Goal: Feedback & Contribution: Submit feedback/report problem

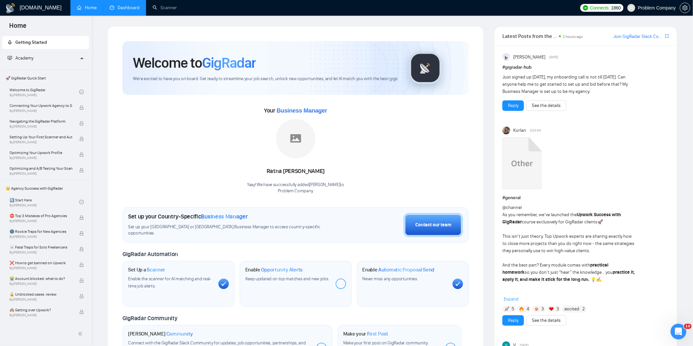
click at [133, 6] on link "Dashboard" at bounding box center [125, 8] width 30 height 6
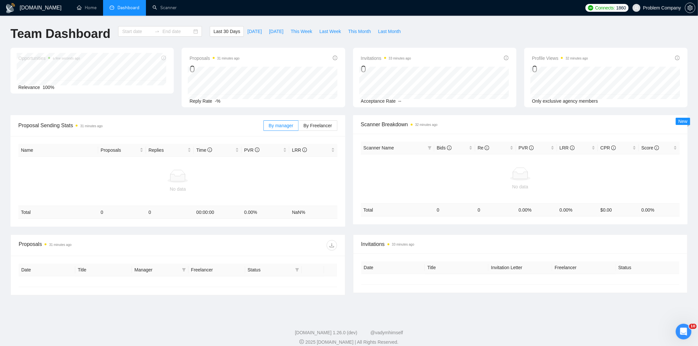
type input "[DATE]"
type input "2025-08-28"
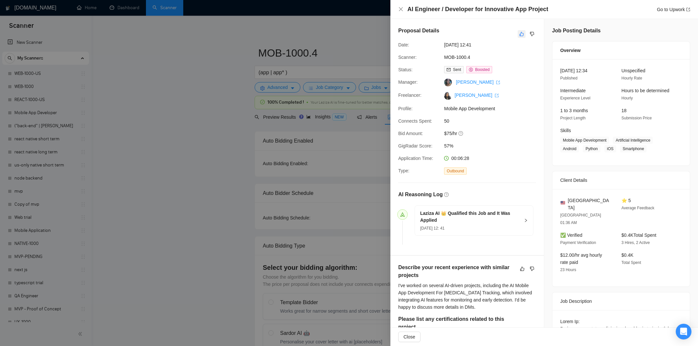
click at [520, 34] on icon "like" at bounding box center [522, 33] width 5 height 5
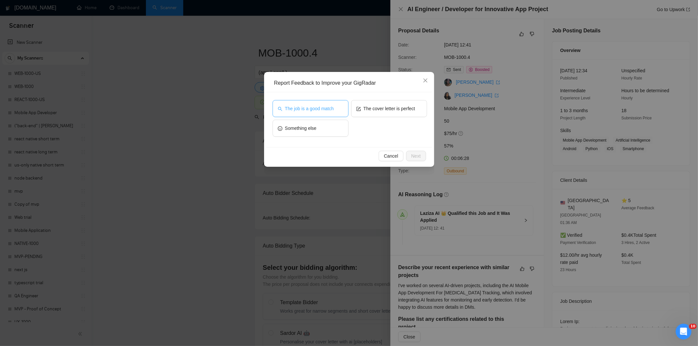
click at [313, 107] on span "The job is a good match" at bounding box center [309, 108] width 49 height 7
click at [424, 156] on button "Next" at bounding box center [416, 156] width 20 height 10
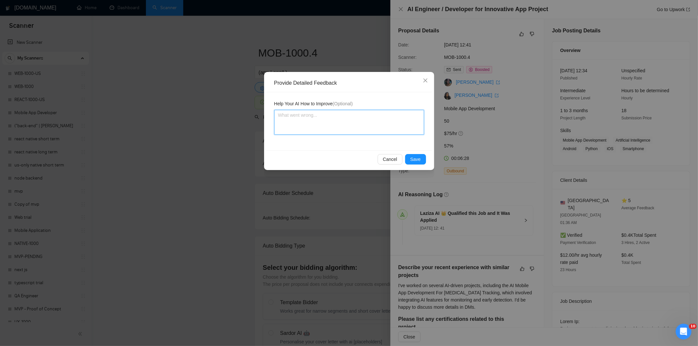
click at [375, 116] on textarea at bounding box center [349, 122] width 150 height 25
paste textarea "Good fit — the project is greenfield (no existing code), welcomes agencies, use…"
type textarea "Good fit — the project is greenfield (no existing code), welcomes agencies, use…"
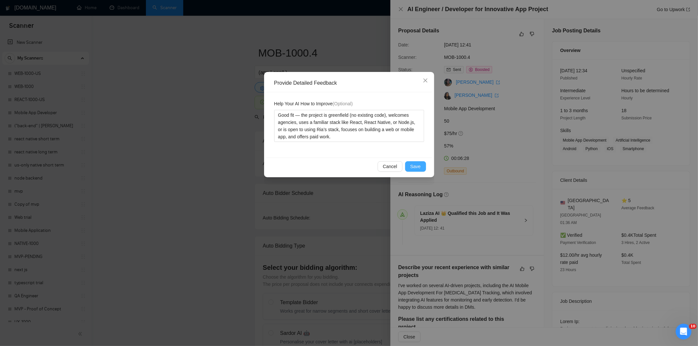
click at [423, 163] on button "Save" at bounding box center [415, 166] width 21 height 10
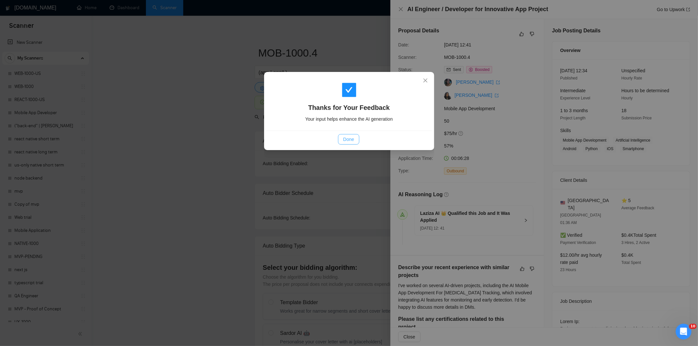
click at [352, 141] on span "Done" at bounding box center [348, 139] width 11 height 7
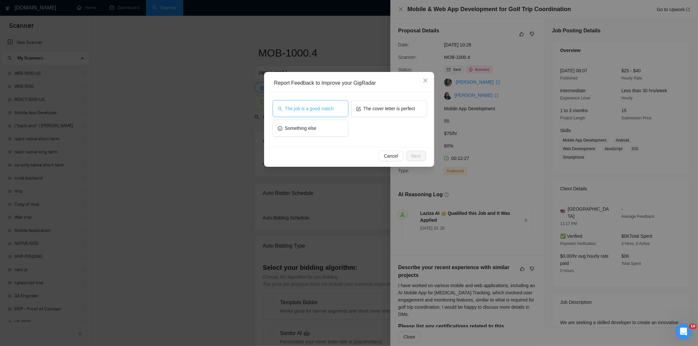
click at [305, 106] on span "The job is a good match" at bounding box center [309, 108] width 49 height 7
click at [423, 157] on button "Next" at bounding box center [416, 156] width 20 height 10
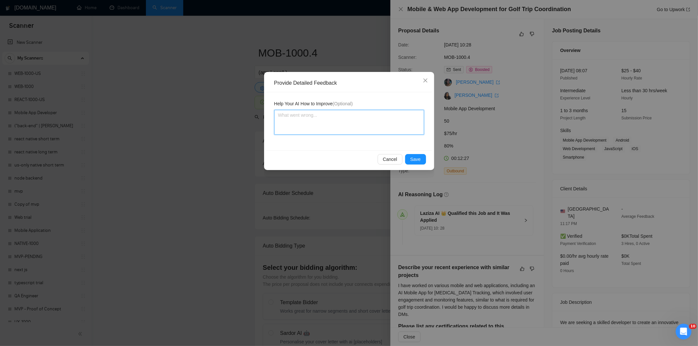
click at [380, 127] on textarea at bounding box center [349, 122] width 150 height 25
paste textarea "Good fit — the project is greenfield (no existing code), welcomes agencies, use…"
type textarea "Good fit — the project is greenfield (no existing code), welcomes agencies, use…"
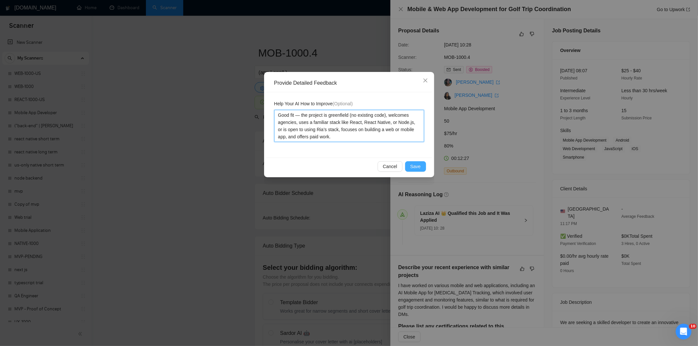
type textarea "Good fit — the project is greenfield (no existing code), welcomes agencies, use…"
click at [416, 166] on span "Save" at bounding box center [416, 166] width 10 height 7
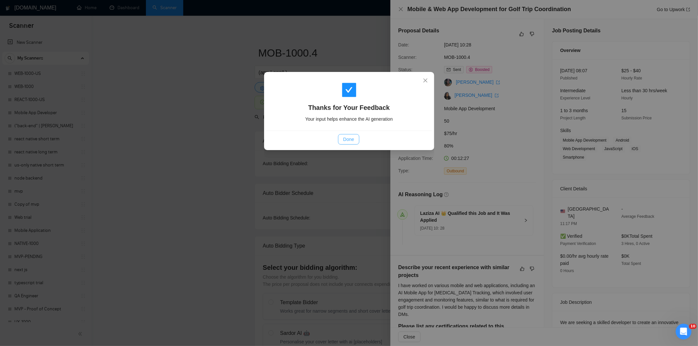
click at [353, 141] on span "Done" at bounding box center [348, 139] width 11 height 7
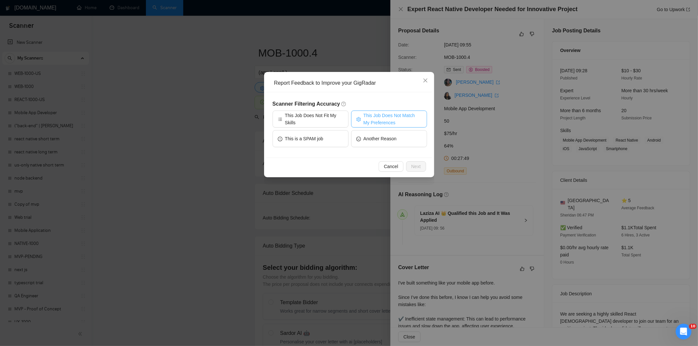
click at [388, 114] on span "This Job Does Not Match My Preferences" at bounding box center [393, 119] width 58 height 14
drag, startPoint x: 415, startPoint y: 167, endPoint x: 390, endPoint y: 146, distance: 32.7
click at [414, 167] on span "Next" at bounding box center [416, 166] width 9 height 7
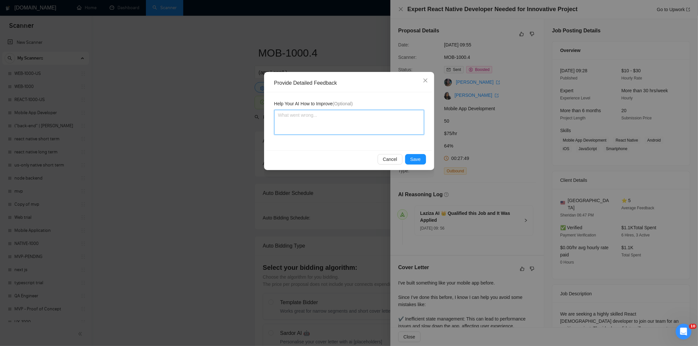
click at [377, 128] on textarea at bounding box center [349, 122] width 150 height 25
paste textarea "Not a fit — the description suggests an existing codebase, but Ria only works o…"
type textarea "Not a fit — the description suggests an existing codebase, but Ria only works o…"
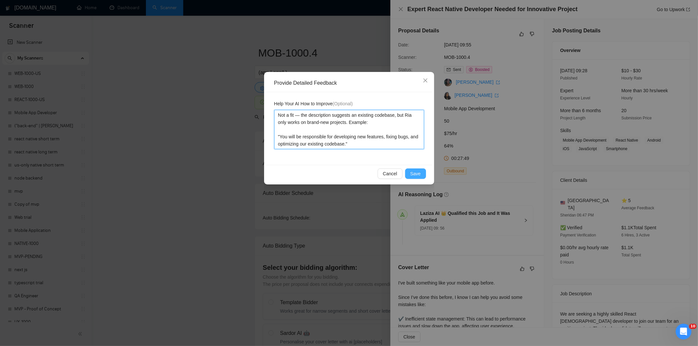
type textarea "Not a fit — the description suggests an existing codebase, but Ria only works o…"
click at [417, 175] on span "Save" at bounding box center [416, 173] width 10 height 7
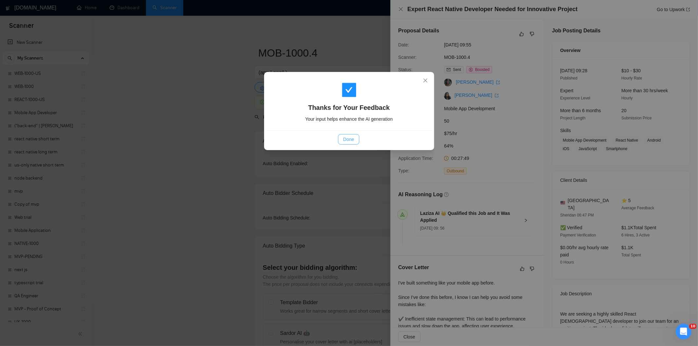
click at [355, 140] on button "Done" at bounding box center [348, 139] width 21 height 10
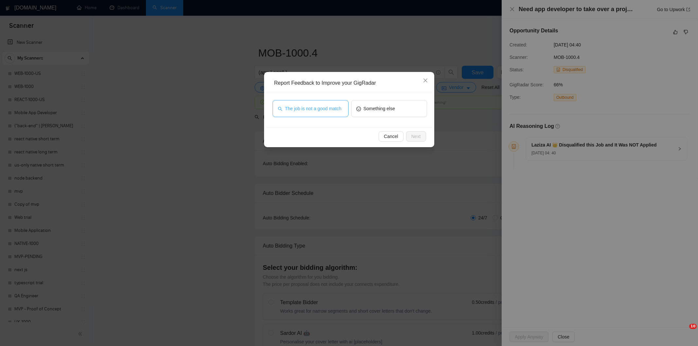
click at [324, 109] on span "The job is not a good match" at bounding box center [313, 108] width 57 height 7
click at [423, 134] on button "Next" at bounding box center [416, 136] width 20 height 10
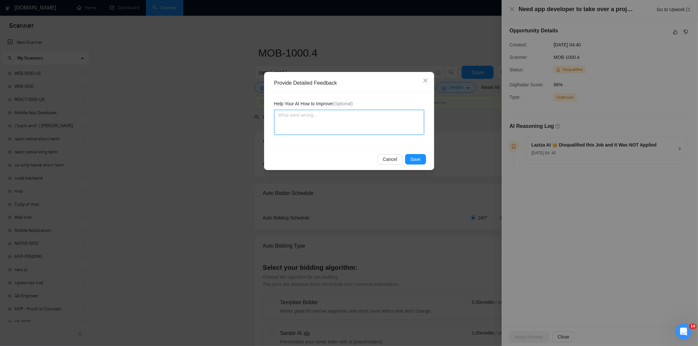
click at [307, 120] on textarea at bounding box center [349, 122] width 150 height 25
paste textarea "Not a fit — this project has been disqualified for other reasons. Example: "The…"
type textarea "Not a fit — this project has been disqualified for other reasons. Example: "The…"
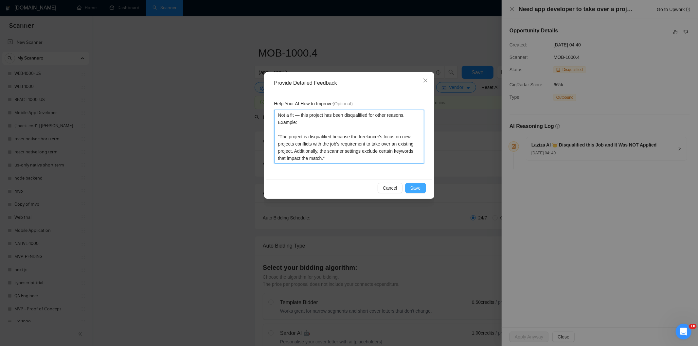
type textarea "Not a fit — this project has been disqualified for other reasons. Example: "The…"
click at [416, 189] on span "Save" at bounding box center [416, 188] width 10 height 7
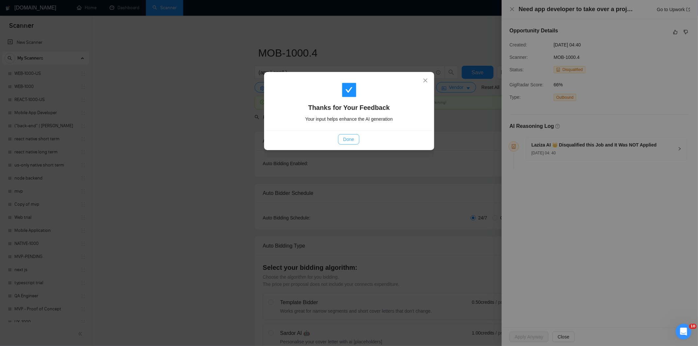
click at [350, 137] on span "Done" at bounding box center [348, 139] width 11 height 7
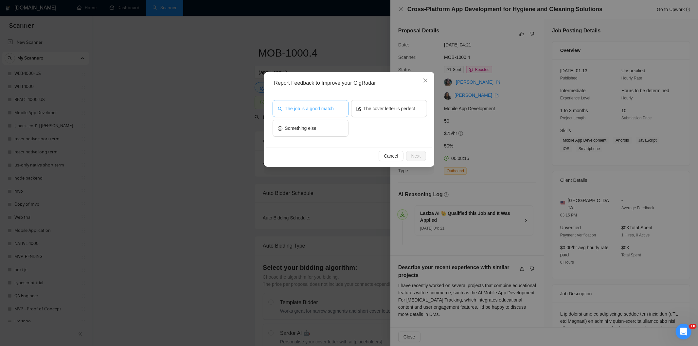
click at [299, 105] on span "The job is a good match" at bounding box center [309, 108] width 49 height 7
click at [414, 160] on button "Next" at bounding box center [416, 156] width 20 height 10
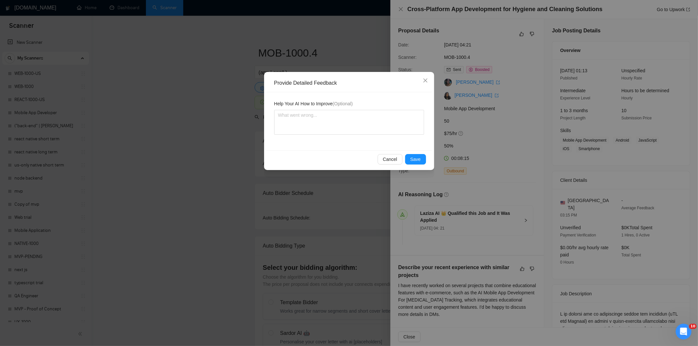
click at [374, 139] on div "Help Your AI How to Improve (Optional)" at bounding box center [350, 121] width 166 height 58
click at [374, 124] on textarea at bounding box center [349, 122] width 150 height 25
paste textarea "Good fit — the project is greenfield (no existing code), welcomes agencies, use…"
type textarea "Good fit — the project is greenfield (no existing code), welcomes agencies, use…"
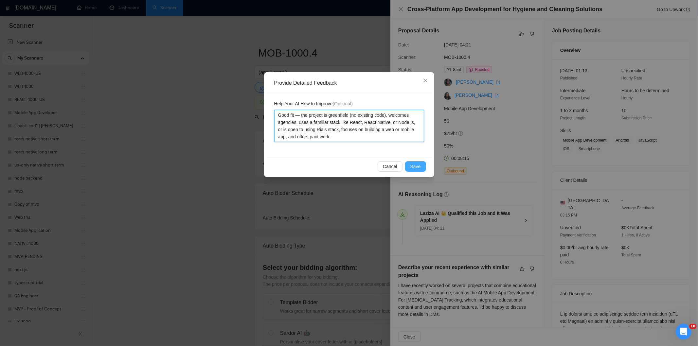
type textarea "Good fit — the project is greenfield (no existing code), welcomes agencies, use…"
click at [417, 172] on div "Cancel Save" at bounding box center [350, 166] width 166 height 17
click at [416, 168] on span "Save" at bounding box center [416, 166] width 10 height 7
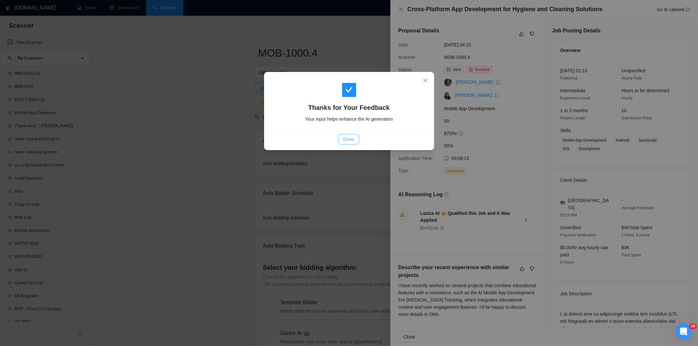
click at [348, 138] on span "Done" at bounding box center [348, 139] width 11 height 7
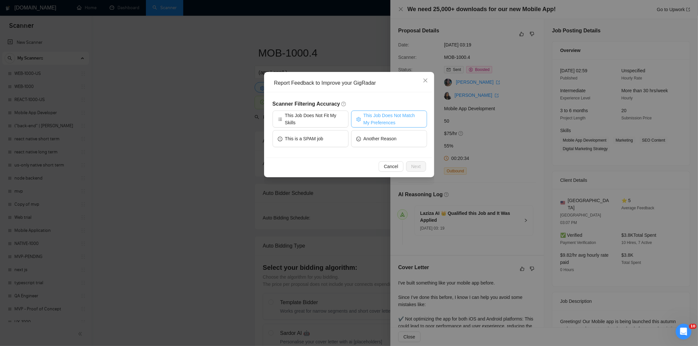
click at [375, 120] on span "This Job Does Not Match My Preferences" at bounding box center [393, 119] width 58 height 14
click at [417, 165] on span "Next" at bounding box center [416, 166] width 9 height 7
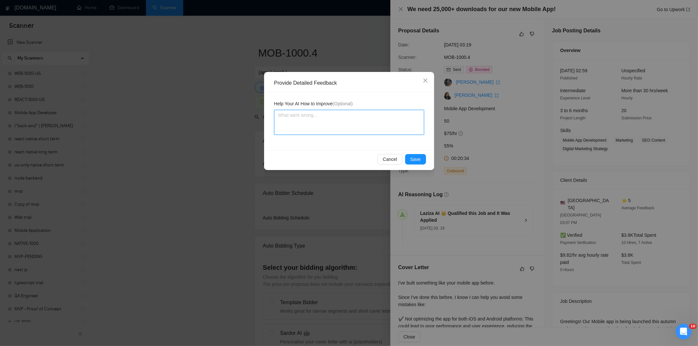
click at [370, 128] on textarea at bounding box center [349, 122] width 150 height 25
paste textarea "Not a fit — the project isn't for a web or mobile app, which is Ria's focus. Ex…"
type textarea "Not a fit — the project isn't for a web or mobile app, which is Ria's focus. Ex…"
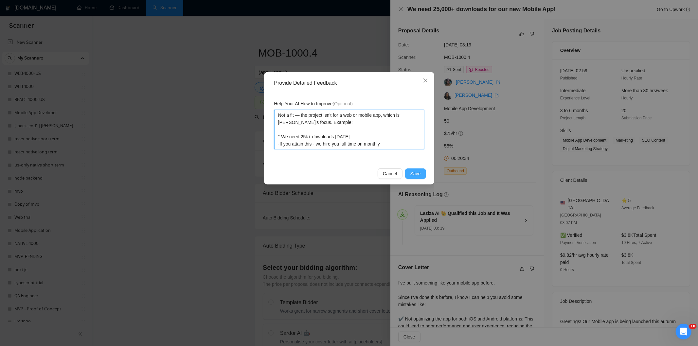
type textarea "Not a fit — the project isn't for a web or mobile app, which is Ria's focus. Ex…"
click at [413, 172] on span "Save" at bounding box center [416, 173] width 10 height 7
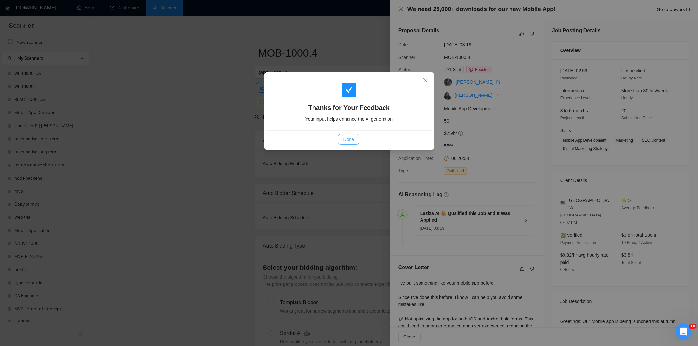
click at [352, 140] on span "Done" at bounding box center [348, 139] width 11 height 7
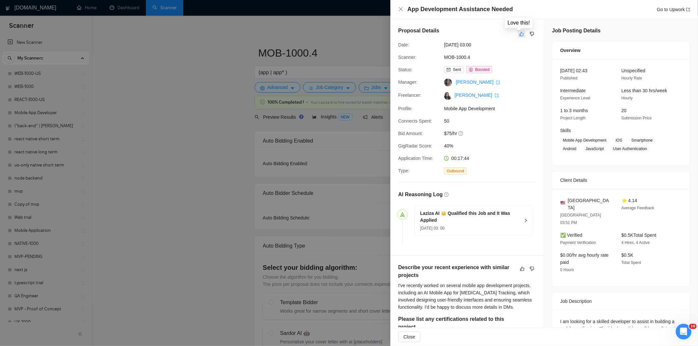
click at [520, 34] on icon "like" at bounding box center [522, 33] width 5 height 5
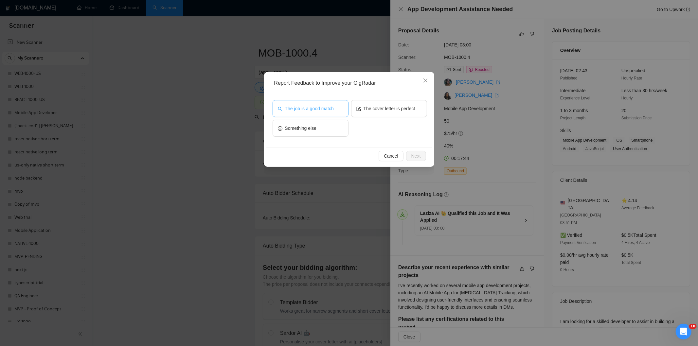
click at [328, 109] on span "The job is a good match" at bounding box center [309, 108] width 49 height 7
click at [419, 158] on span "Next" at bounding box center [416, 156] width 9 height 7
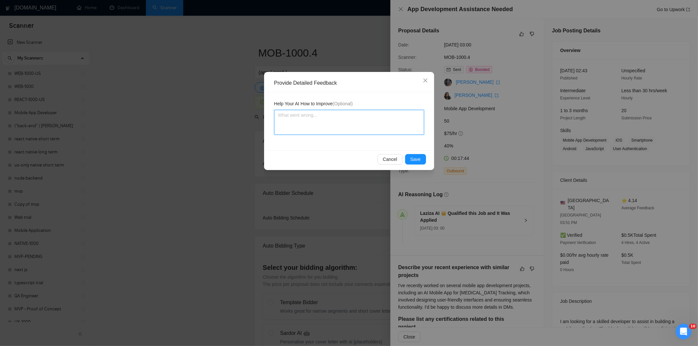
click at [377, 128] on textarea at bounding box center [349, 122] width 150 height 25
paste textarea "Good fit — the project is greenfield (no existing code), welcomes agencies, use…"
type textarea "Good fit — the project is greenfield (no existing code), welcomes agencies, use…"
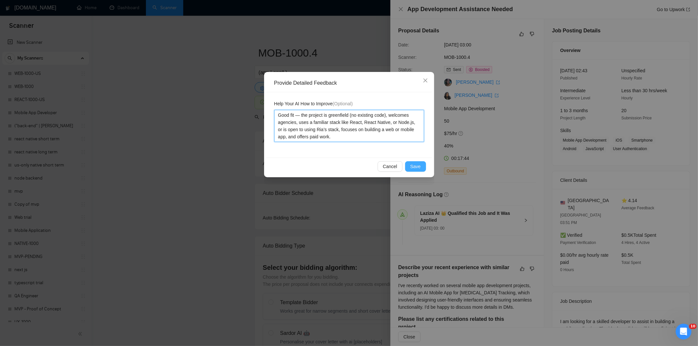
type textarea "Good fit — the project is greenfield (no existing code), welcomes agencies, use…"
click at [417, 165] on span "Save" at bounding box center [416, 166] width 10 height 7
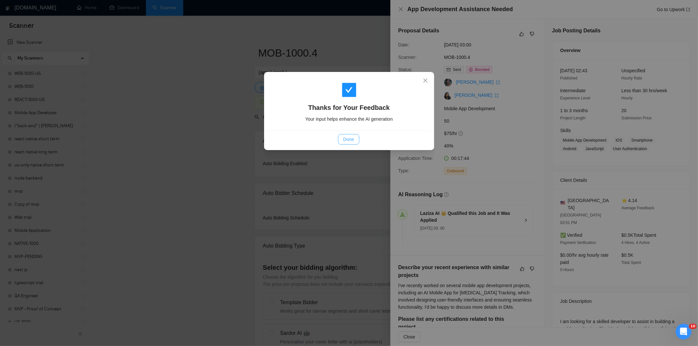
click at [355, 140] on button "Done" at bounding box center [348, 139] width 21 height 10
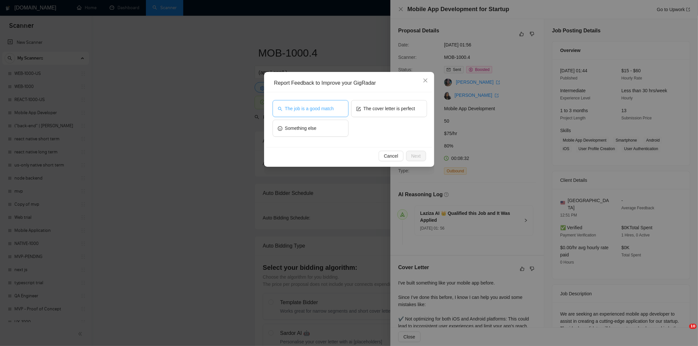
click at [319, 111] on span "The job is a good match" at bounding box center [309, 108] width 49 height 7
click at [421, 158] on button "Next" at bounding box center [416, 156] width 20 height 10
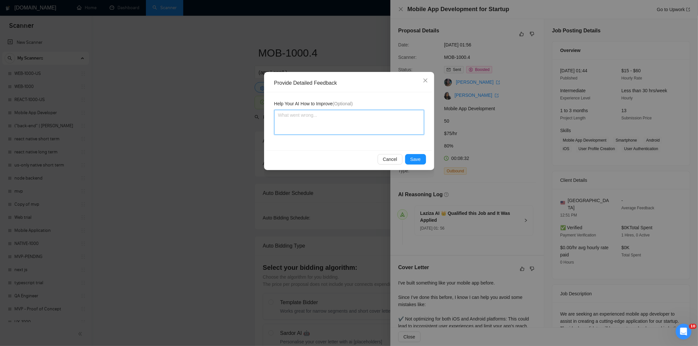
click at [355, 120] on textarea at bounding box center [349, 122] width 150 height 25
paste textarea "Good fit — the project is greenfield (no existing code), welcomes agencies, use…"
type textarea "Good fit — the project is greenfield (no existing code), welcomes agencies, use…"
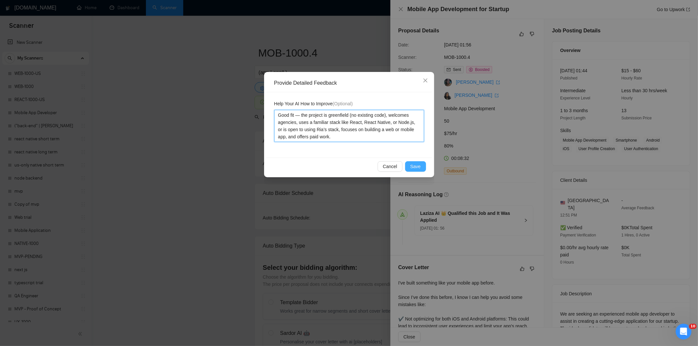
type textarea "Good fit — the project is greenfield (no existing code), welcomes agencies, use…"
click at [413, 165] on span "Save" at bounding box center [416, 166] width 10 height 7
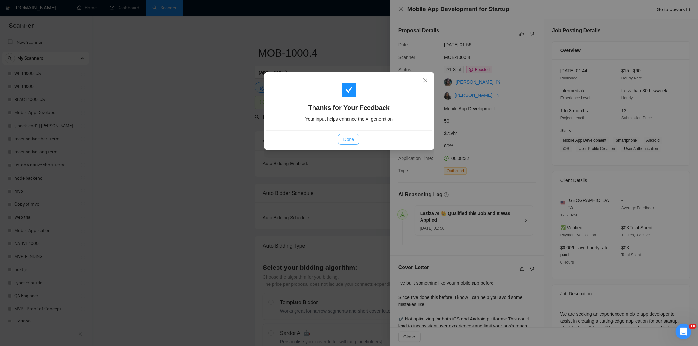
click at [346, 139] on span "Done" at bounding box center [348, 139] width 11 height 7
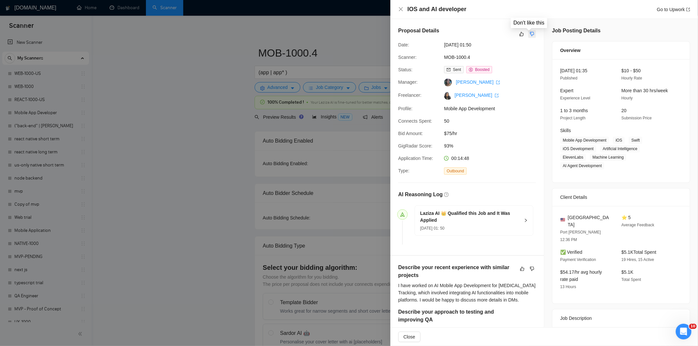
click at [531, 32] on icon "dislike" at bounding box center [532, 33] width 5 height 5
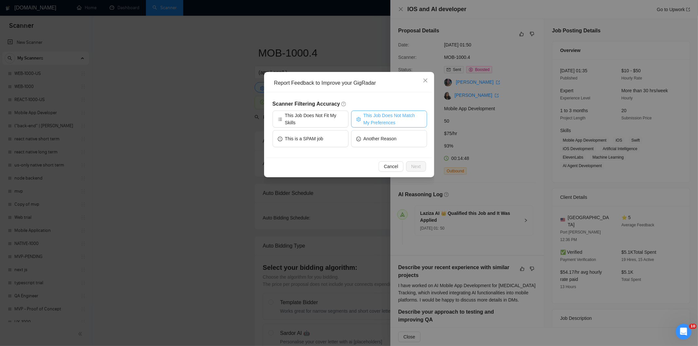
click at [406, 113] on span "This Job Does Not Match My Preferences" at bounding box center [393, 119] width 58 height 14
drag, startPoint x: 417, startPoint y: 165, endPoint x: 399, endPoint y: 151, distance: 22.3
click at [417, 166] on span "Next" at bounding box center [416, 166] width 9 height 7
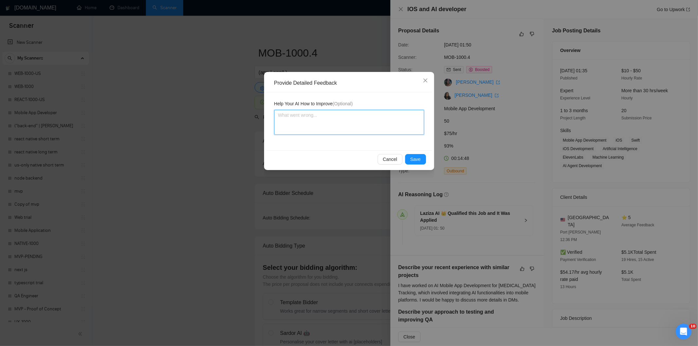
click at [377, 124] on textarea at bounding box center [349, 122] width 150 height 25
paste textarea "Not a fit — the description suggests an existing codebase, but Ria only works o…"
type textarea "Not a fit — the description suggests an existing codebase, but Ria only works o…"
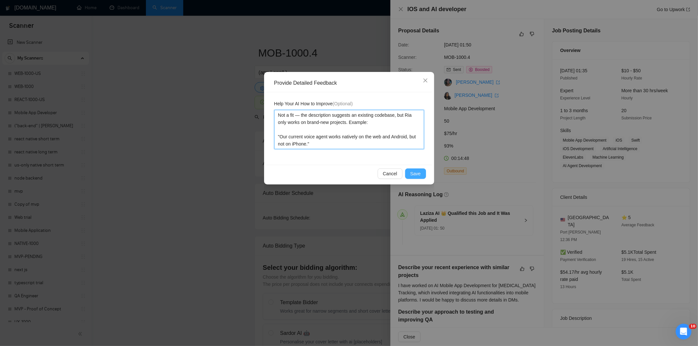
type textarea "Not a fit — the description suggests an existing codebase, but Ria only works o…"
drag, startPoint x: 418, startPoint y: 171, endPoint x: 385, endPoint y: 159, distance: 35.8
click at [418, 171] on span "Save" at bounding box center [416, 173] width 10 height 7
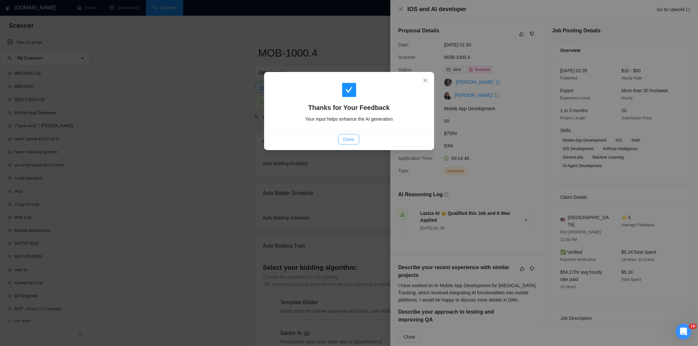
click at [342, 139] on button "Done" at bounding box center [348, 139] width 21 height 10
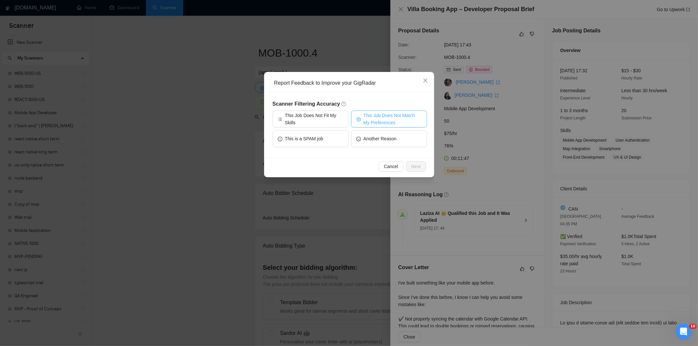
click at [392, 118] on span "This Job Does Not Match My Preferences" at bounding box center [393, 119] width 58 height 14
click at [418, 166] on span "Next" at bounding box center [416, 166] width 9 height 7
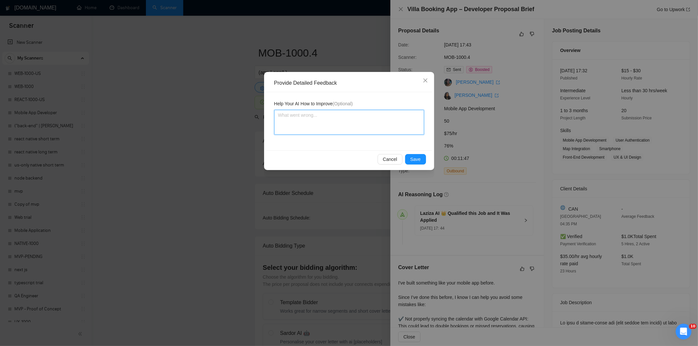
click at [382, 123] on textarea at bounding box center [349, 122] width 150 height 25
paste textarea "Not a fit — the job asks for unpaid work, offers equity, or has a small budget,…"
type textarea "Not a fit — the job asks for unpaid work, offers equity, or has a small budget,…"
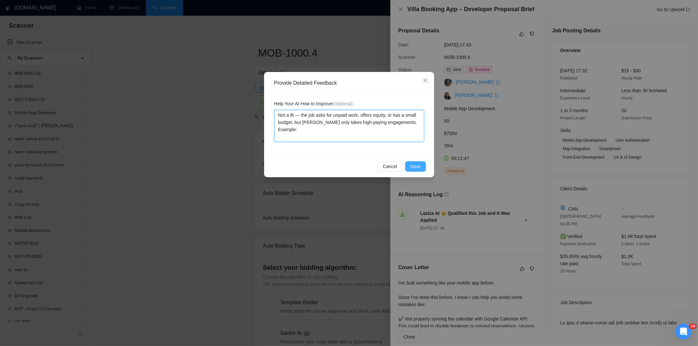
type textarea "Not a fit — the job asks for unpaid work, offers equity, or has a small budget,…"
drag, startPoint x: 417, startPoint y: 165, endPoint x: 402, endPoint y: 154, distance: 18.1
click at [417, 165] on span "Save" at bounding box center [416, 166] width 10 height 7
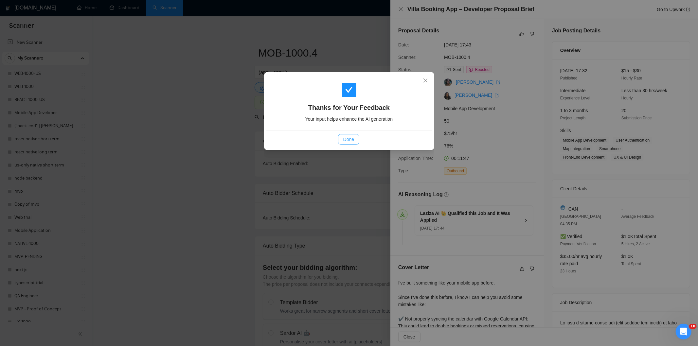
click at [351, 137] on span "Done" at bounding box center [348, 139] width 11 height 7
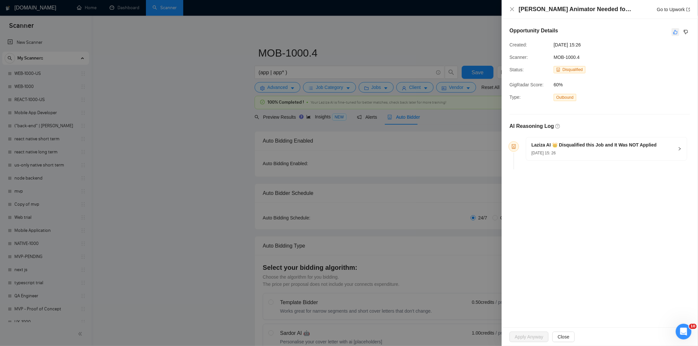
click at [676, 30] on icon "like" at bounding box center [676, 31] width 5 height 5
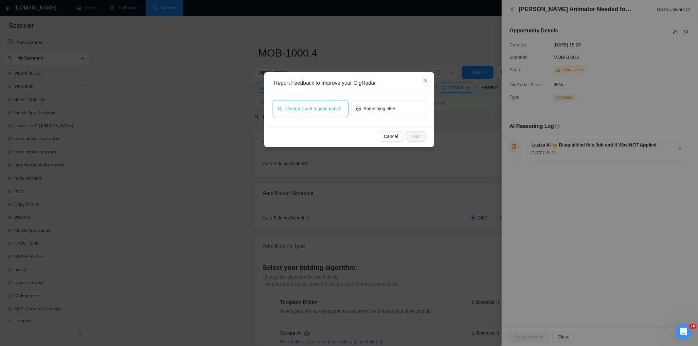
click at [316, 112] on button "The job is not a good match" at bounding box center [311, 108] width 76 height 17
click at [416, 132] on button "Next" at bounding box center [416, 136] width 20 height 10
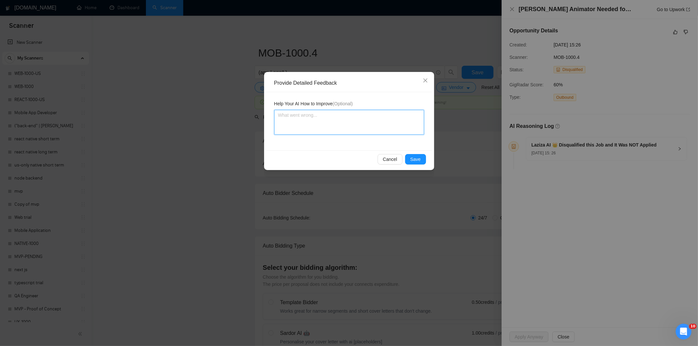
click at [377, 120] on textarea at bounding box center [349, 122] width 150 height 25
paste textarea "Not a fit — this project has been disqualified for other reasons. Example: "The…"
type textarea "Not a fit — this project has been disqualified for other reasons. Example: "The…"
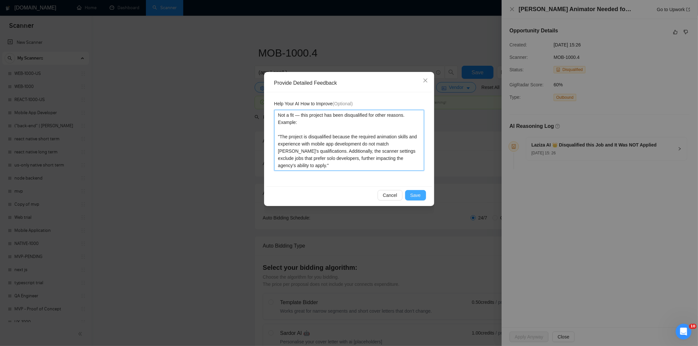
type textarea "Not a fit — this project has been disqualified for other reasons. Example: "The…"
click at [417, 197] on span "Save" at bounding box center [416, 195] width 10 height 7
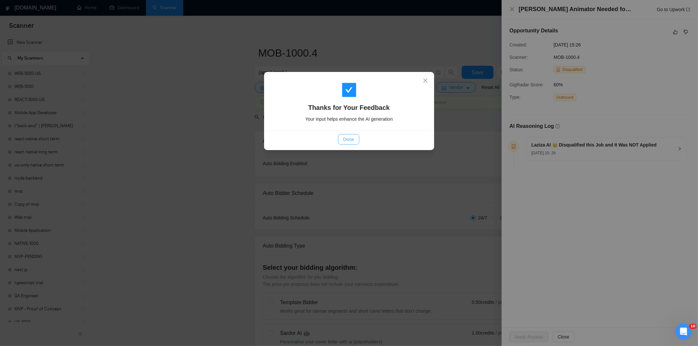
click at [350, 141] on span "Done" at bounding box center [348, 139] width 11 height 7
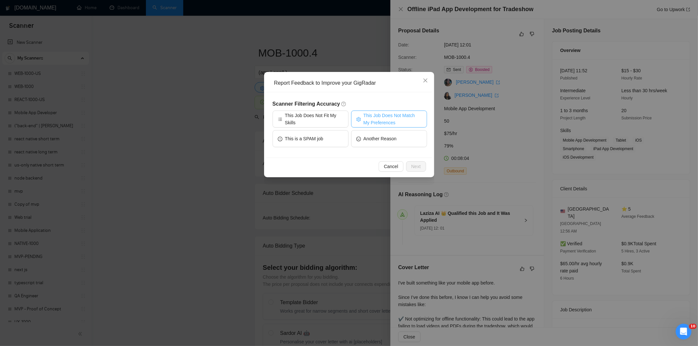
click at [397, 120] on span "This Job Does Not Match My Preferences" at bounding box center [393, 119] width 58 height 14
click at [411, 165] on button "Next" at bounding box center [416, 166] width 20 height 10
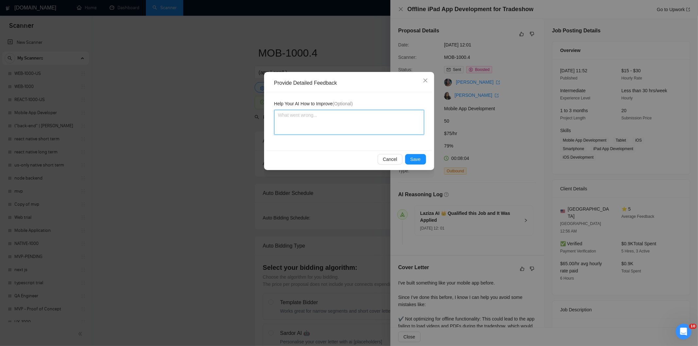
click at [380, 130] on textarea at bounding box center [349, 122] width 150 height 25
paste textarea "Not a fit — the job asks for unpaid work, offers equity, or has a small budget,…"
type textarea "Not a fit — the job asks for unpaid work, offers equity, or has a small budget,…"
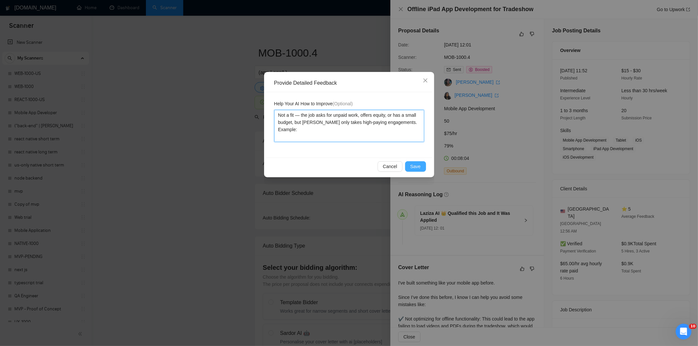
type textarea "Not a fit — the job asks for unpaid work, offers equity, or has a small budget,…"
click at [412, 166] on span "Save" at bounding box center [416, 166] width 10 height 7
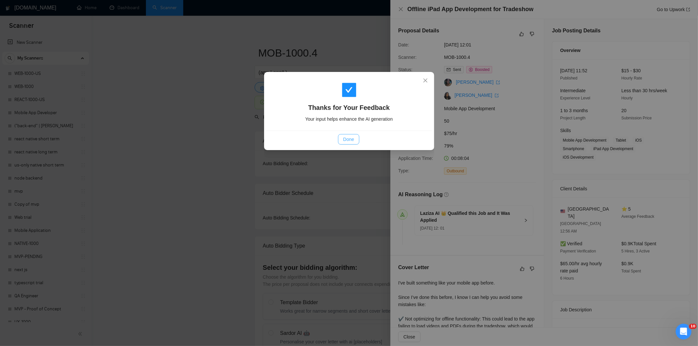
click at [347, 138] on span "Done" at bounding box center [348, 139] width 11 height 7
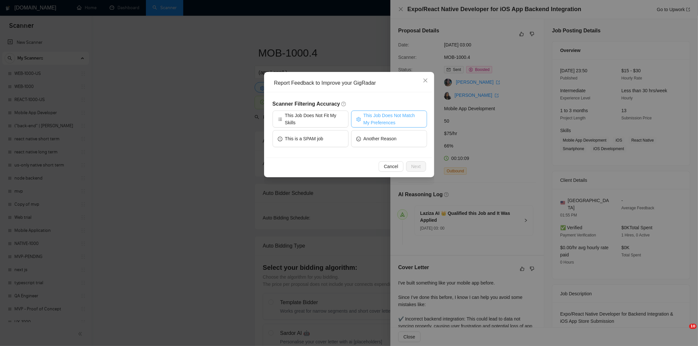
click at [395, 123] on span "This Job Does Not Match My Preferences" at bounding box center [393, 119] width 58 height 14
click at [420, 163] on span "Next" at bounding box center [416, 166] width 9 height 7
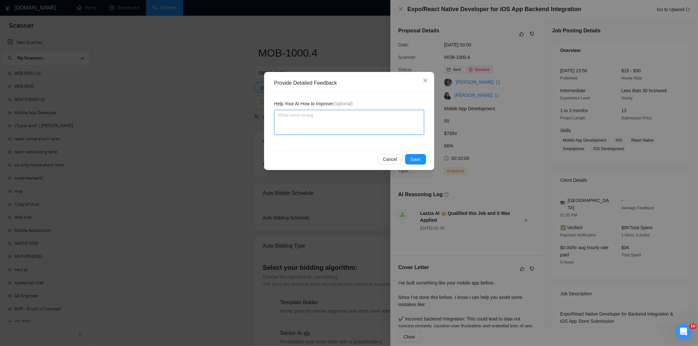
click at [361, 128] on textarea at bounding box center [349, 122] width 150 height 25
paste textarea "Not a fit — the client prefers to hire a solo developer, but Ria is an agency. …"
type textarea "Not a fit — the client prefers to hire a solo developer, but Ria is an agency. …"
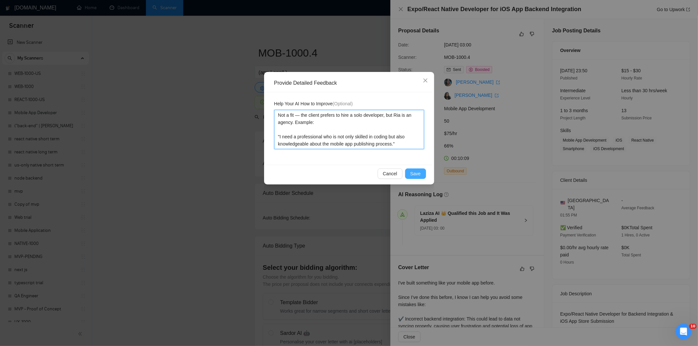
type textarea "Not a fit — the client prefers to hire a solo developer, but Ria is an agency. …"
click at [420, 177] on span "Save" at bounding box center [416, 173] width 10 height 7
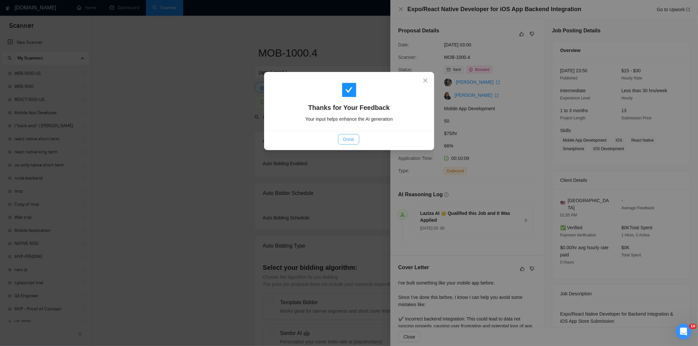
click at [354, 137] on span "Done" at bounding box center [348, 139] width 11 height 7
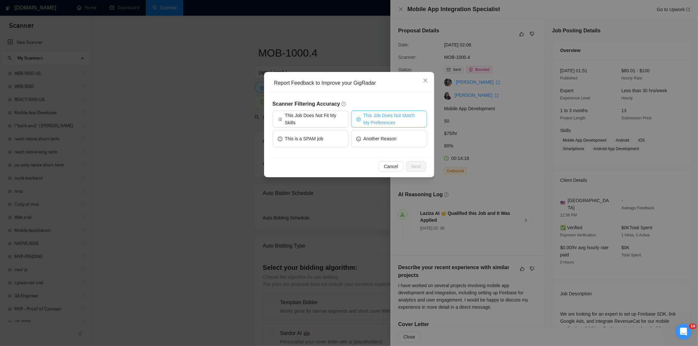
click at [397, 117] on span "This Job Does Not Match My Preferences" at bounding box center [393, 119] width 58 height 14
click at [417, 167] on span "Next" at bounding box center [416, 166] width 9 height 7
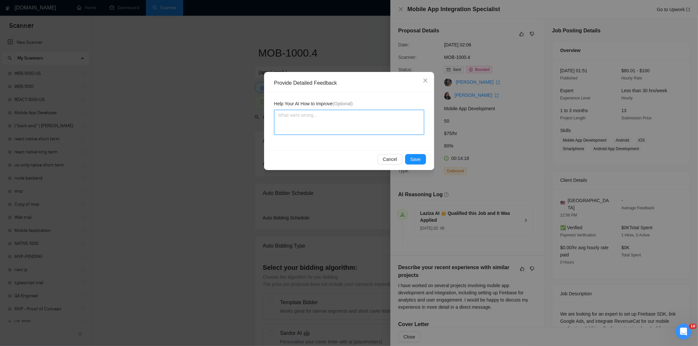
click at [366, 121] on textarea at bounding box center [349, 122] width 150 height 25
paste textarea "Not a fit — the project isn't for a web or mobile app, which is Ria's focus. Ex…"
type textarea "Not a fit — the project isn't for a web or mobile app, which is Ria's focus. Ex…"
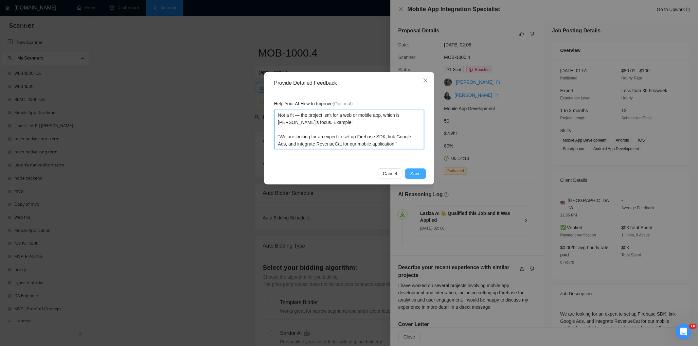
type textarea "Not a fit — the project isn't for a web or mobile app, which is Ria's focus. Ex…"
click at [415, 172] on span "Save" at bounding box center [416, 173] width 10 height 7
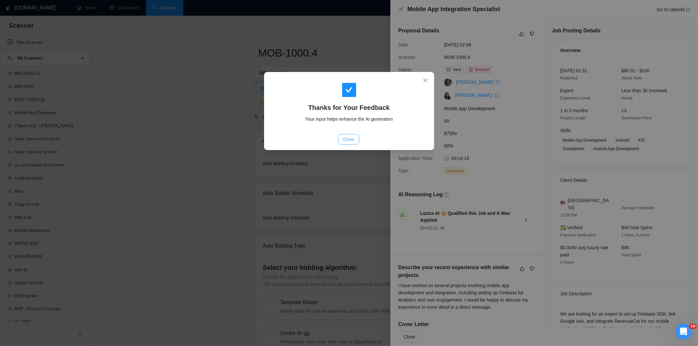
click at [350, 139] on span "Done" at bounding box center [348, 139] width 11 height 7
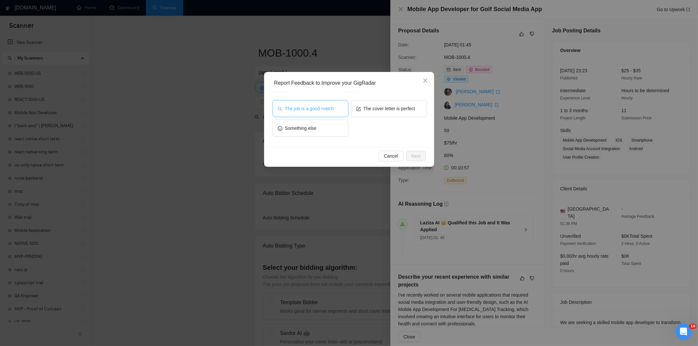
click at [328, 111] on span "The job is a good match" at bounding box center [309, 108] width 49 height 7
click at [415, 156] on span "Next" at bounding box center [416, 156] width 9 height 7
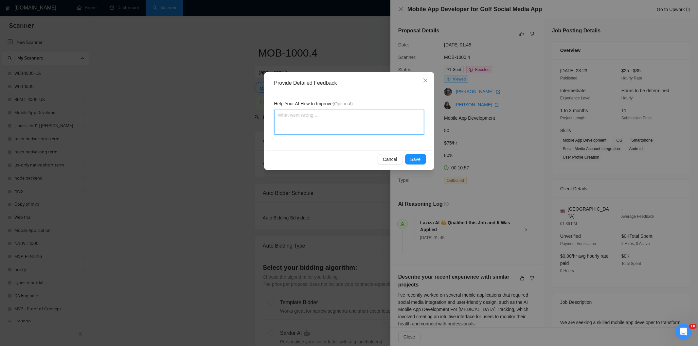
click at [376, 122] on textarea at bounding box center [349, 122] width 150 height 25
paste textarea "Good fit — the project is greenfield (no existing code), welcomes agencies, use…"
type textarea "Good fit — the project is greenfield (no existing code), welcomes agencies, use…"
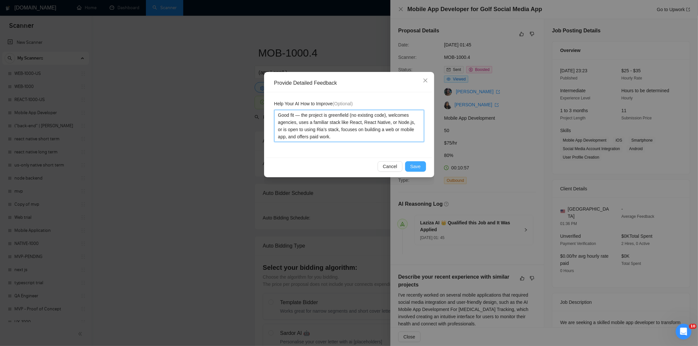
type textarea "Good fit — the project is greenfield (no existing code), welcomes agencies, use…"
drag, startPoint x: 420, startPoint y: 166, endPoint x: 414, endPoint y: 162, distance: 7.3
click at [418, 167] on span "Save" at bounding box center [416, 166] width 10 height 7
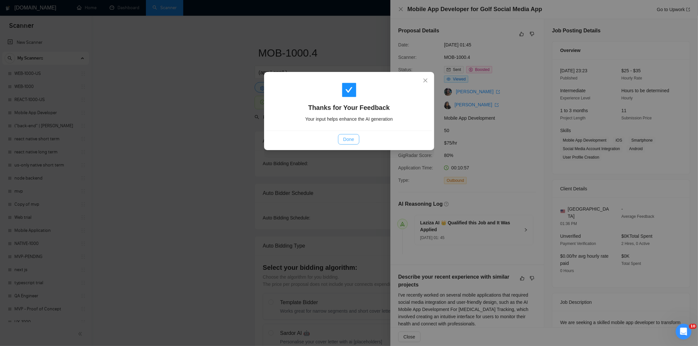
click at [357, 141] on button "Done" at bounding box center [348, 139] width 21 height 10
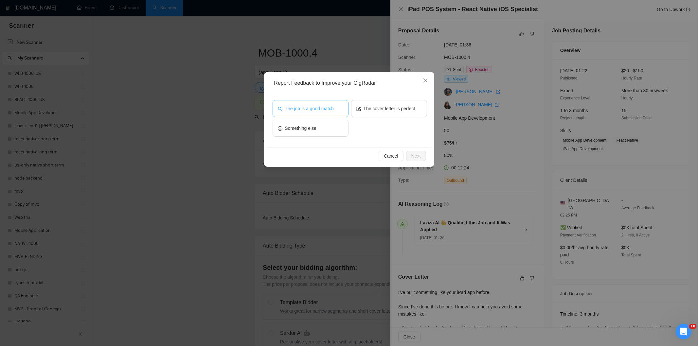
click at [314, 104] on button "The job is a good match" at bounding box center [311, 108] width 76 height 17
drag, startPoint x: 417, startPoint y: 155, endPoint x: 407, endPoint y: 148, distance: 11.8
click at [417, 155] on span "Next" at bounding box center [416, 156] width 9 height 7
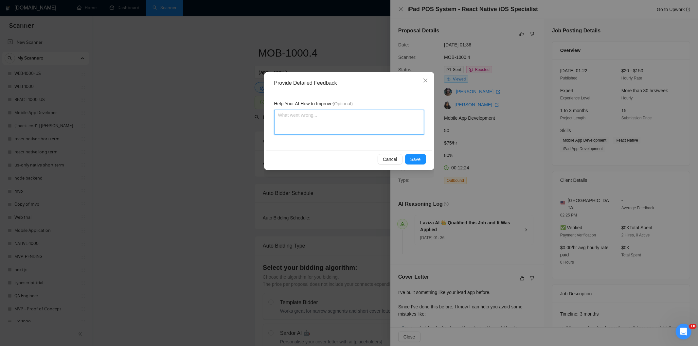
click at [362, 122] on textarea at bounding box center [349, 122] width 150 height 25
paste textarea "Good fit — the project is greenfield (no existing code), welcomes agencies, use…"
type textarea "Good fit — the project is greenfield (no existing code), welcomes agencies, use…"
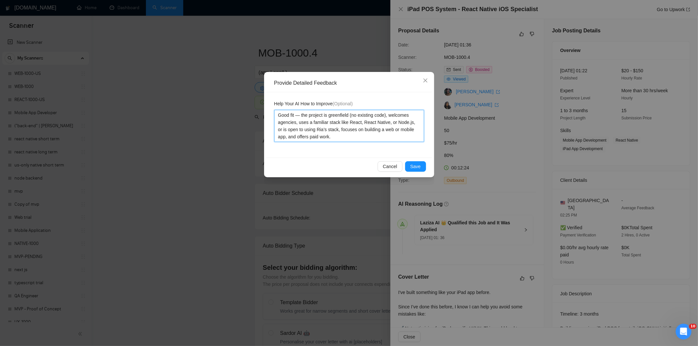
type textarea "Good fit — the project is greenfield (no existing code), welcomes agencies, use…"
click at [415, 163] on button "Save" at bounding box center [415, 166] width 21 height 10
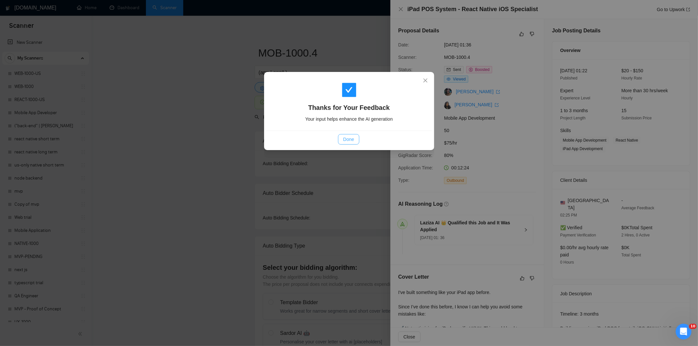
click at [357, 138] on button "Done" at bounding box center [348, 139] width 21 height 10
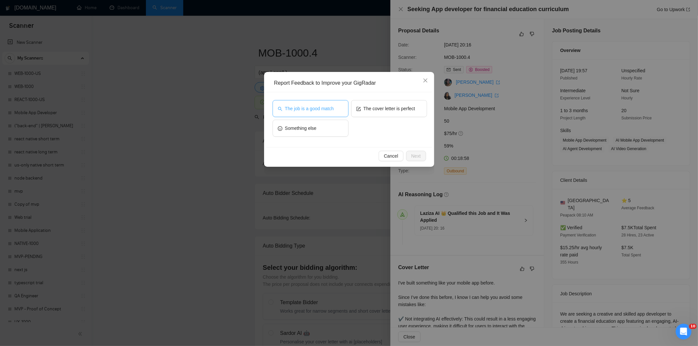
click at [330, 108] on span "The job is a good match" at bounding box center [309, 108] width 49 height 7
click at [421, 153] on button "Next" at bounding box center [416, 156] width 20 height 10
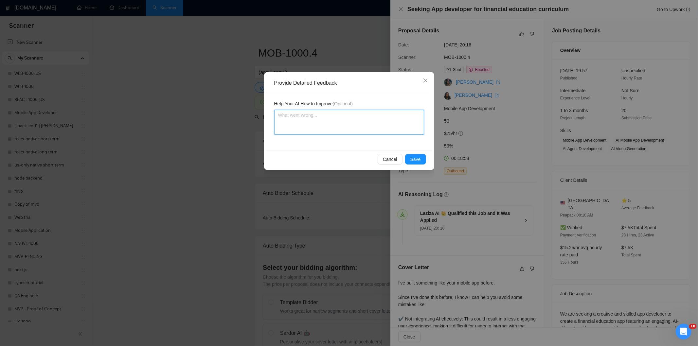
click at [377, 112] on textarea at bounding box center [349, 122] width 150 height 25
paste textarea "Good fit — the project is greenfield (no existing code), welcomes agencies, use…"
type textarea "Good fit — the project is greenfield (no existing code), welcomes agencies, use…"
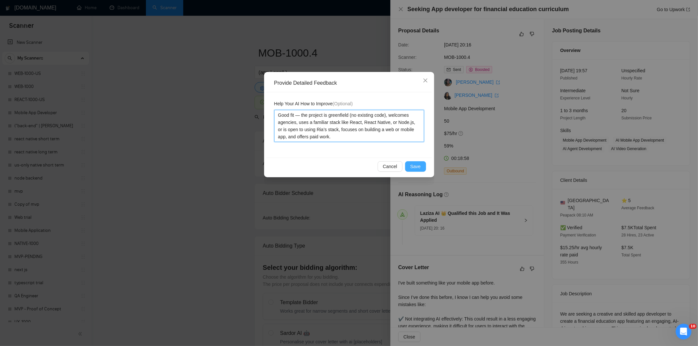
type textarea "Good fit — the project is greenfield (no existing code), welcomes agencies, use…"
click at [419, 167] on span "Save" at bounding box center [416, 166] width 10 height 7
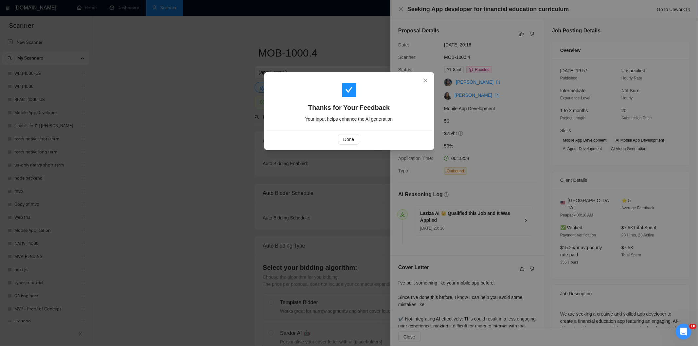
click at [361, 142] on div "Done" at bounding box center [349, 139] width 155 height 10
click at [345, 136] on span "Done" at bounding box center [348, 139] width 11 height 7
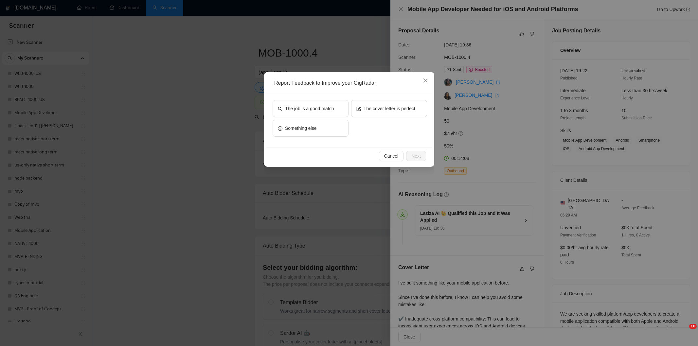
click at [318, 113] on button "The job is a good match" at bounding box center [311, 108] width 76 height 17
click at [420, 153] on span "Next" at bounding box center [416, 156] width 9 height 7
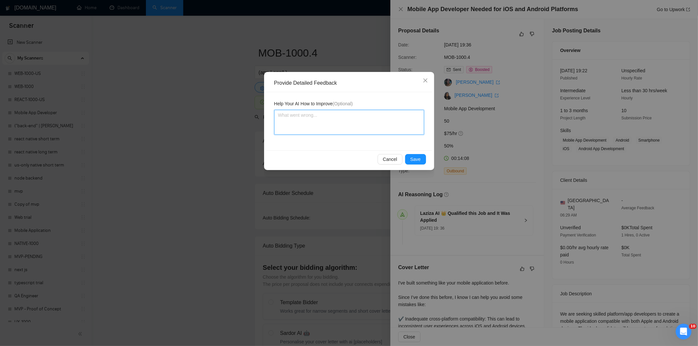
click at [361, 112] on textarea at bounding box center [349, 122] width 150 height 25
paste textarea "Good fit — the project is greenfield (no existing code), welcomes agencies, use…"
type textarea "Good fit — the project is greenfield (no existing code), welcomes agencies, use…"
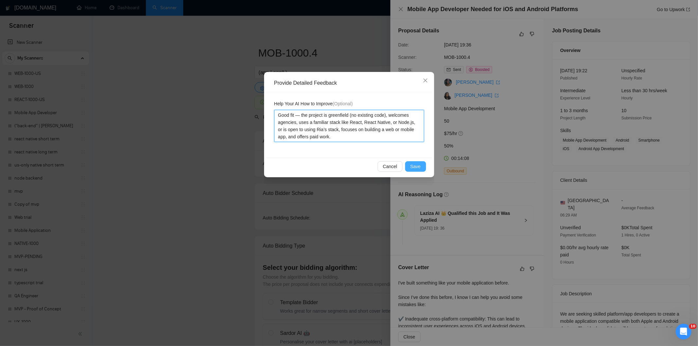
type textarea "Good fit — the project is greenfield (no existing code), welcomes agencies, use…"
click at [417, 164] on span "Save" at bounding box center [416, 166] width 10 height 7
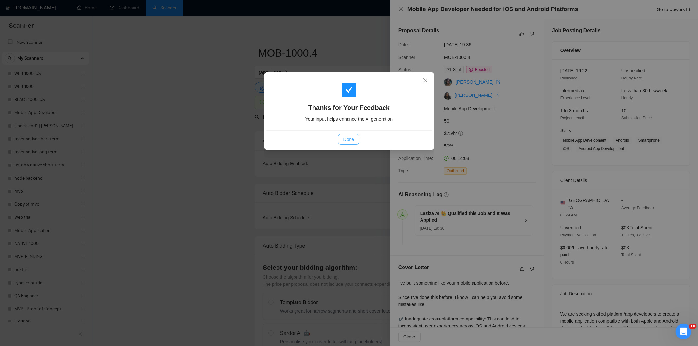
click at [352, 139] on span "Done" at bounding box center [348, 139] width 11 height 7
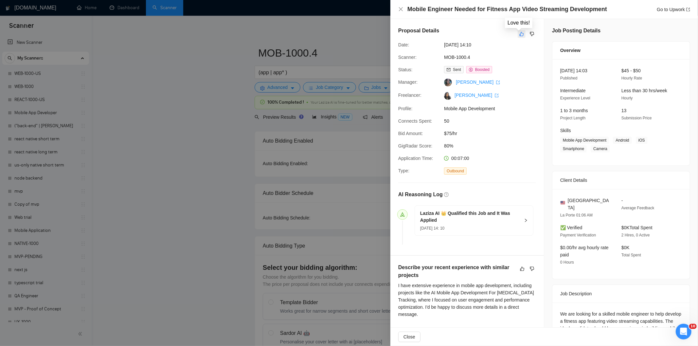
click at [520, 34] on icon "like" at bounding box center [522, 33] width 5 height 5
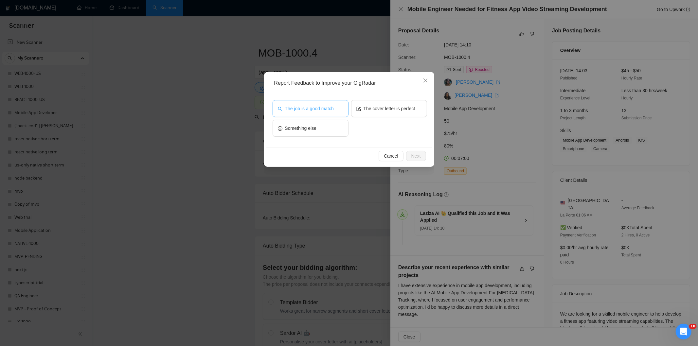
click at [296, 108] on span "The job is a good match" at bounding box center [309, 108] width 49 height 7
click at [427, 153] on div "Cancel Next" at bounding box center [350, 155] width 166 height 17
click at [421, 155] on button "Next" at bounding box center [416, 156] width 20 height 10
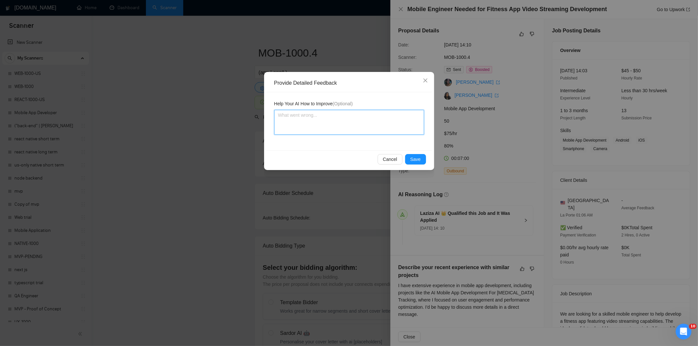
click at [381, 129] on textarea at bounding box center [349, 122] width 150 height 25
paste textarea "Good fit — the project is greenfield (no existing code), welcomes agencies, use…"
type textarea "Good fit — the project is greenfield (no existing code), welcomes agencies, use…"
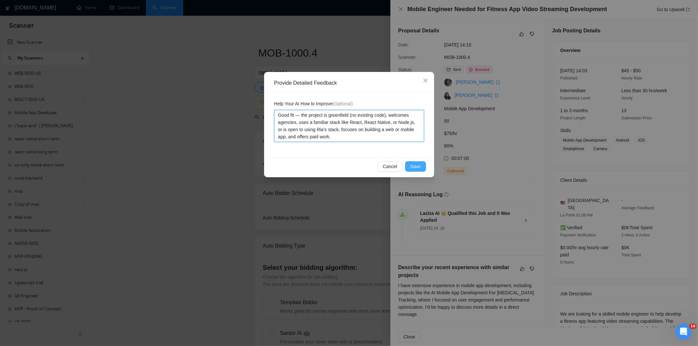
type textarea "Good fit — the project is greenfield (no existing code), welcomes agencies, use…"
click at [418, 166] on span "Save" at bounding box center [416, 166] width 10 height 7
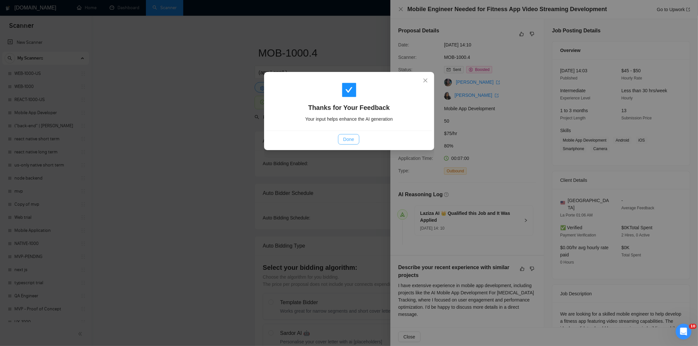
click at [346, 137] on span "Done" at bounding box center [348, 139] width 11 height 7
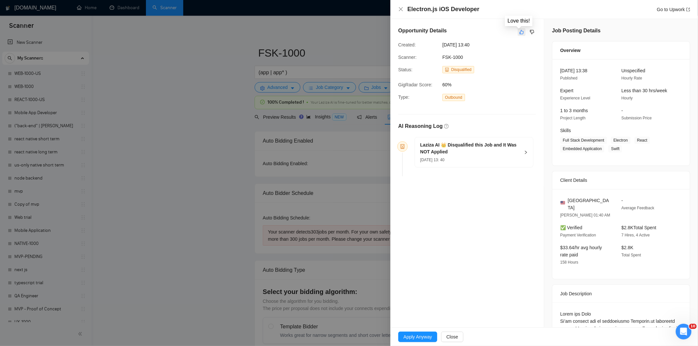
click at [520, 30] on icon "like" at bounding box center [522, 31] width 5 height 5
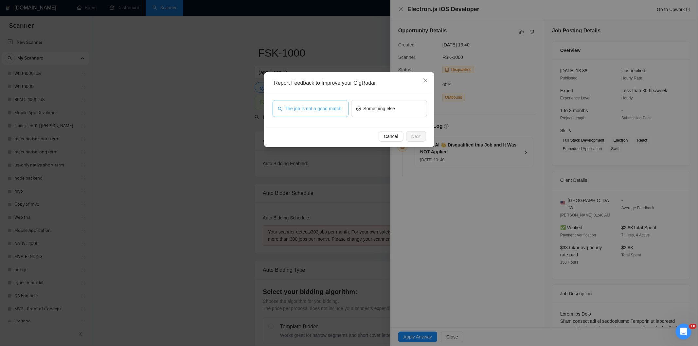
click at [323, 110] on span "The job is not a good match" at bounding box center [313, 108] width 57 height 7
drag, startPoint x: 421, startPoint y: 137, endPoint x: 417, endPoint y: 136, distance: 4.8
click at [421, 137] on button "Next" at bounding box center [416, 136] width 20 height 10
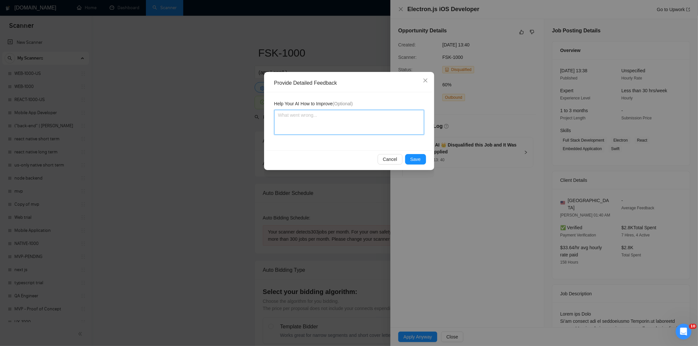
click at [379, 124] on textarea at bounding box center [349, 122] width 150 height 25
paste textarea "Not a fit — this project has been disqualified for other reasons. Example: "The…"
type textarea "Not a fit — this project has been disqualified for other reasons. Example: "The…"
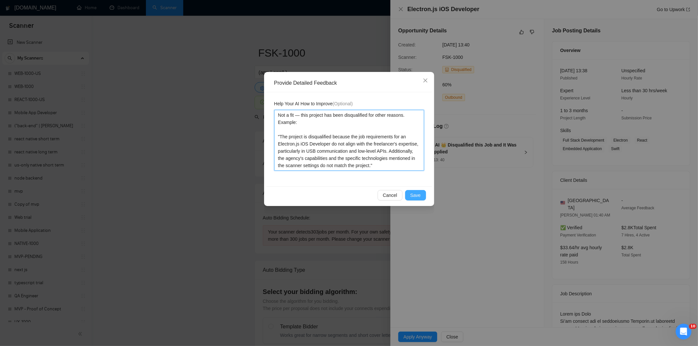
type textarea "Not a fit — this project has been disqualified for other reasons. Example: "The…"
click at [420, 195] on span "Save" at bounding box center [416, 195] width 10 height 7
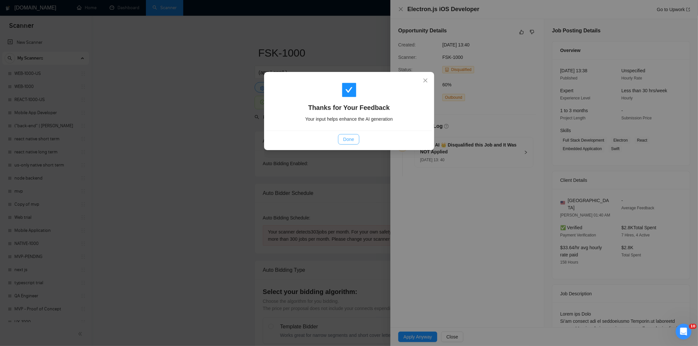
click at [351, 137] on span "Done" at bounding box center [348, 139] width 11 height 7
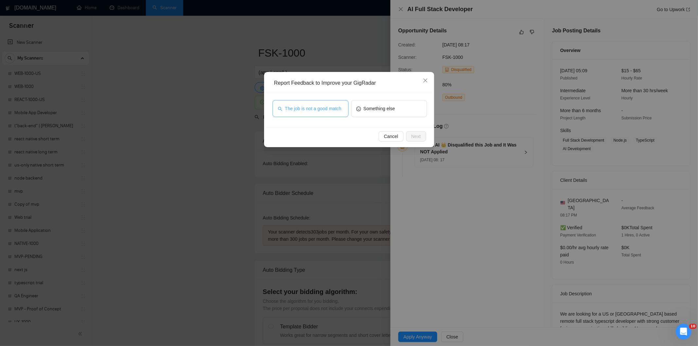
click at [318, 103] on button "The job is not a good match" at bounding box center [311, 108] width 76 height 17
click at [419, 136] on span "Next" at bounding box center [416, 136] width 9 height 7
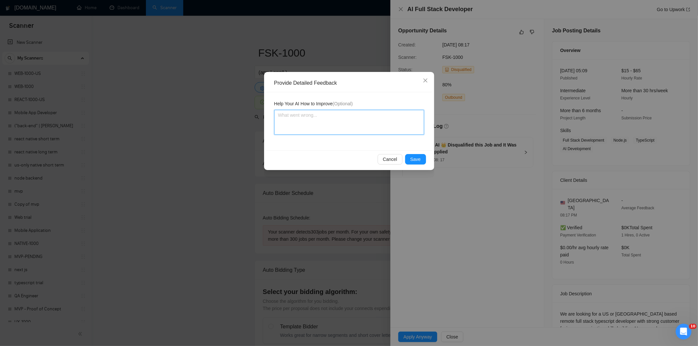
click at [386, 118] on textarea at bounding box center [349, 122] width 150 height 25
paste textarea "Not a fit — this project has been disqualified for other reasons. Example: "The…"
type textarea "Not a fit — this project has been disqualified for other reasons. Example: "The…"
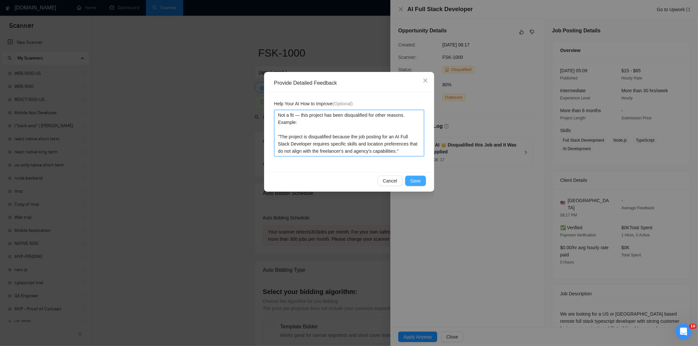
type textarea "Not a fit — this project has been disqualified for other reasons. Example: "The…"
click at [413, 179] on span "Save" at bounding box center [416, 180] width 10 height 7
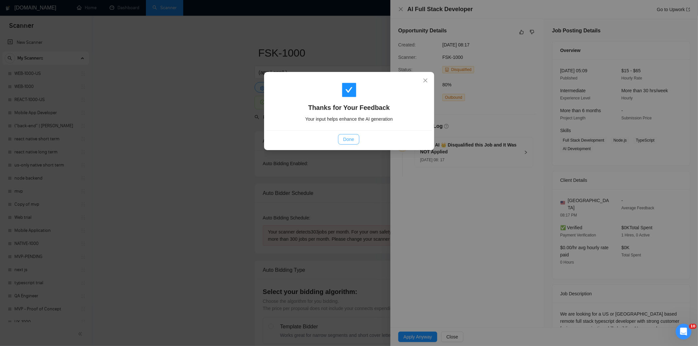
click at [349, 138] on span "Done" at bounding box center [348, 139] width 11 height 7
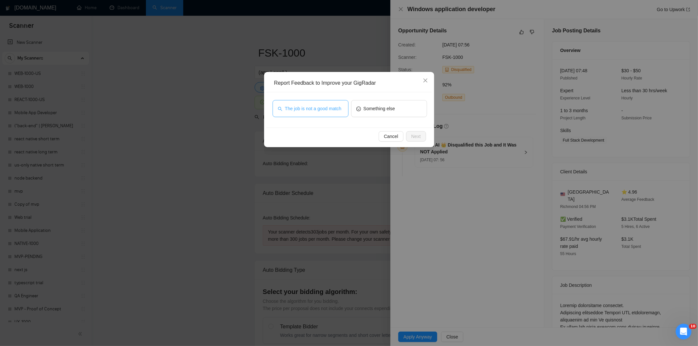
click at [315, 109] on span "The job is not a good match" at bounding box center [313, 108] width 57 height 7
click at [419, 137] on span "Next" at bounding box center [416, 136] width 9 height 7
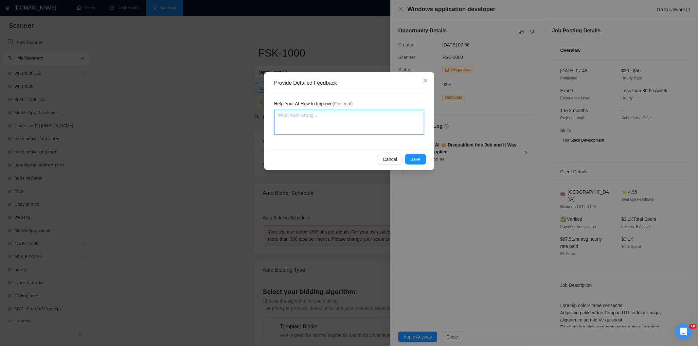
drag, startPoint x: 417, startPoint y: 136, endPoint x: 393, endPoint y: 119, distance: 28.9
click at [393, 119] on textarea at bounding box center [349, 122] width 150 height 25
paste textarea "Not a fit — this project has been disqualified for other reasons. Example: "The…"
type textarea "Not a fit — this project has been disqualified for other reasons. Example: "The…"
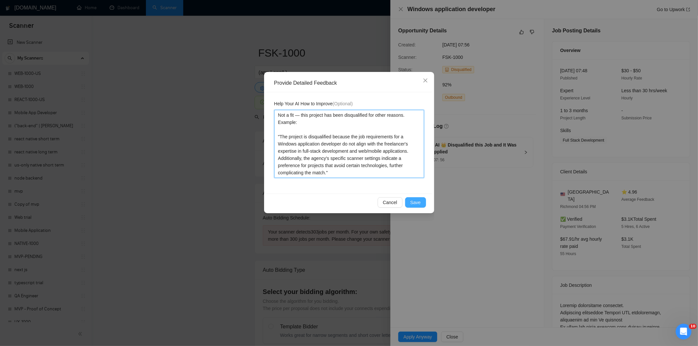
type textarea "Not a fit — this project has been disqualified for other reasons. Example: "The…"
click at [417, 202] on span "Save" at bounding box center [416, 202] width 10 height 7
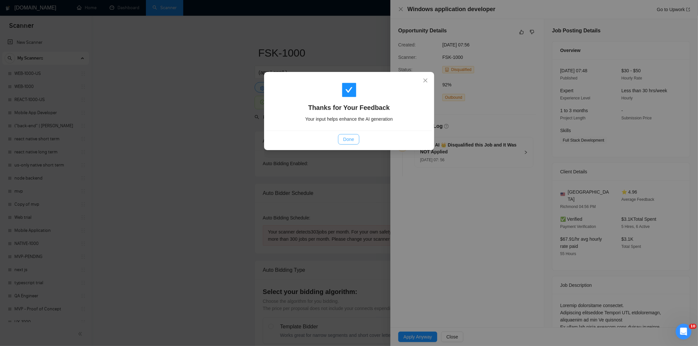
click at [355, 137] on button "Done" at bounding box center [348, 139] width 21 height 10
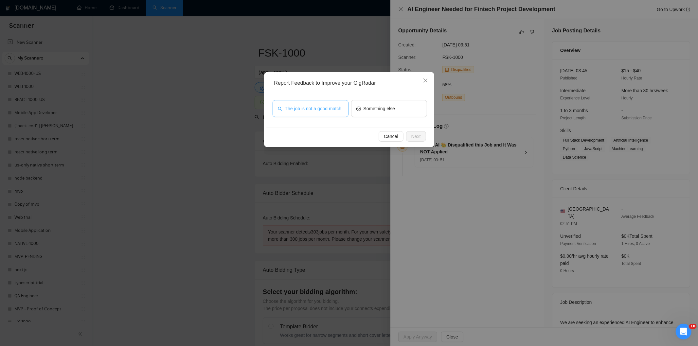
click at [333, 112] on span "The job is not a good match" at bounding box center [313, 108] width 57 height 7
click at [414, 134] on span "Next" at bounding box center [416, 136] width 9 height 7
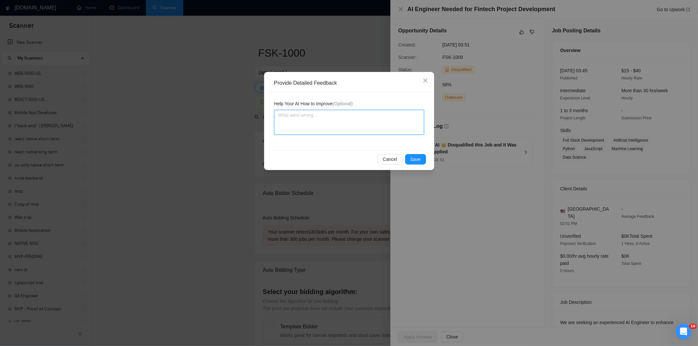
click at [372, 116] on textarea at bounding box center [349, 122] width 150 height 25
paste textarea "Not a fit — this project has been disqualified for other reasons. Example: "The…"
type textarea "Not a fit — this project has been disqualified for other reasons. Example: "The…"
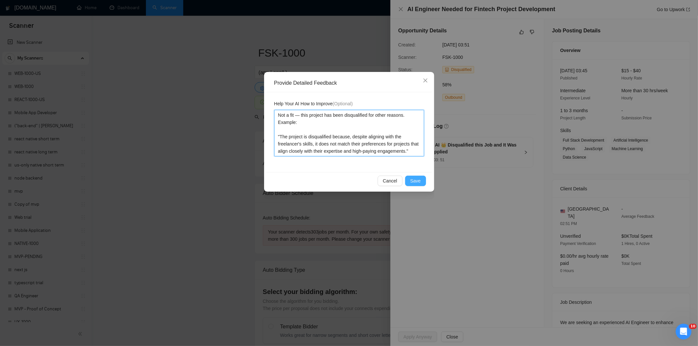
type textarea "Not a fit — this project has been disqualified for other reasons. Example: "The…"
click at [418, 183] on span "Save" at bounding box center [416, 180] width 10 height 7
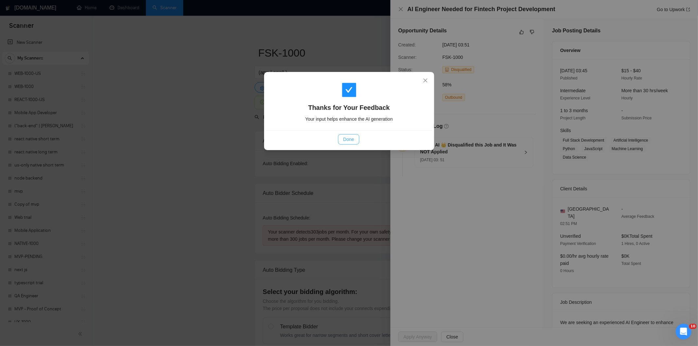
click at [344, 139] on span "Done" at bounding box center [348, 139] width 11 height 7
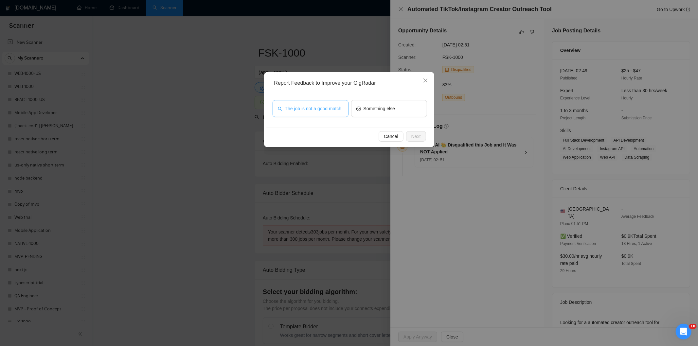
click at [303, 111] on span "The job is not a good match" at bounding box center [313, 108] width 57 height 7
click at [426, 138] on div "Cancel Next" at bounding box center [350, 136] width 166 height 17
click at [413, 136] on span "Next" at bounding box center [416, 136] width 9 height 7
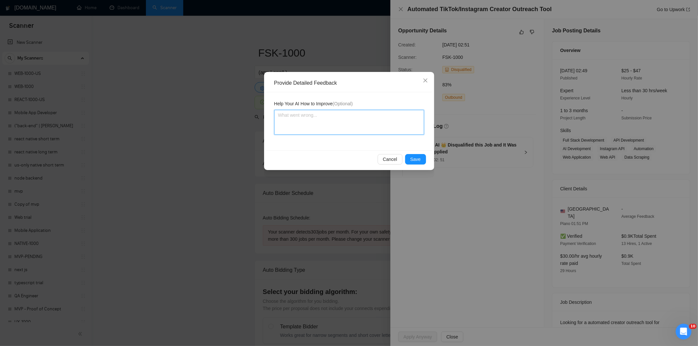
click at [389, 123] on textarea at bounding box center [349, 122] width 150 height 25
paste textarea "Not a fit — this project has been disqualified for other reasons. Example: "The…"
type textarea "Not a fit — this project has been disqualified for other reasons. Example: "The…"
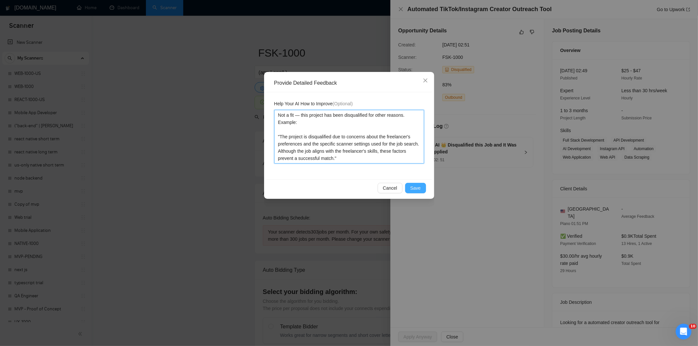
type textarea "Not a fit — this project has been disqualified for other reasons. Example: "The…"
click at [417, 191] on span "Save" at bounding box center [416, 188] width 10 height 7
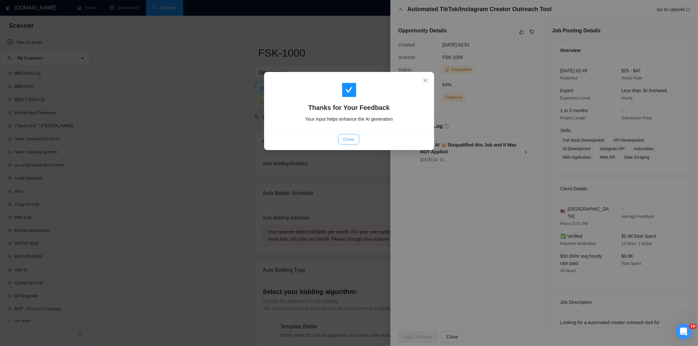
click at [351, 141] on span "Done" at bounding box center [348, 139] width 11 height 7
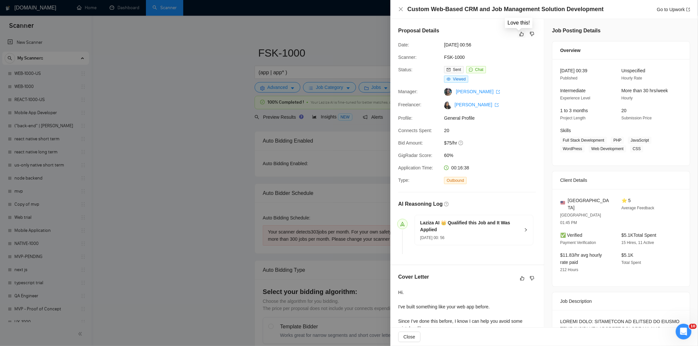
click at [520, 34] on icon "like" at bounding box center [522, 33] width 5 height 5
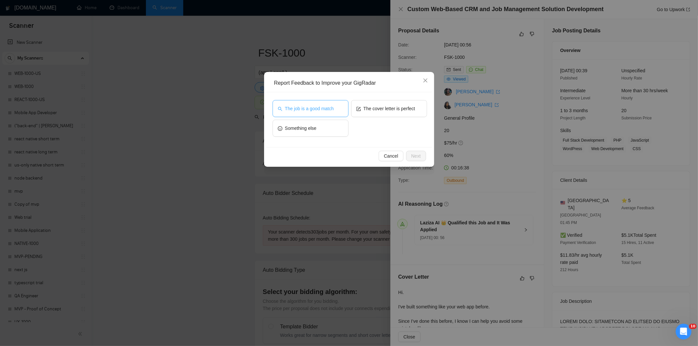
click at [323, 106] on span "The job is a good match" at bounding box center [309, 108] width 49 height 7
click at [417, 153] on span "Next" at bounding box center [416, 156] width 9 height 7
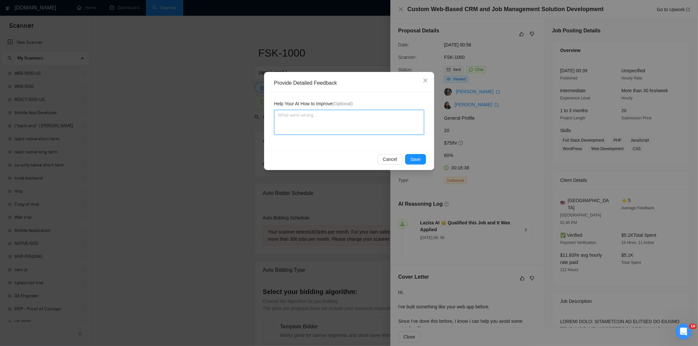
click at [379, 119] on textarea at bounding box center [349, 122] width 150 height 25
paste textarea "Good fit — the project is greenfield (no existing code), welcomes agencies, use…"
type textarea "Good fit — the project is greenfield (no existing code), welcomes agencies, use…"
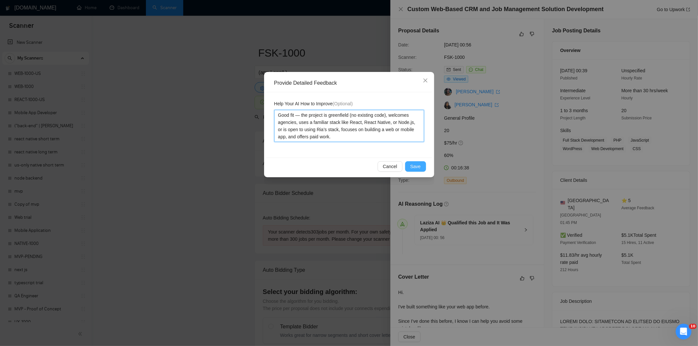
type textarea "Good fit — the project is greenfield (no existing code), welcomes agencies, use…"
click at [417, 165] on span "Save" at bounding box center [416, 166] width 10 height 7
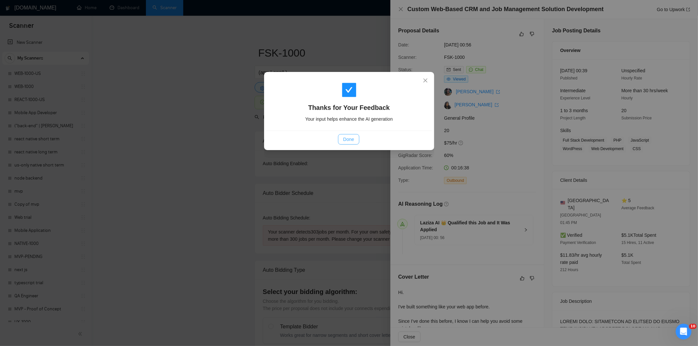
click at [355, 137] on button "Done" at bounding box center [348, 139] width 21 height 10
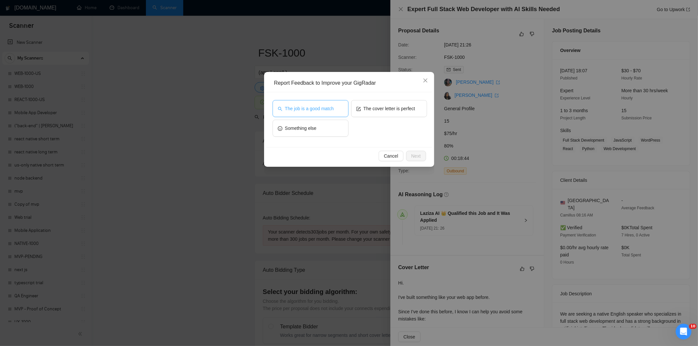
click at [315, 106] on span "The job is a good match" at bounding box center [309, 108] width 49 height 7
drag, startPoint x: 418, startPoint y: 155, endPoint x: 397, endPoint y: 136, distance: 29.0
click at [416, 155] on span "Next" at bounding box center [416, 156] width 9 height 7
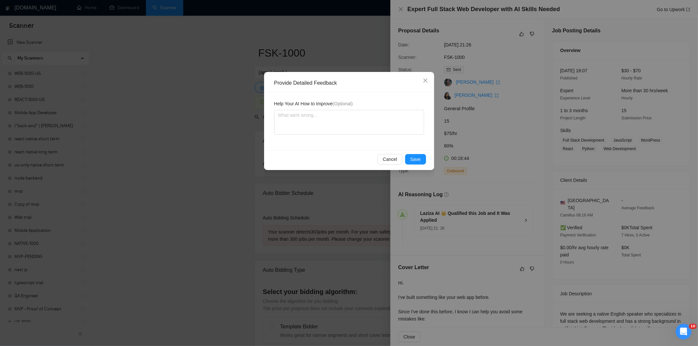
click at [377, 119] on textarea at bounding box center [349, 122] width 150 height 25
type textarea "Not a fit — the client prefers to hire a solo developer, but Ria is an agency. …"
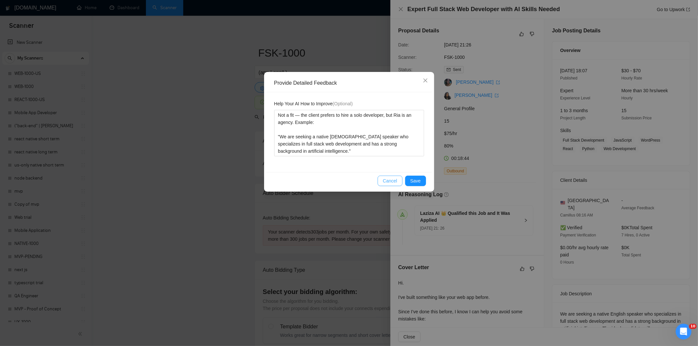
type textarea "Not a fit — the client prefers to hire a solo developer, but Ria is an agency. …"
drag, startPoint x: 390, startPoint y: 179, endPoint x: 401, endPoint y: 167, distance: 16.5
click at [391, 180] on span "Cancel" at bounding box center [390, 180] width 14 height 7
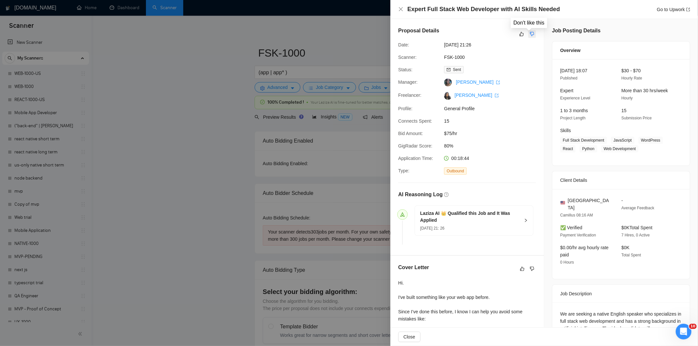
click at [530, 33] on icon "dislike" at bounding box center [532, 33] width 5 height 5
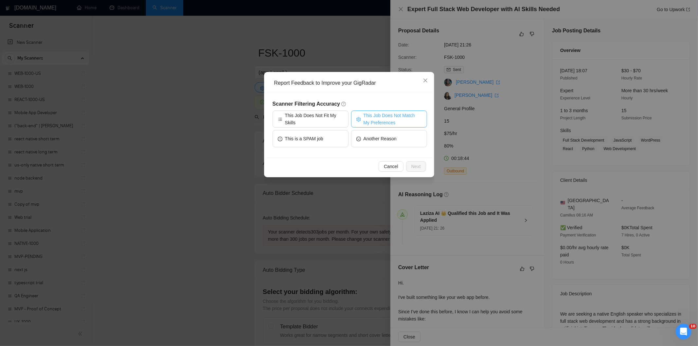
click at [389, 120] on span "This Job Does Not Match My Preferences" at bounding box center [393, 119] width 58 height 14
click at [418, 163] on span "Next" at bounding box center [416, 166] width 9 height 7
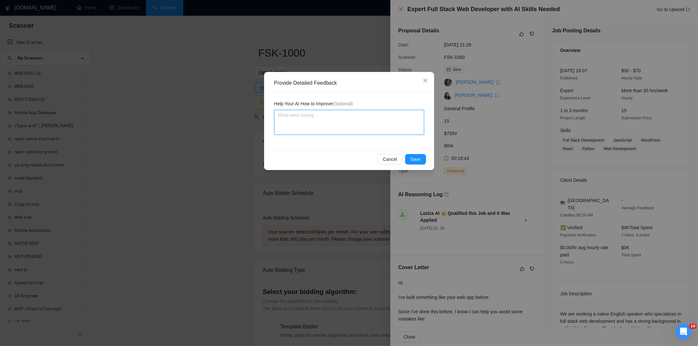
click at [385, 128] on textarea at bounding box center [349, 122] width 150 height 25
paste textarea "Not a fit — the client prefers to hire a solo developer, but Ria is an agency. …"
type textarea "Not a fit — the client prefers to hire a solo developer, but Ria is an agency. …"
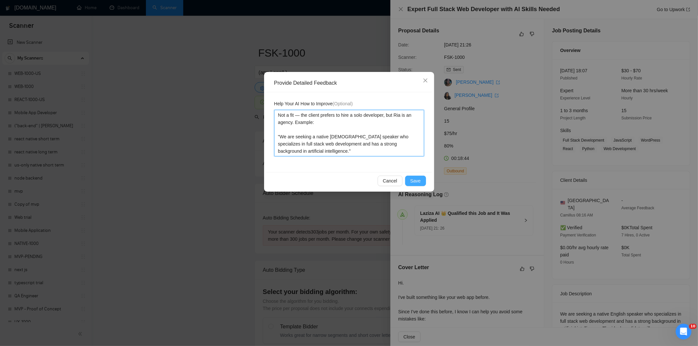
type textarea "Not a fit — the client prefers to hire a solo developer, but Ria is an agency. …"
click at [418, 181] on span "Save" at bounding box center [416, 180] width 10 height 7
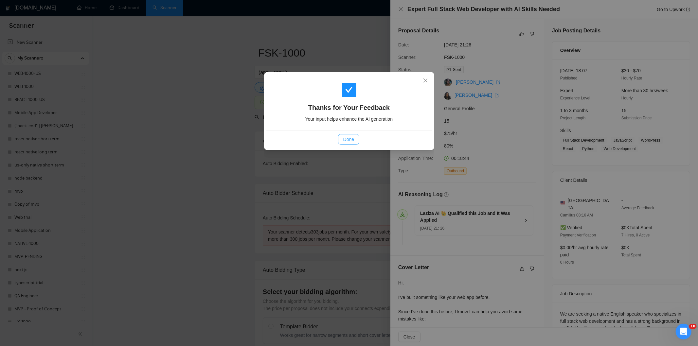
click at [356, 142] on button "Done" at bounding box center [348, 139] width 21 height 10
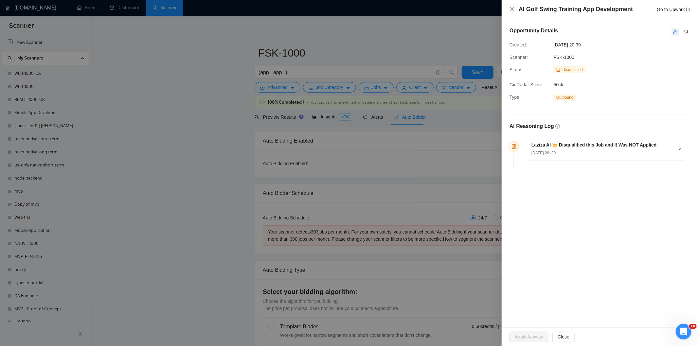
click at [676, 32] on icon "like" at bounding box center [676, 31] width 5 height 5
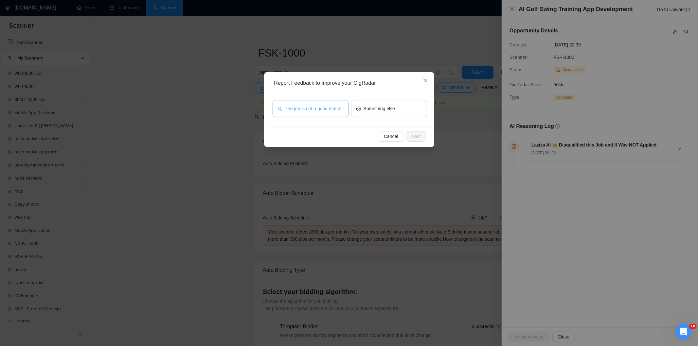
click at [329, 109] on span "The job is not a good match" at bounding box center [313, 108] width 57 height 7
click at [416, 137] on span "Next" at bounding box center [416, 136] width 9 height 7
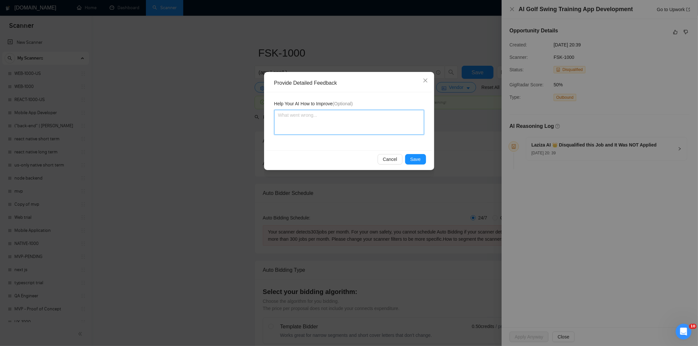
click at [388, 123] on textarea at bounding box center [349, 122] width 150 height 25
paste textarea "Not a fit — this project has been disqualified for other reasons. Example: "Laz…"
type textarea "Not a fit — this project has been disqualified for other reasons. Example: "Laz…"
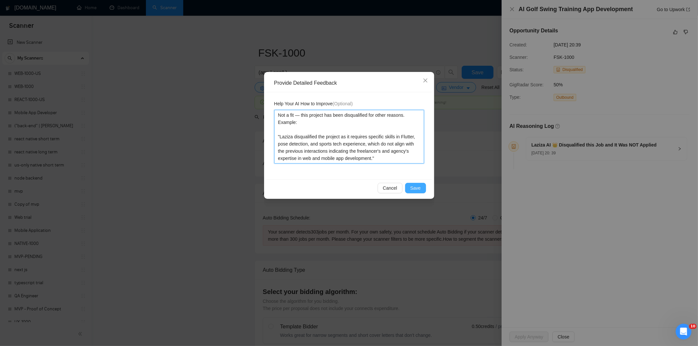
type textarea "Not a fit — this project has been disqualified for other reasons. Example: "Laz…"
click at [419, 187] on span "Save" at bounding box center [416, 188] width 10 height 7
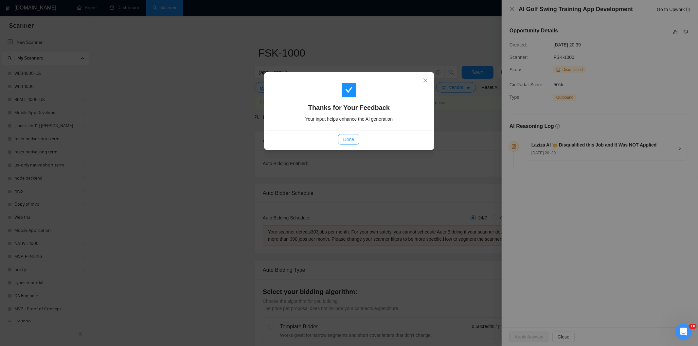
click at [350, 139] on span "Done" at bounding box center [348, 139] width 11 height 7
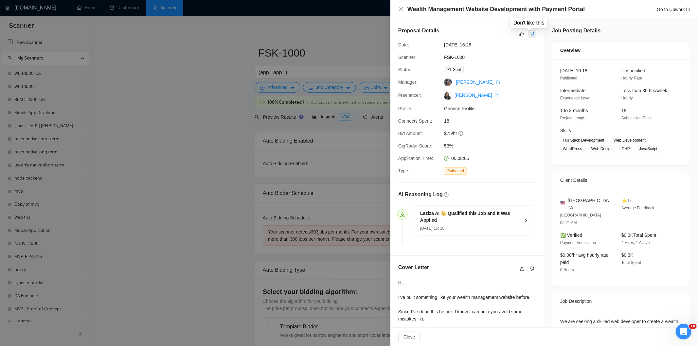
click at [530, 34] on icon "dislike" at bounding box center [532, 33] width 5 height 5
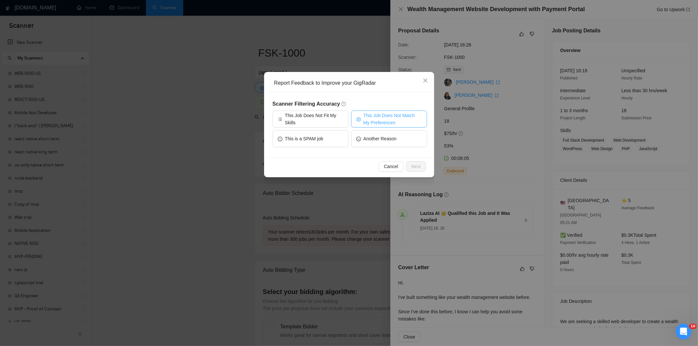
click at [393, 119] on span "This Job Does Not Match My Preferences" at bounding box center [393, 119] width 58 height 14
click at [419, 165] on span "Next" at bounding box center [416, 166] width 9 height 7
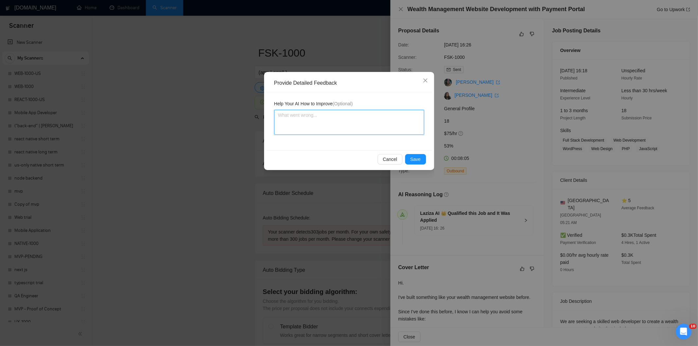
click at [388, 125] on textarea at bounding box center [349, 122] width 150 height 25
paste textarea "Not a fit — the project isn't for a web or mobile app, which is [PERSON_NAME]'s…"
type textarea "Not a fit — the project isn't for a web or mobile app, which is Ria's focus. Ex…"
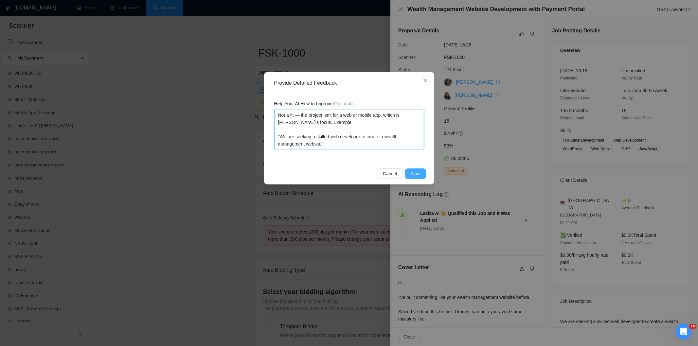
type textarea "Not a fit — the project isn't for a web or mobile app, which is Ria's focus. Ex…"
click at [417, 171] on span "Save" at bounding box center [416, 173] width 10 height 7
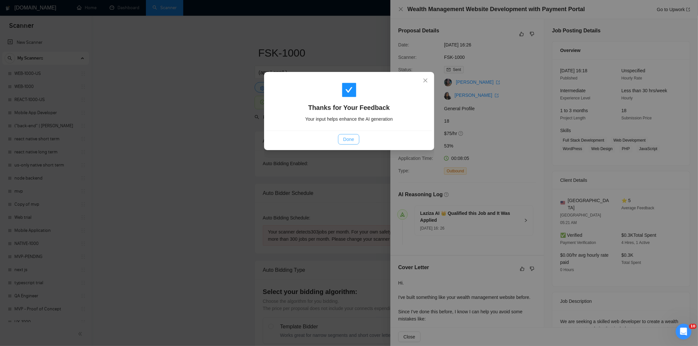
click at [351, 138] on span "Done" at bounding box center [348, 139] width 11 height 7
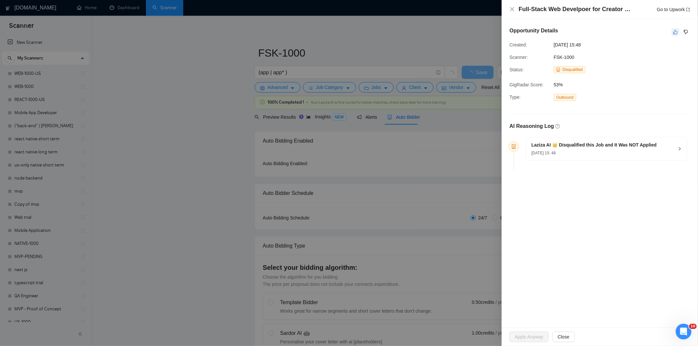
click at [677, 33] on icon "like" at bounding box center [676, 31] width 5 height 5
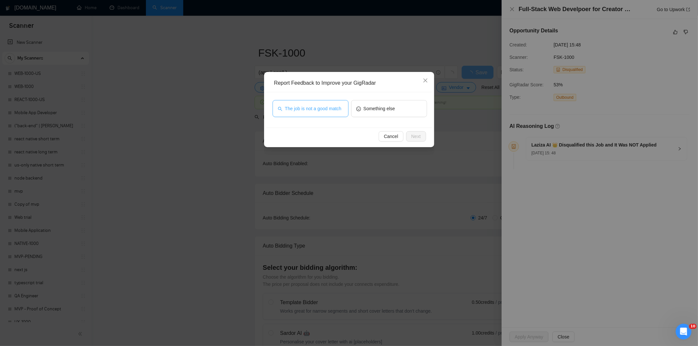
click at [342, 108] on button "The job is not a good match" at bounding box center [311, 108] width 76 height 17
click at [412, 134] on span "Next" at bounding box center [416, 136] width 9 height 7
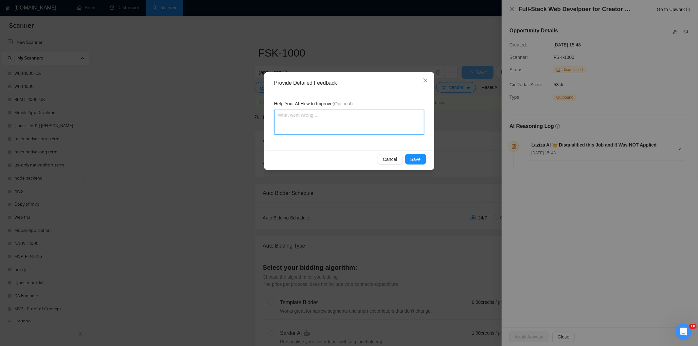
click at [385, 110] on textarea at bounding box center [349, 122] width 150 height 25
paste textarea "Not a fit — this project has been disqualified for other reasons. Example: "The…"
type textarea "Not a fit — this project has been disqualified for other reasons. Example: "The…"
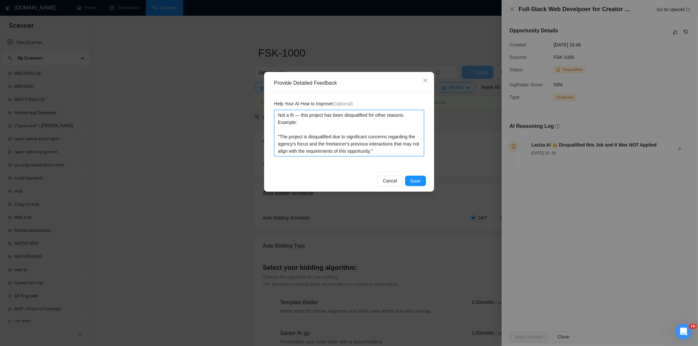
type textarea "Not a fit — this project has been disqualified for other reasons. Example: "The…"
click at [415, 179] on span "Save" at bounding box center [416, 180] width 10 height 7
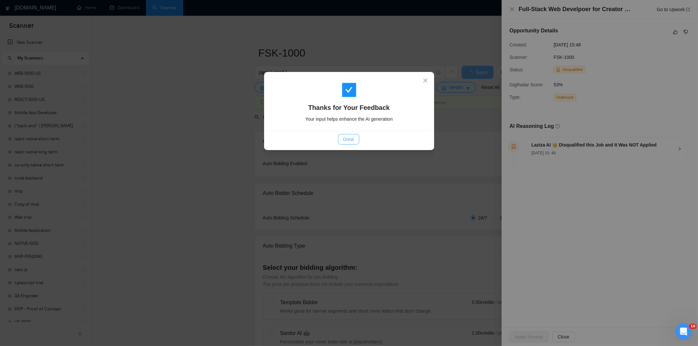
click at [345, 139] on span "Done" at bounding box center [348, 139] width 11 height 7
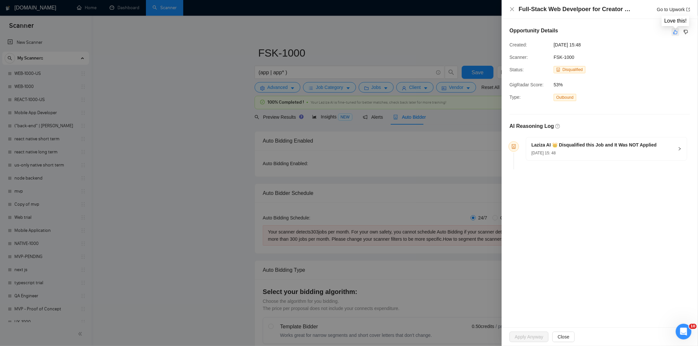
click at [674, 32] on icon "like" at bounding box center [676, 31] width 5 height 5
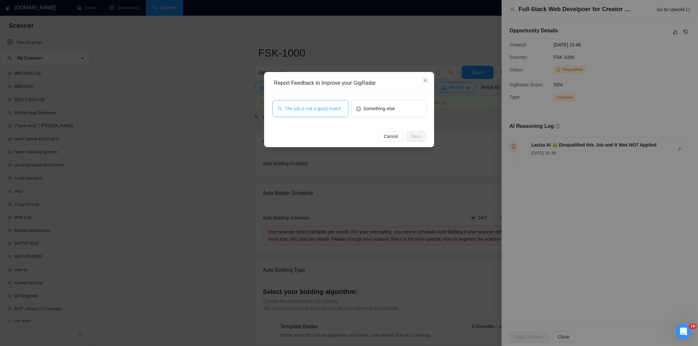
click at [315, 105] on span "The job is not a good match" at bounding box center [313, 108] width 57 height 7
click at [424, 135] on button "Next" at bounding box center [416, 136] width 20 height 10
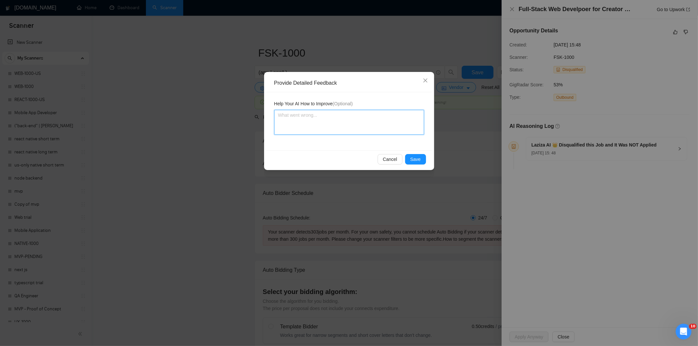
click at [351, 124] on textarea at bounding box center [349, 122] width 150 height 25
paste textarea "Not a fit — this project has been disqualified for other reasons. Example: "The…"
type textarea "Not a fit — this project has been disqualified for other reasons. Example: "The…"
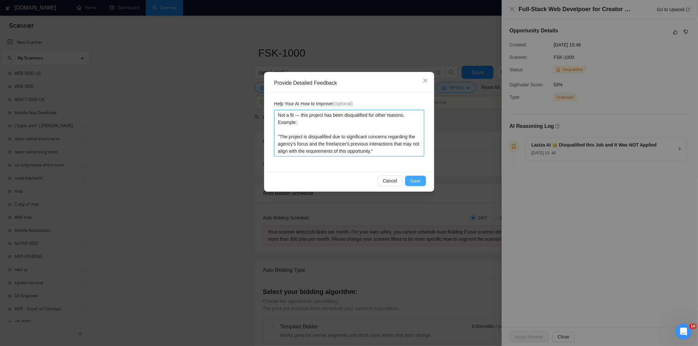
type textarea "Not a fit — this project has been disqualified for other reasons. Example: "The…"
click at [415, 179] on span "Save" at bounding box center [416, 180] width 10 height 7
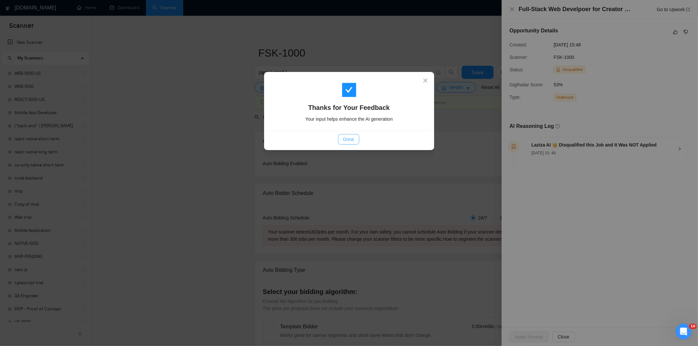
click at [347, 137] on span "Done" at bounding box center [348, 139] width 11 height 7
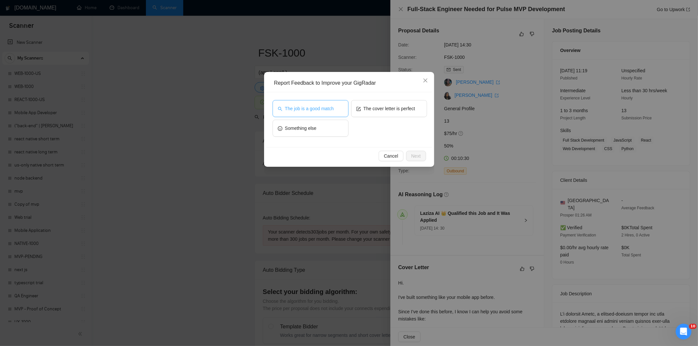
click at [300, 104] on button "The job is a good match" at bounding box center [311, 108] width 76 height 17
click at [412, 151] on button "Next" at bounding box center [416, 156] width 20 height 10
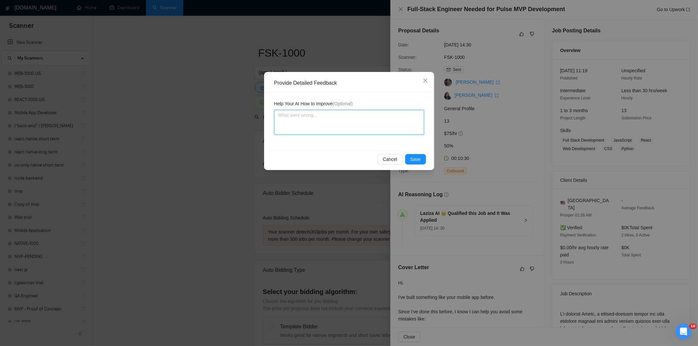
click at [363, 131] on textarea at bounding box center [349, 122] width 150 height 25
paste textarea "Good fit — the project is greenfield (no existing code), welcomes agencies, use…"
type textarea "Good fit — the project is greenfield (no existing code), welcomes agencies, use…"
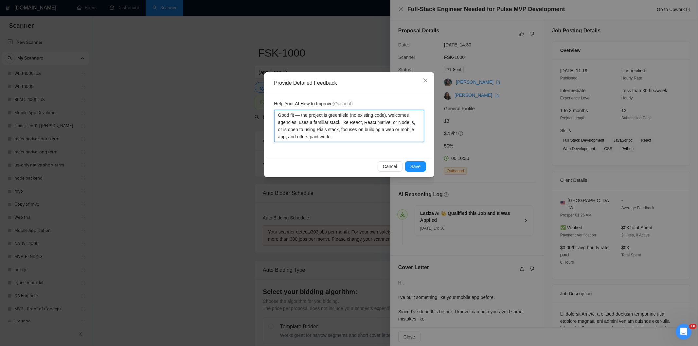
type textarea "Good fit — the project is greenfield (no existing code), welcomes agencies, use…"
click at [418, 164] on span "Save" at bounding box center [416, 166] width 10 height 7
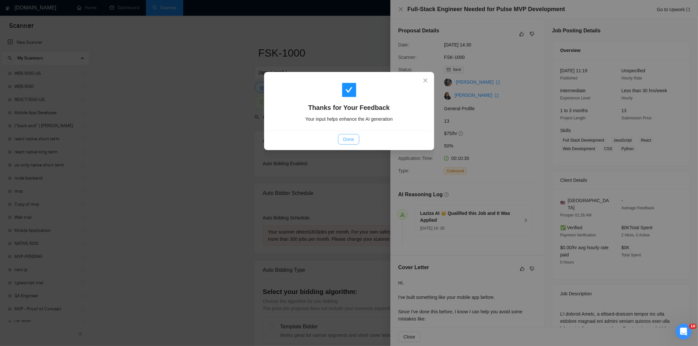
click at [353, 139] on span "Done" at bounding box center [348, 139] width 11 height 7
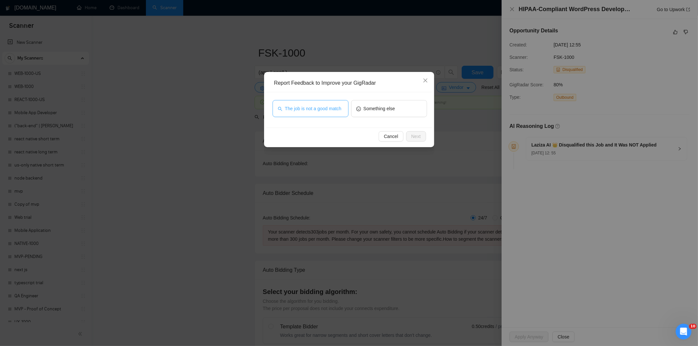
click at [327, 110] on span "The job is not a good match" at bounding box center [313, 108] width 57 height 7
click at [413, 136] on span "Next" at bounding box center [416, 136] width 9 height 7
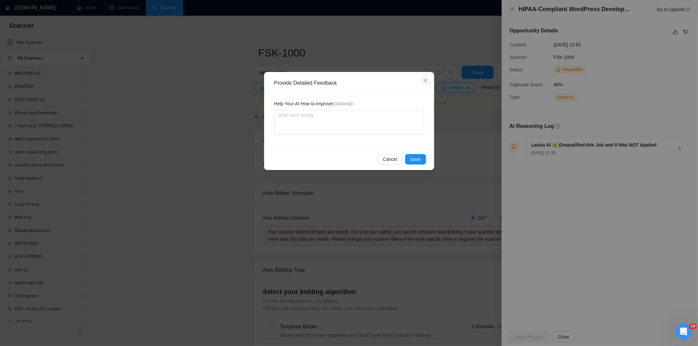
click at [366, 124] on textarea at bounding box center [349, 122] width 150 height 25
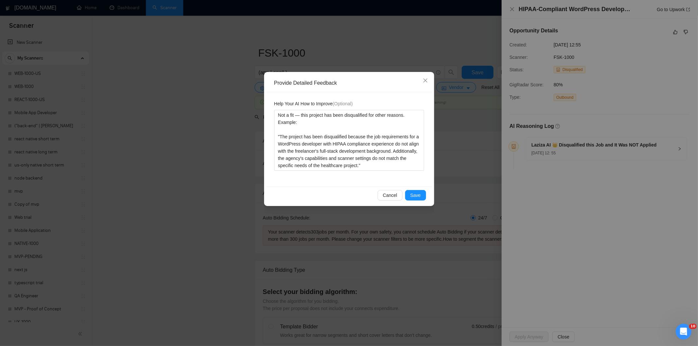
type textarea "Not a fit — this project has been disqualified for other reasons. Example: "The…"
click at [415, 195] on span "Save" at bounding box center [416, 195] width 10 height 7
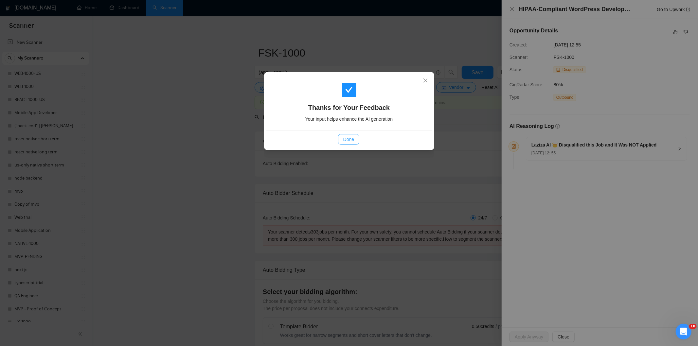
click at [346, 141] on span "Done" at bounding box center [348, 139] width 11 height 7
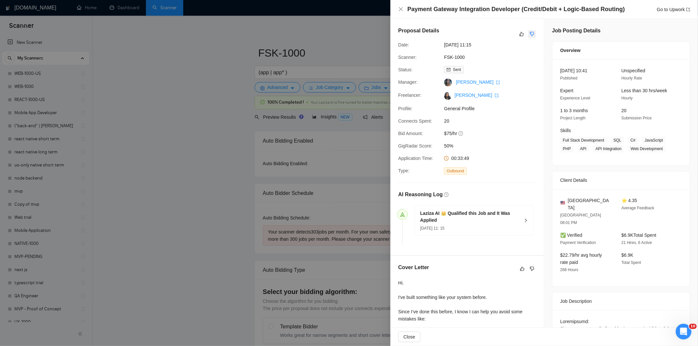
click at [531, 34] on icon "dislike" at bounding box center [532, 33] width 5 height 5
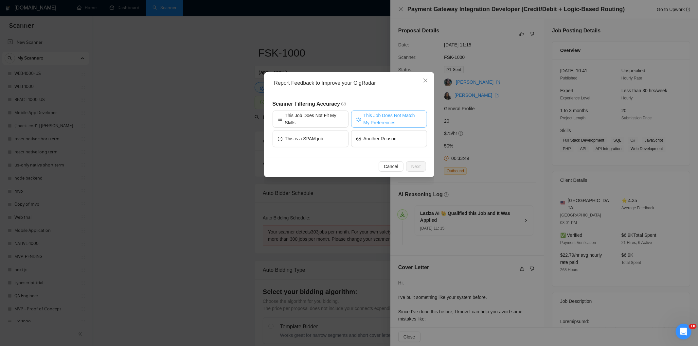
click at [398, 122] on span "This Job Does Not Match My Preferences" at bounding box center [393, 119] width 58 height 14
click at [410, 166] on button "Next" at bounding box center [416, 166] width 20 height 10
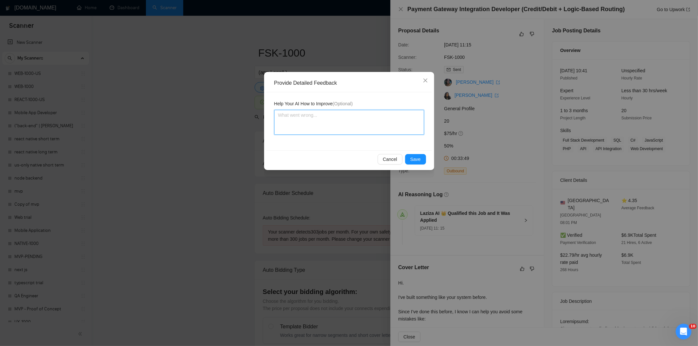
click at [377, 131] on textarea at bounding box center [349, 122] width 150 height 25
paste textarea "Not a fit — the project isn't for a web or mobile app, which is Ria's focus. Ex…"
type textarea "Not a fit — the project isn't for a web or mobile app, which is Ria's focus. Ex…"
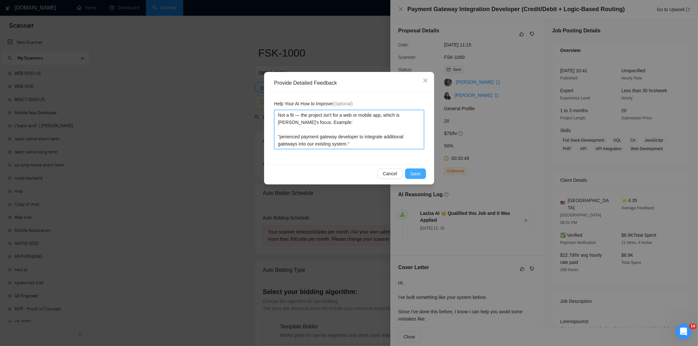
type textarea "Not a fit — the project isn't for a web or mobile app, which is Ria's focus. Ex…"
click at [419, 172] on span "Save" at bounding box center [416, 173] width 10 height 7
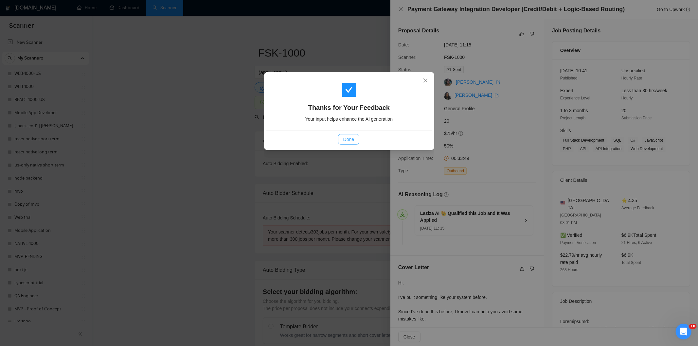
click at [355, 139] on button "Done" at bounding box center [348, 139] width 21 height 10
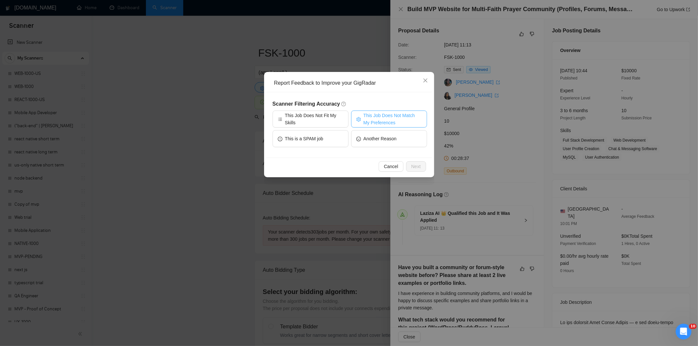
click at [379, 113] on span "This Job Does Not Match My Preferences" at bounding box center [393, 119] width 58 height 14
drag, startPoint x: 420, startPoint y: 166, endPoint x: 391, endPoint y: 136, distance: 41.4
click at [419, 165] on span "Next" at bounding box center [416, 166] width 9 height 7
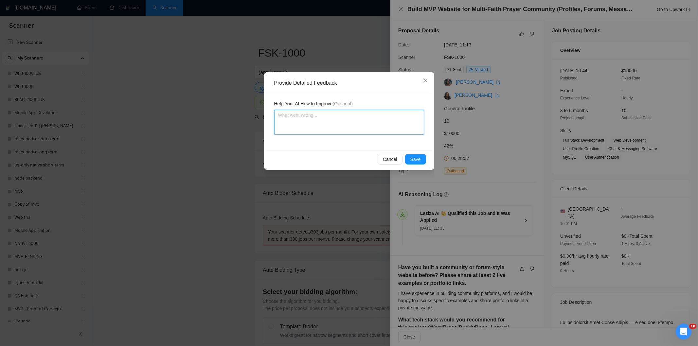
click at [387, 133] on textarea at bounding box center [349, 122] width 150 height 25
paste textarea "Not a fit — the job asks for unpaid work, offers equity, or has a small budget,…"
type textarea "Not a fit — the job asks for unpaid work, offers equity, or has a small budget,…"
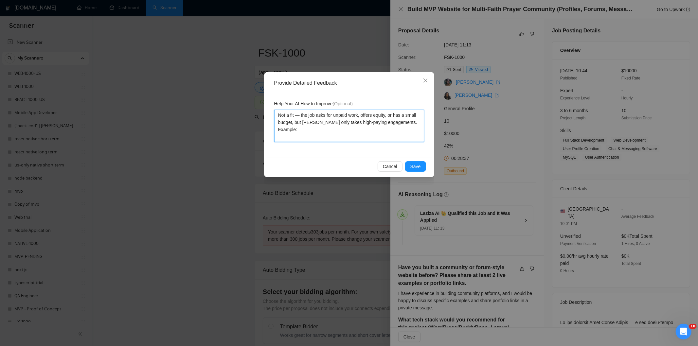
type textarea "Not a fit — the job asks for unpaid work, offers equity, or has a small budget,…"
click at [417, 168] on span "Save" at bounding box center [416, 166] width 10 height 7
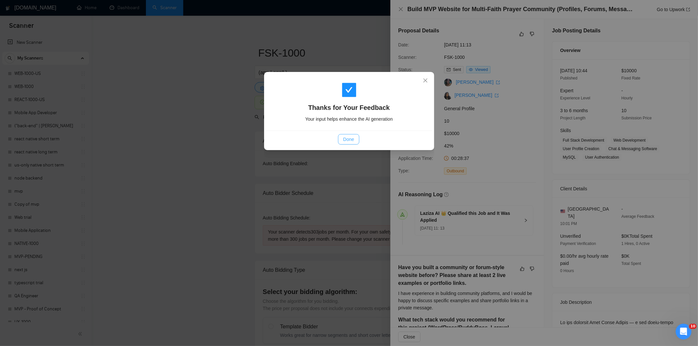
click at [348, 138] on span "Done" at bounding box center [348, 139] width 11 height 7
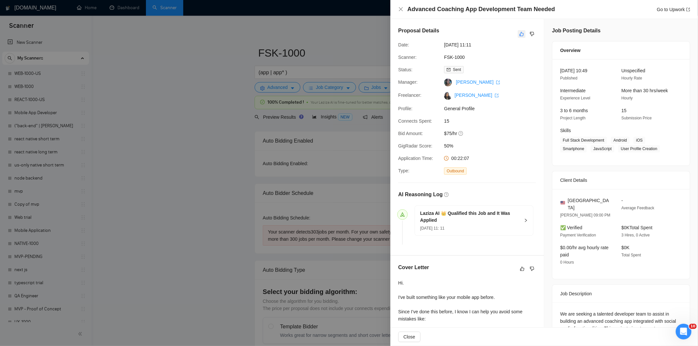
click at [520, 35] on icon "like" at bounding box center [522, 33] width 5 height 5
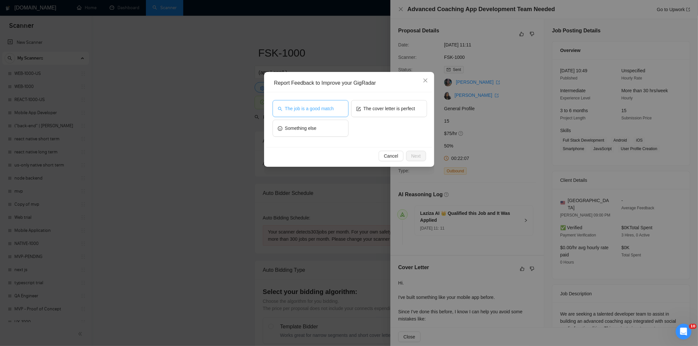
click at [332, 107] on span "The job is a good match" at bounding box center [309, 108] width 49 height 7
click at [421, 157] on button "Next" at bounding box center [416, 156] width 20 height 10
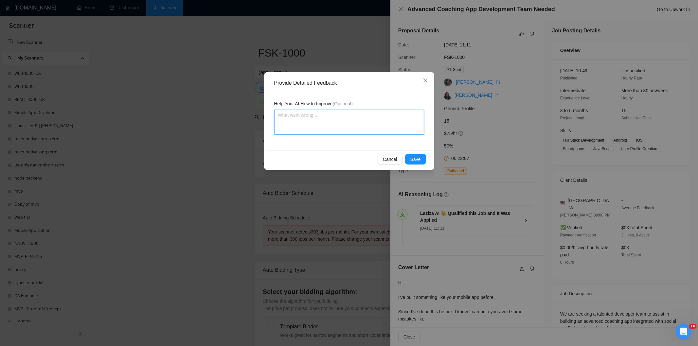
click at [371, 126] on textarea at bounding box center [349, 122] width 150 height 25
paste textarea "Good fit — the project is greenfield (no existing code), welcomes agencies, use…"
type textarea "Good fit — the project is greenfield (no existing code), welcomes agencies, use…"
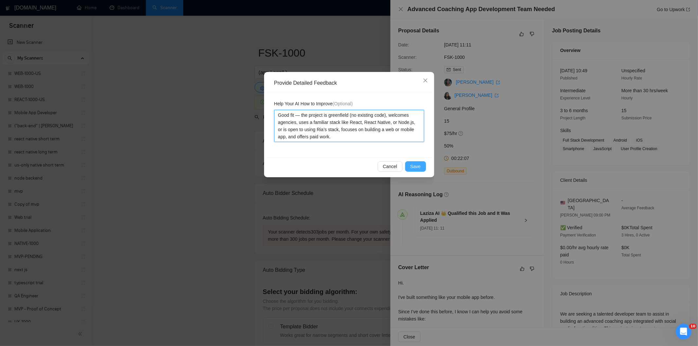
type textarea "Good fit — the project is greenfield (no existing code), welcomes agencies, use…"
click at [415, 163] on span "Save" at bounding box center [416, 166] width 10 height 7
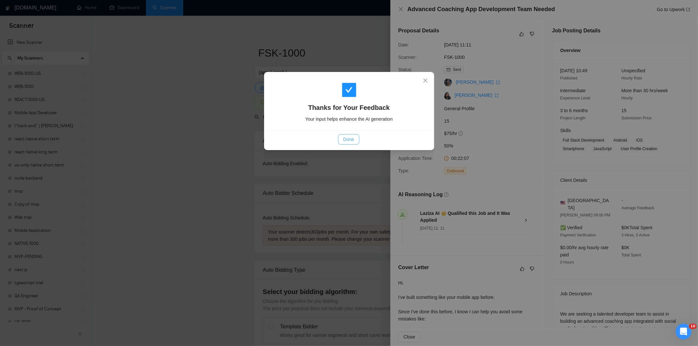
click at [352, 140] on span "Done" at bounding box center [348, 139] width 11 height 7
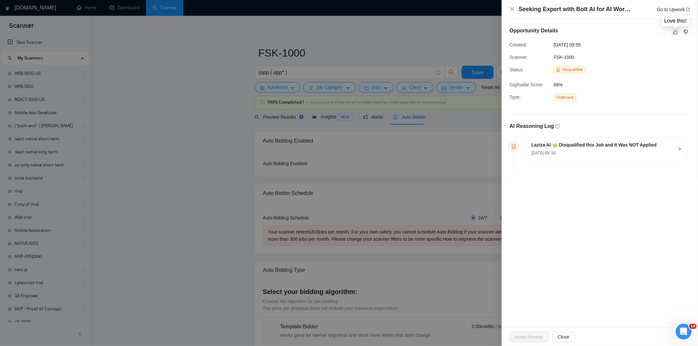
click at [676, 33] on icon "like" at bounding box center [676, 31] width 5 height 5
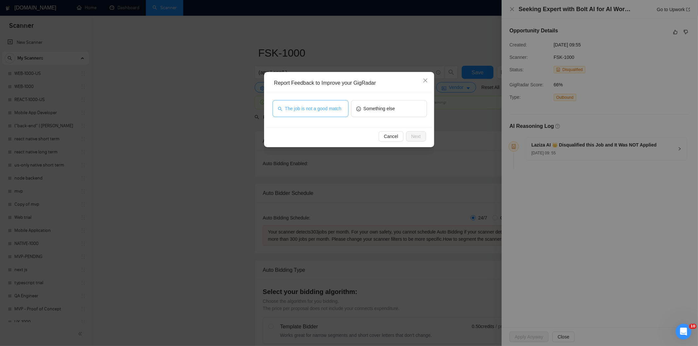
click at [325, 112] on span "The job is not a good match" at bounding box center [313, 108] width 57 height 7
click at [425, 138] on button "Next" at bounding box center [416, 136] width 20 height 10
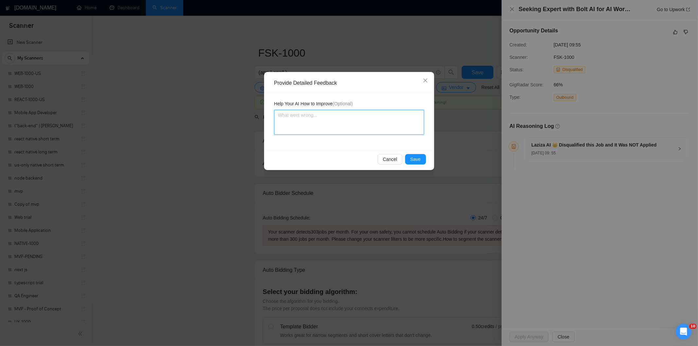
click at [407, 123] on textarea at bounding box center [349, 122] width 150 height 25
paste textarea "Not a fit — this project has been disqualified for other reasons. Example: "The…"
type textarea "Not a fit — this project has been disqualified for other reasons. Example: "The…"
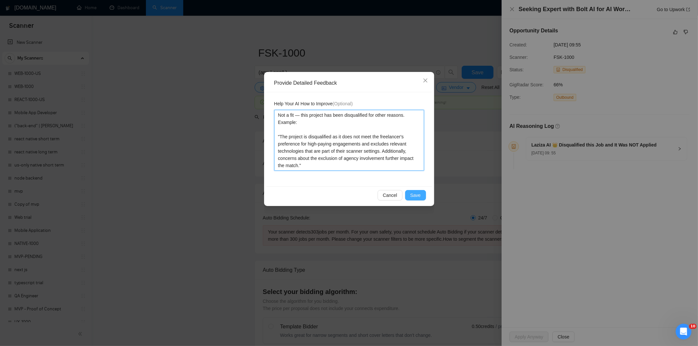
type textarea "Not a fit — this project has been disqualified for other reasons. Example: "The…"
click at [419, 194] on span "Save" at bounding box center [416, 195] width 10 height 7
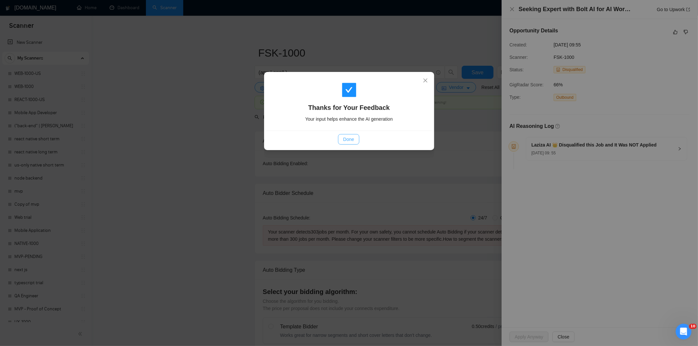
click at [354, 136] on span "Done" at bounding box center [348, 139] width 11 height 7
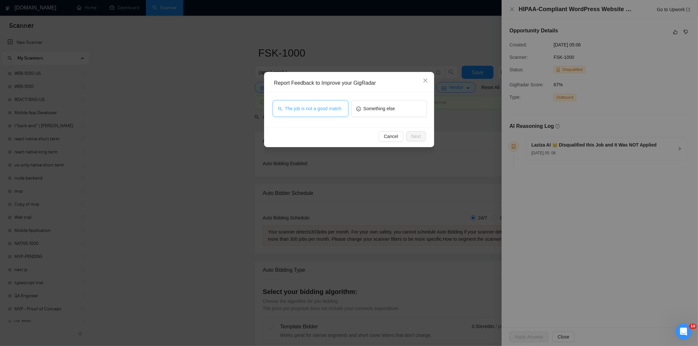
click at [308, 105] on span "The job is not a good match" at bounding box center [313, 108] width 57 height 7
click at [414, 136] on span "Next" at bounding box center [416, 136] width 9 height 7
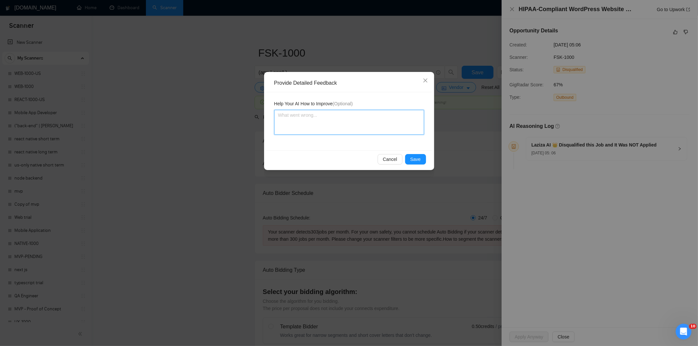
click at [365, 122] on textarea at bounding box center [349, 122] width 150 height 25
paste textarea "Not a fit — this project has been disqualified for other reasons. Example: "The…"
type textarea "Not a fit — this project has been disqualified for other reasons. Example: "The…"
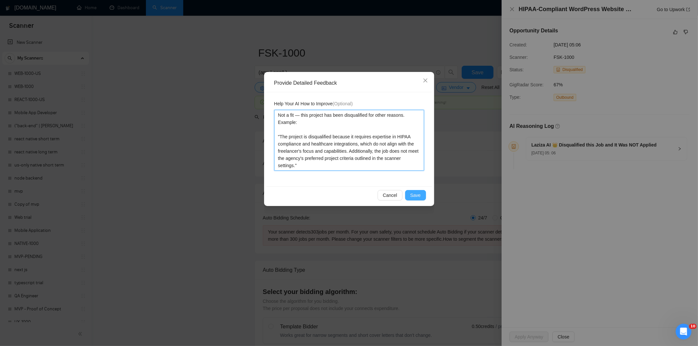
type textarea "Not a fit — this project has been disqualified for other reasons. Example: "The…"
click at [418, 194] on span "Save" at bounding box center [416, 195] width 10 height 7
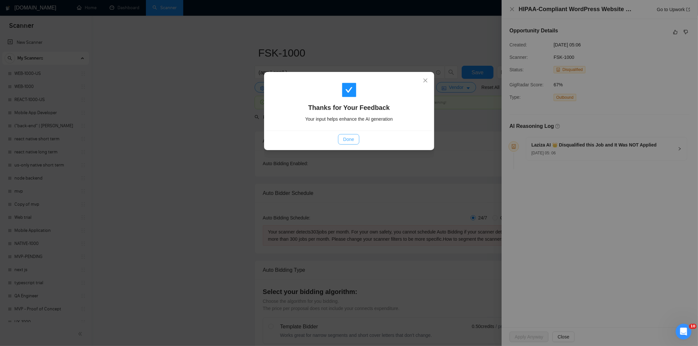
click at [358, 137] on button "Done" at bounding box center [348, 139] width 21 height 10
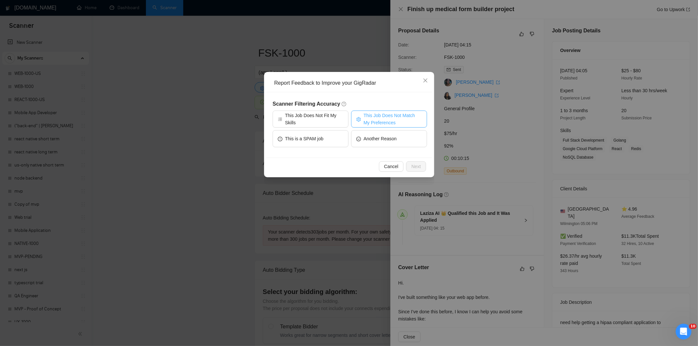
click at [379, 117] on span "This Job Does Not Match My Preferences" at bounding box center [393, 119] width 58 height 14
click at [408, 167] on button "Next" at bounding box center [416, 166] width 20 height 10
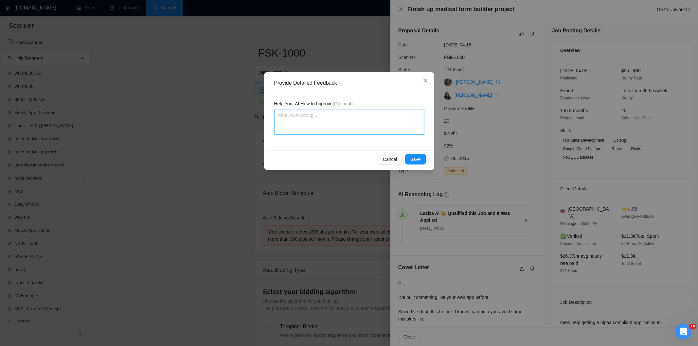
click at [365, 129] on textarea at bounding box center [349, 122] width 150 height 25
paste textarea "Not a fit — the description suggests an existing codebase, but Ria only works o…"
type textarea "Not a fit — the description suggests an existing codebase, but Ria only works o…"
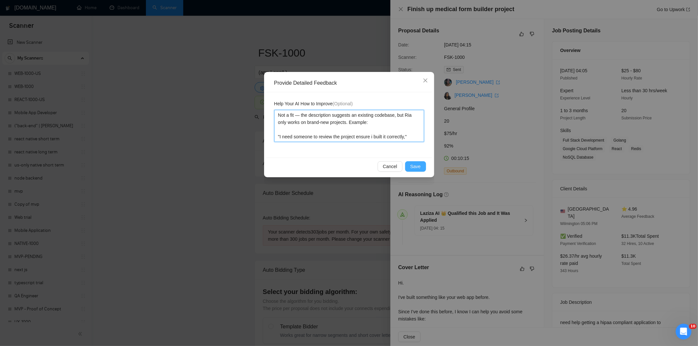
type textarea "Not a fit — the description suggests an existing codebase, but Ria only works o…"
click at [416, 166] on span "Save" at bounding box center [416, 166] width 10 height 7
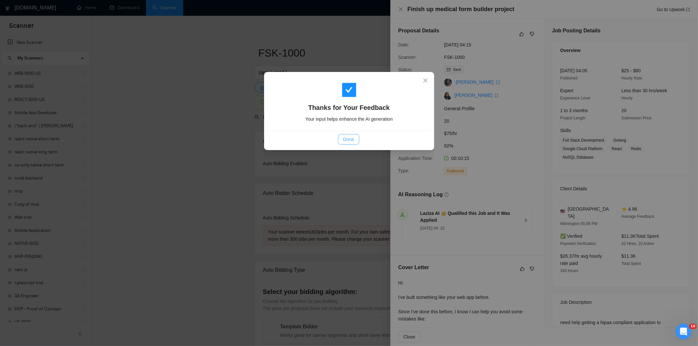
click at [343, 139] on span "Done" at bounding box center [348, 139] width 11 height 7
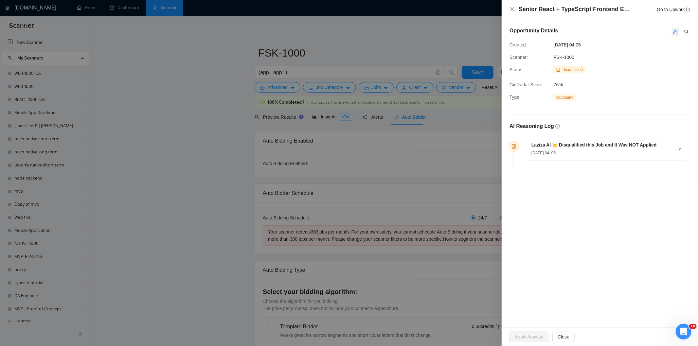
click at [675, 32] on icon "like" at bounding box center [676, 31] width 5 height 5
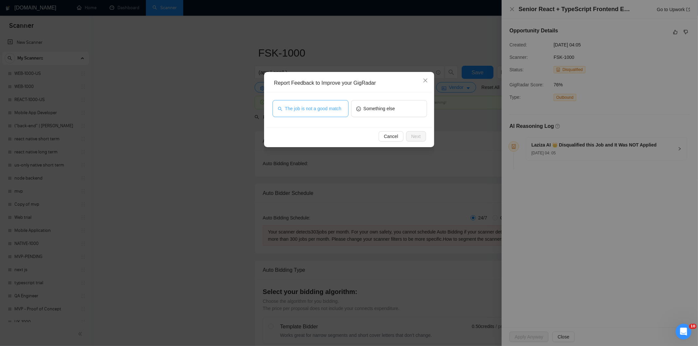
click at [302, 104] on button "The job is not a good match" at bounding box center [311, 108] width 76 height 17
drag, startPoint x: 432, startPoint y: 137, endPoint x: 428, endPoint y: 137, distance: 3.6
click at [432, 137] on div "Report Feedback to Improve your GigRadar The job is not a good match Something …" at bounding box center [349, 109] width 170 height 75
click at [422, 138] on button "Next" at bounding box center [416, 136] width 20 height 10
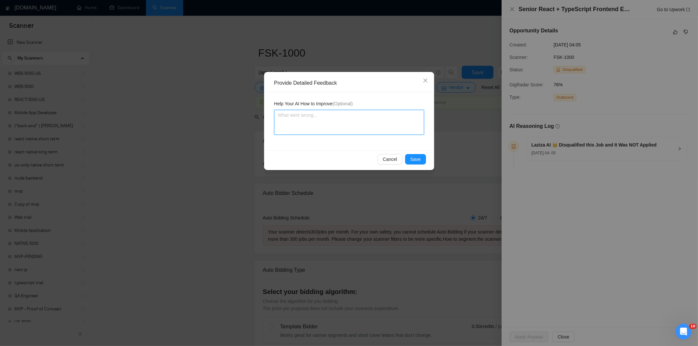
click at [333, 116] on textarea at bounding box center [349, 122] width 150 height 25
paste textarea "Not a fit — this project has been disqualified for other reasons. Example: "The…"
type textarea "Not a fit — this project has been disqualified for other reasons. Example: "The…"
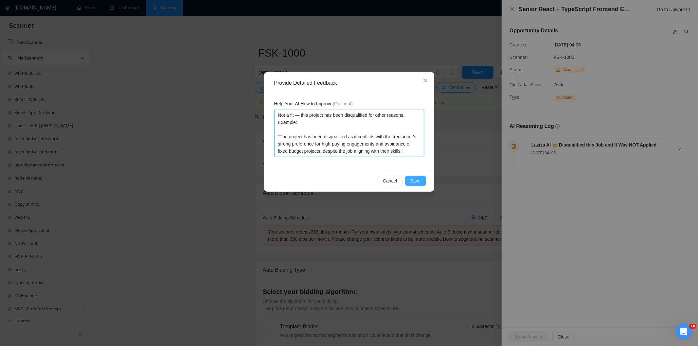
type textarea "Not a fit — this project has been disqualified for other reasons. Example: "The…"
click at [417, 179] on span "Save" at bounding box center [416, 180] width 10 height 7
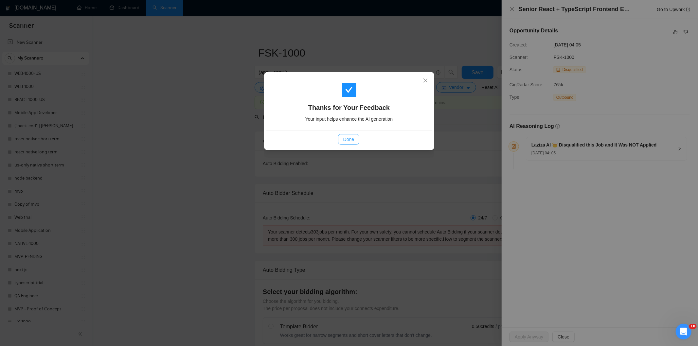
click at [351, 141] on span "Done" at bounding box center [348, 139] width 11 height 7
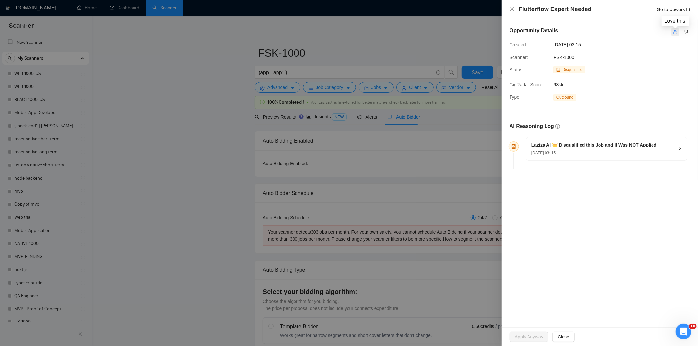
click at [675, 34] on icon "like" at bounding box center [676, 31] width 5 height 5
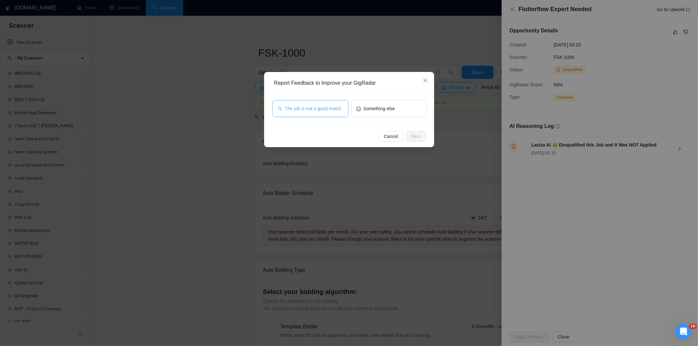
click at [333, 107] on span "The job is not a good match" at bounding box center [313, 108] width 57 height 7
click at [419, 135] on span "Next" at bounding box center [416, 136] width 9 height 7
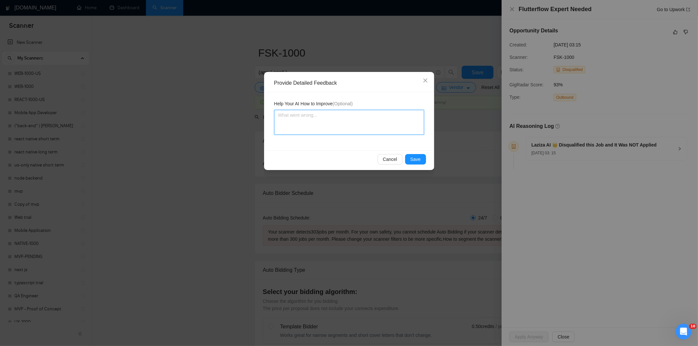
click at [386, 123] on textarea at bounding box center [349, 122] width 150 height 25
paste textarea "Not a fit — this project has been disqualified for other reasons. Example: "The…"
type textarea "Not a fit — this project has been disqualified for other reasons. Example: "The…"
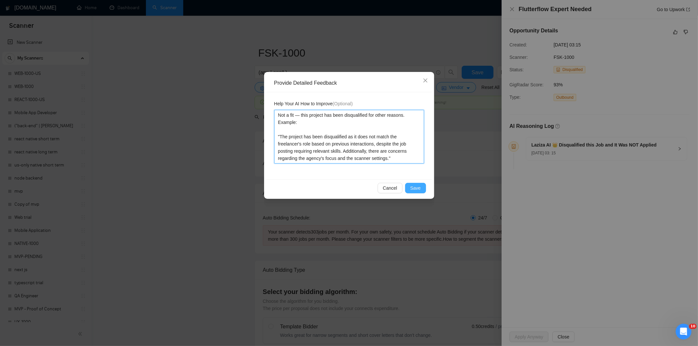
type textarea "Not a fit — this project has been disqualified for other reasons. Example: "The…"
click at [423, 185] on button "Save" at bounding box center [415, 188] width 21 height 10
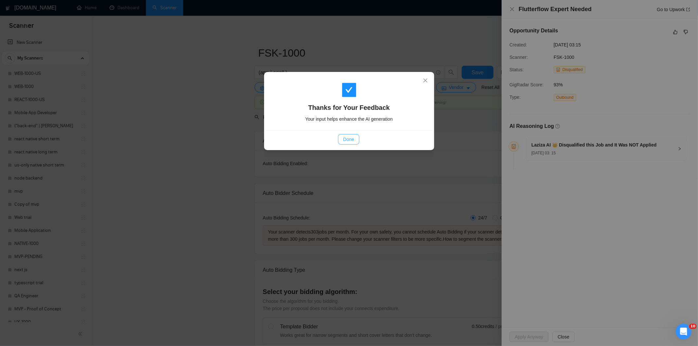
click at [350, 139] on span "Done" at bounding box center [348, 139] width 11 height 7
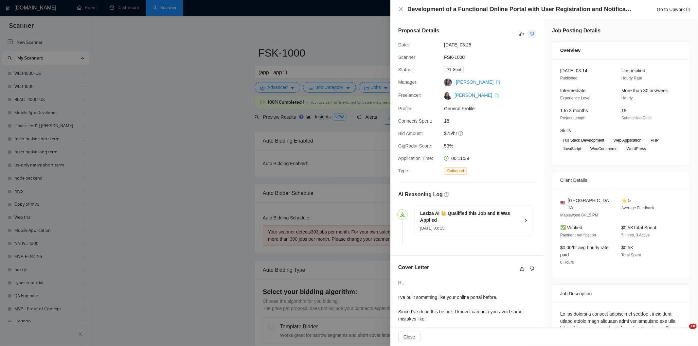
click at [532, 33] on icon "dislike" at bounding box center [532, 33] width 5 height 5
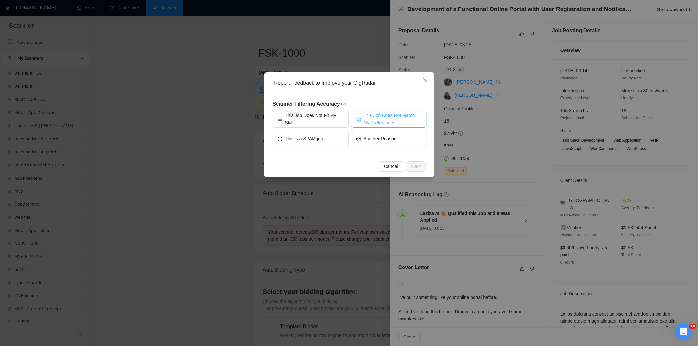
click at [401, 113] on span "This Job Does Not Match My Preferences" at bounding box center [393, 119] width 58 height 14
drag, startPoint x: 420, startPoint y: 166, endPoint x: 404, endPoint y: 153, distance: 21.2
click at [419, 166] on span "Next" at bounding box center [416, 166] width 9 height 7
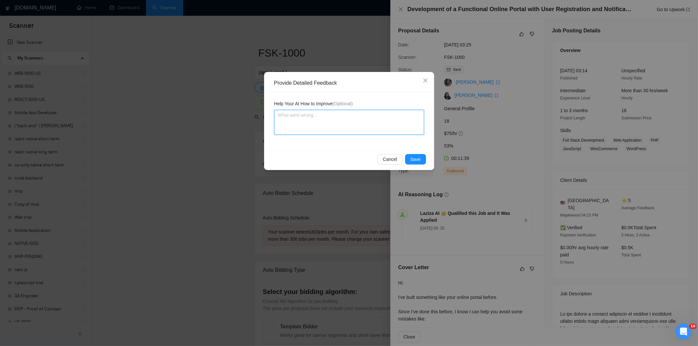
click at [377, 124] on textarea at bounding box center [349, 122] width 150 height 25
paste textarea "Not a fit — the job asks for unpaid work, offers equity, or has a small budget,…"
type textarea "Not a fit — the job asks for unpaid work, offers equity, or has a small budget,…"
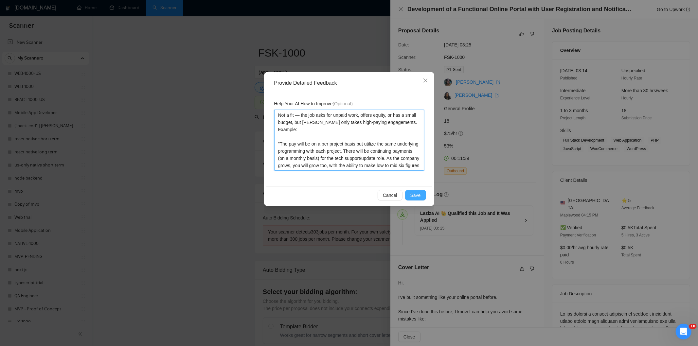
type textarea "Not a fit — the job asks for unpaid work, offers equity, or has a small budget,…"
click at [417, 194] on span "Save" at bounding box center [416, 195] width 10 height 7
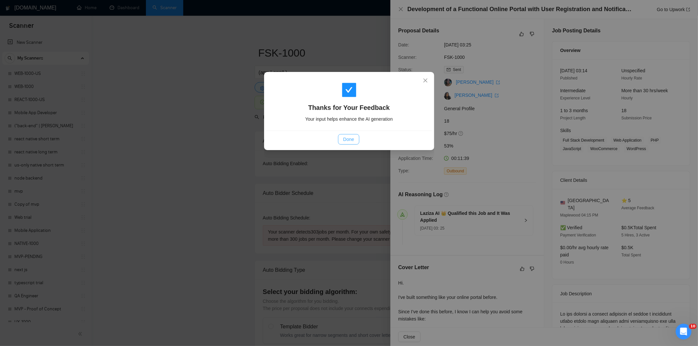
click at [347, 139] on span "Done" at bounding box center [348, 139] width 11 height 7
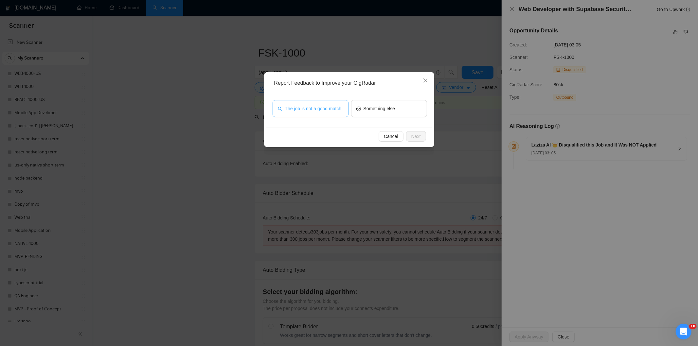
click at [320, 108] on span "The job is not a good match" at bounding box center [313, 108] width 57 height 7
click at [421, 136] on button "Next" at bounding box center [416, 136] width 20 height 10
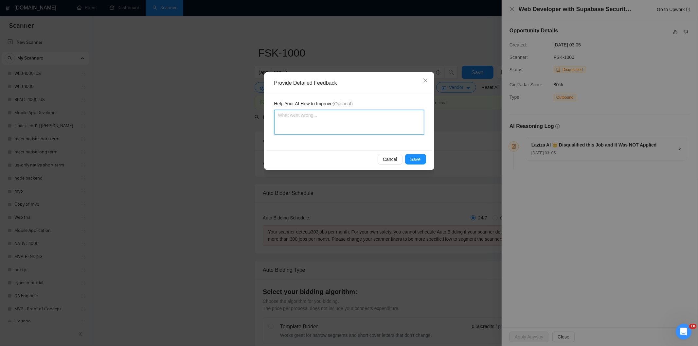
click at [382, 121] on textarea at bounding box center [349, 122] width 150 height 25
paste textarea "Not a fit — this project has been disqualified for other reasons. Example: "The…"
type textarea "Not a fit — this project has been disqualified for other reasons. Example: "The…"
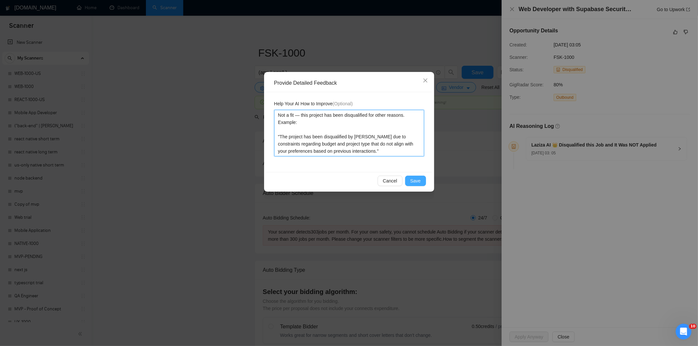
type textarea "Not a fit — this project has been disqualified for other reasons. Example: "The…"
click at [418, 184] on span "Save" at bounding box center [416, 180] width 10 height 7
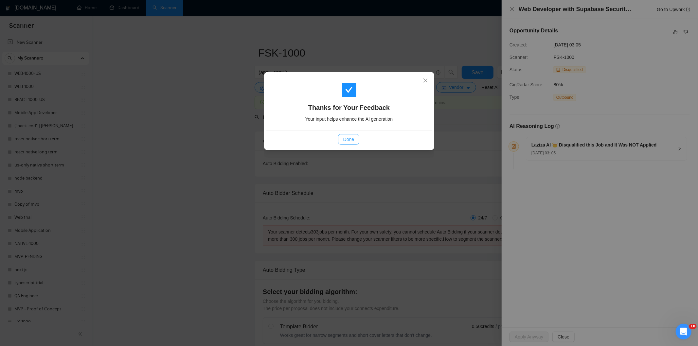
click at [346, 142] on span "Done" at bounding box center [348, 139] width 11 height 7
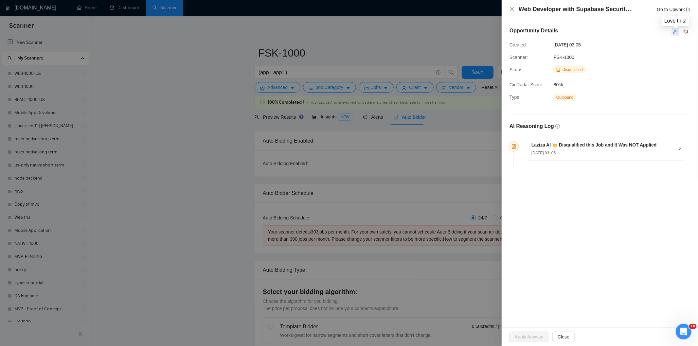
click at [677, 34] on icon "like" at bounding box center [676, 32] width 4 height 4
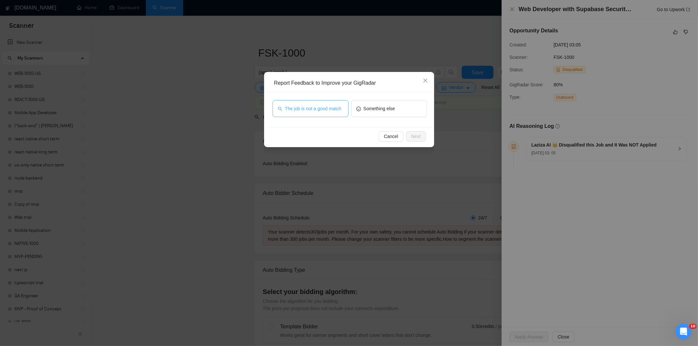
click at [324, 113] on button "The job is not a good match" at bounding box center [311, 108] width 76 height 17
click at [421, 137] on button "Next" at bounding box center [416, 136] width 20 height 10
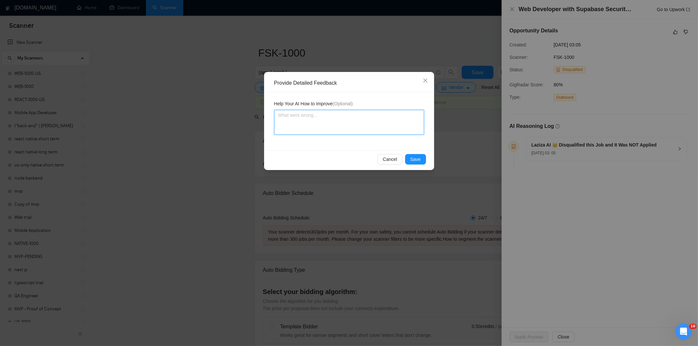
click at [365, 112] on textarea at bounding box center [349, 122] width 150 height 25
paste textarea "Not a fit — this project has been disqualified for other reasons. Example: "The…"
type textarea "Not a fit — this project has been disqualified for other reasons. Example: "The…"
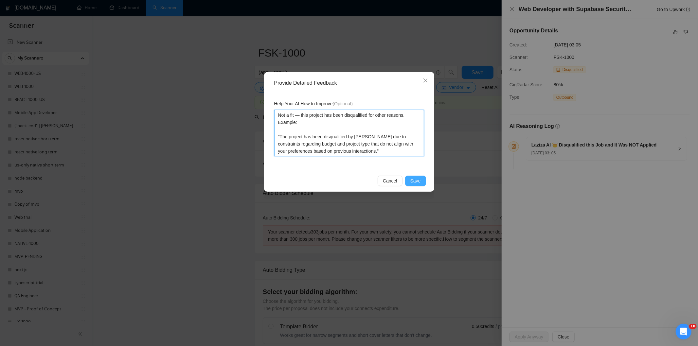
type textarea "Not a fit — this project has been disqualified for other reasons. Example: "The…"
click at [414, 180] on span "Save" at bounding box center [416, 180] width 10 height 7
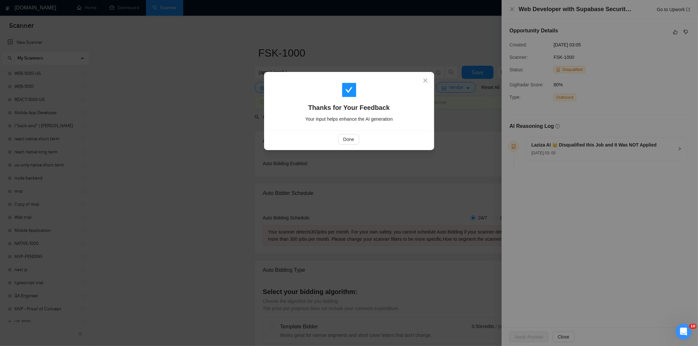
click at [348, 134] on div "Done" at bounding box center [350, 139] width 166 height 17
click at [352, 140] on span "Done" at bounding box center [348, 139] width 11 height 7
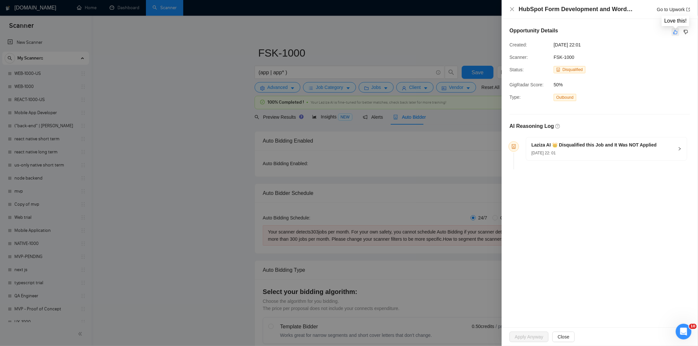
click at [676, 32] on icon "like" at bounding box center [676, 31] width 5 height 5
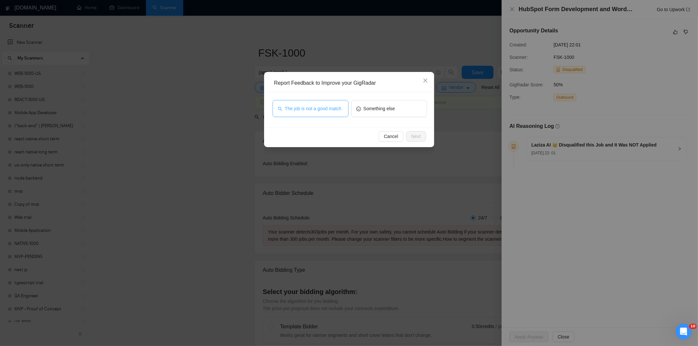
click at [336, 109] on span "The job is not a good match" at bounding box center [313, 108] width 57 height 7
click at [414, 135] on span "Next" at bounding box center [416, 136] width 9 height 7
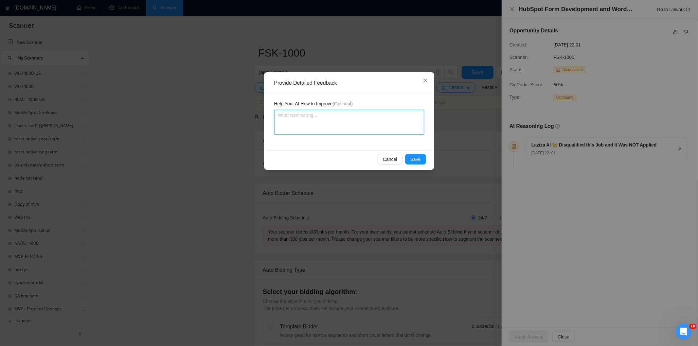
click at [392, 121] on textarea at bounding box center [349, 122] width 150 height 25
paste textarea "Not a fit — this project has been disqualified for other reasons. Example: "The…"
type textarea "Not a fit — this project has been disqualified for other reasons. Example: "The…"
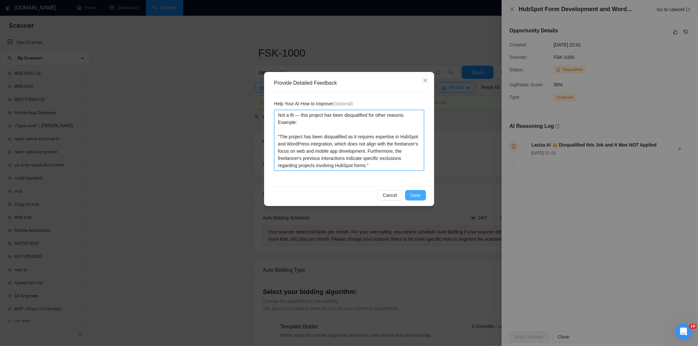
type textarea "Not a fit — this project has been disqualified for other reasons. Example: "The…"
click at [417, 197] on span "Save" at bounding box center [416, 195] width 10 height 7
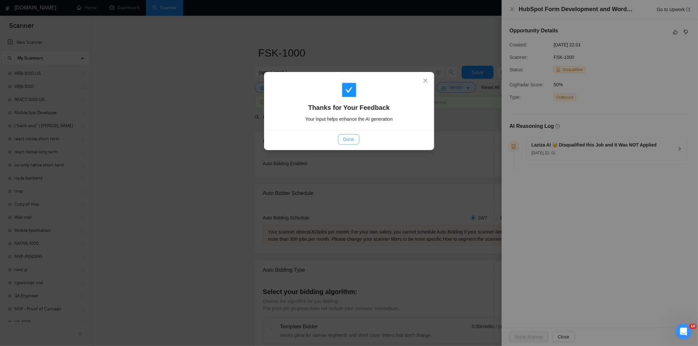
click at [351, 140] on span "Done" at bounding box center [348, 139] width 11 height 7
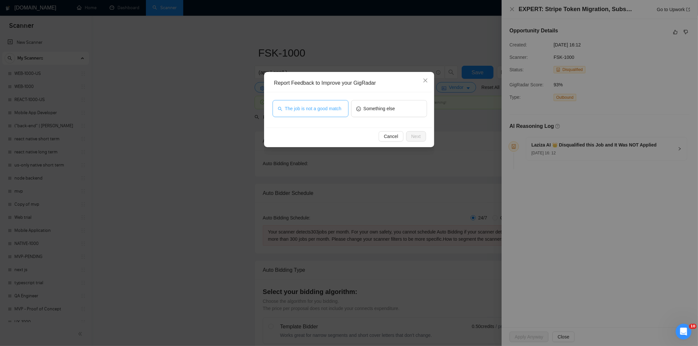
click at [329, 110] on span "The job is not a good match" at bounding box center [313, 108] width 57 height 7
click at [417, 136] on span "Next" at bounding box center [416, 136] width 9 height 7
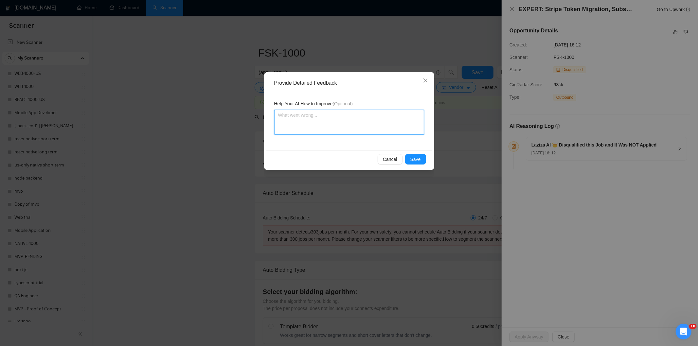
click at [390, 122] on textarea at bounding box center [349, 122] width 150 height 25
paste textarea "Not a fit — this project has been disqualified for other reasons. Example: "The…"
type textarea "Not a fit — this project has been disqualified for other reasons. Example: "The…"
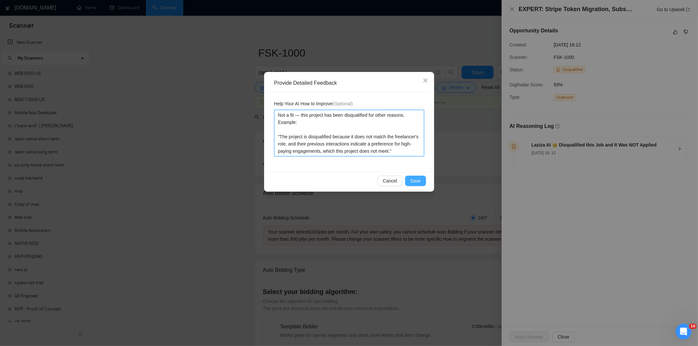
type textarea "Not a fit — this project has been disqualified for other reasons. Example: "The…"
click at [421, 178] on button "Save" at bounding box center [415, 181] width 21 height 10
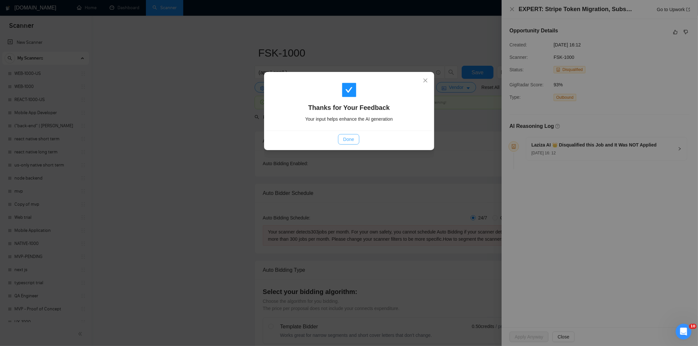
click at [354, 139] on span "Done" at bounding box center [348, 139] width 11 height 7
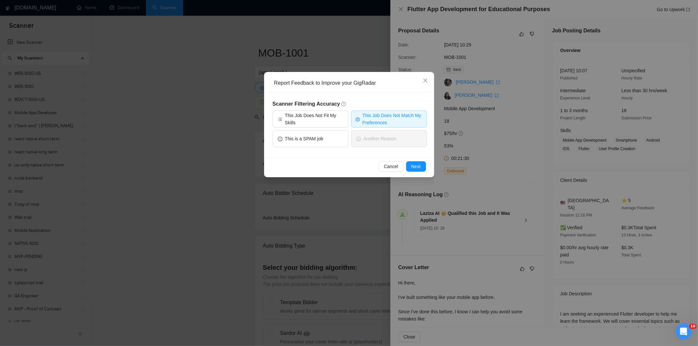
click at [429, 155] on div "Scanner Filtering Accuracy This Job Does Not Fit My Skills This Job Does Not Ma…" at bounding box center [350, 124] width 166 height 65
click at [422, 164] on button "Next" at bounding box center [416, 166] width 20 height 10
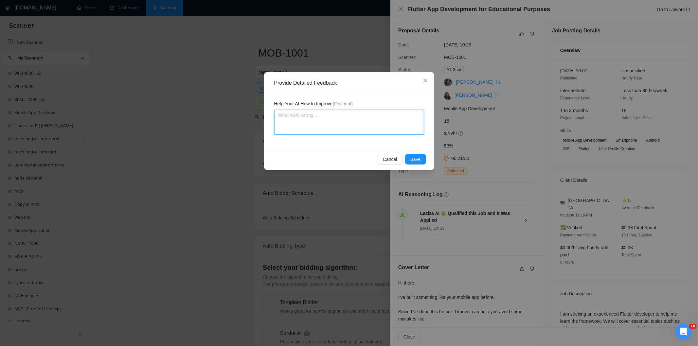
click at [367, 122] on textarea at bounding box center [349, 122] width 150 height 25
paste textarea "Not a fit — the client prefers to hire a solo developer, but Ria is an agency. …"
type textarea "Not a fit — the client prefers to hire a solo developer, but Ria is an agency. …"
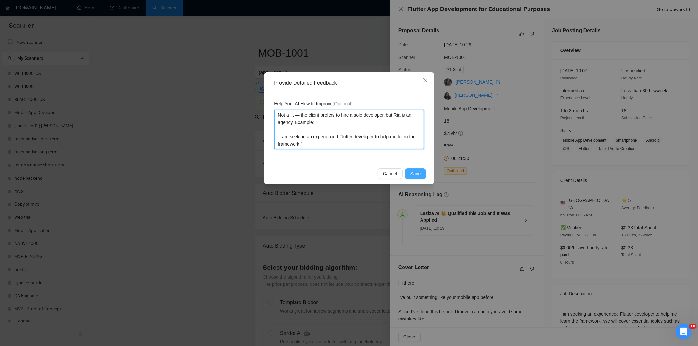
type textarea "Not a fit — the client prefers to hire a solo developer, but Ria is an agency. …"
click at [411, 174] on button "Save" at bounding box center [415, 174] width 21 height 10
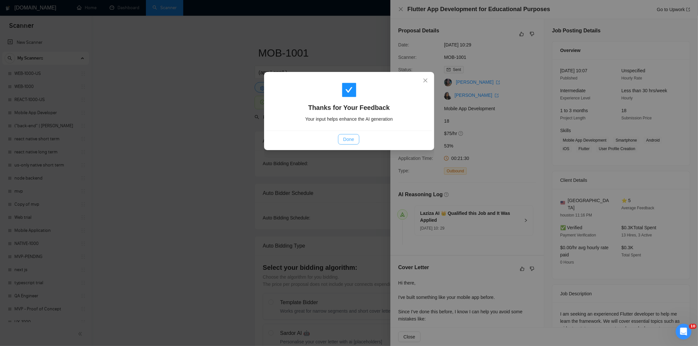
click at [341, 137] on button "Done" at bounding box center [348, 139] width 21 height 10
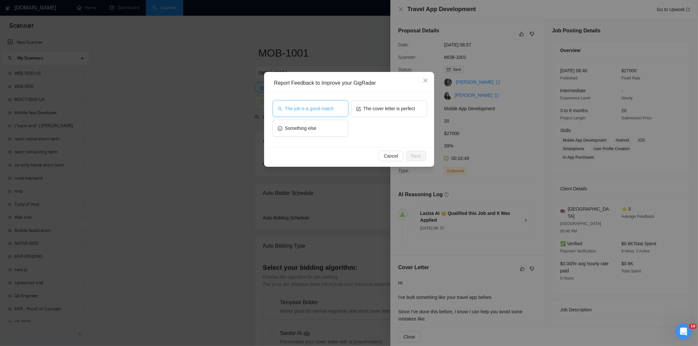
click at [324, 109] on span "The job is a good match" at bounding box center [309, 108] width 49 height 7
click at [415, 153] on span "Next" at bounding box center [416, 156] width 9 height 7
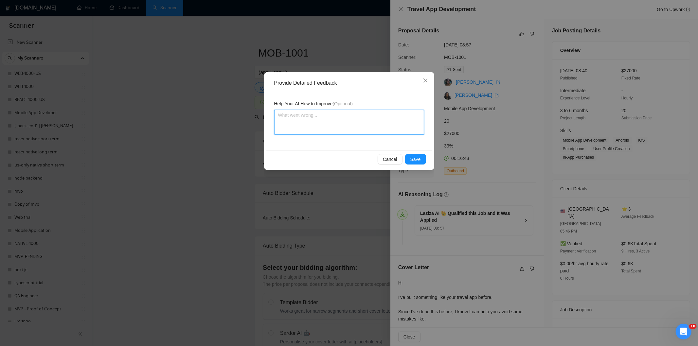
click at [368, 130] on textarea at bounding box center [349, 122] width 150 height 25
paste textarea "Good fit — the project is greenfield (no existing code), welcomes agencies, use…"
type textarea "Good fit — the project is greenfield (no existing code), welcomes agencies, use…"
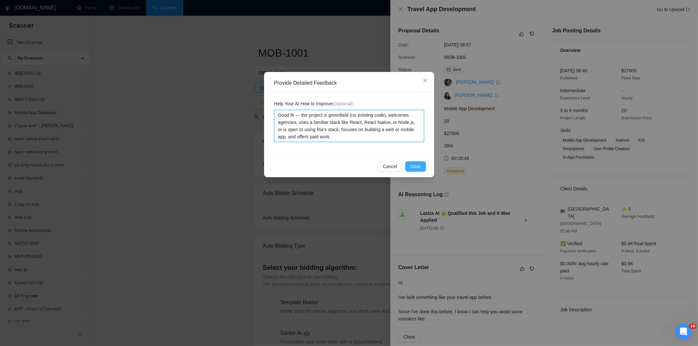
type textarea "Good fit — the project is greenfield (no existing code), welcomes agencies, use…"
click at [417, 167] on span "Save" at bounding box center [416, 166] width 10 height 7
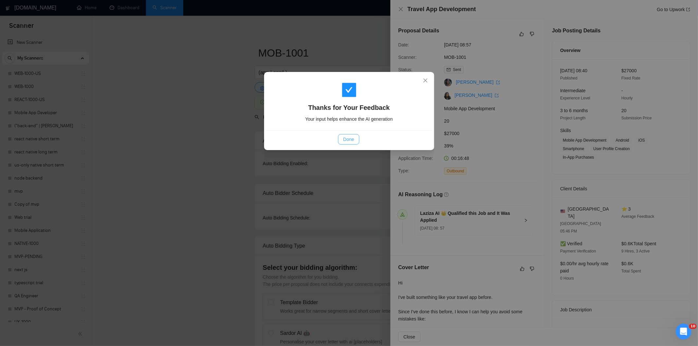
click at [354, 138] on span "Done" at bounding box center [348, 139] width 11 height 7
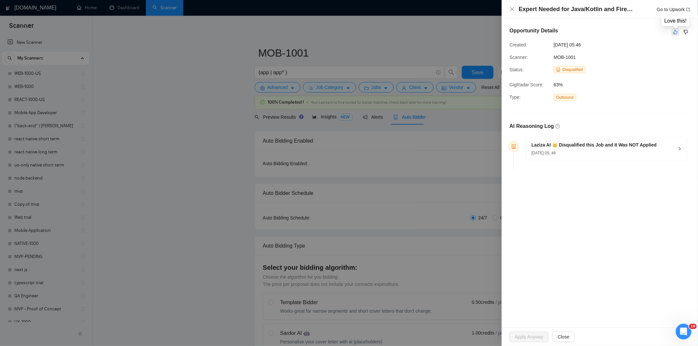
click at [675, 33] on icon "like" at bounding box center [676, 31] width 5 height 5
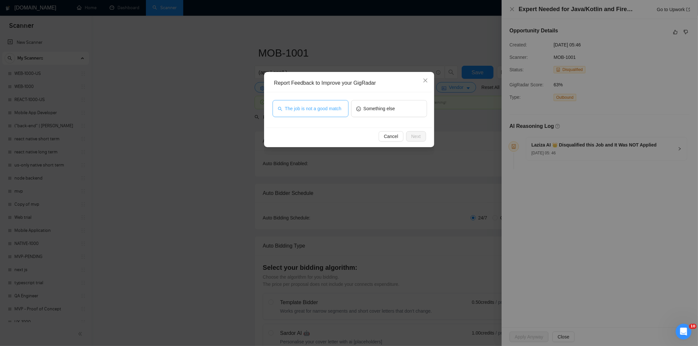
click at [317, 109] on span "The job is not a good match" at bounding box center [313, 108] width 57 height 7
click at [419, 137] on span "Next" at bounding box center [416, 136] width 9 height 7
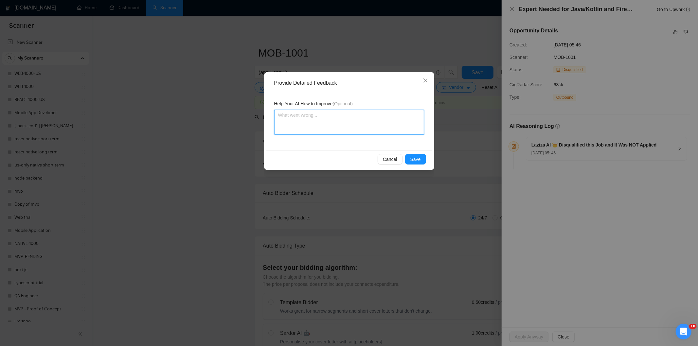
click at [345, 115] on textarea at bounding box center [349, 122] width 150 height 25
paste textarea "Not a fit — this project has been disqualified for other reasons. Example: "The…"
type textarea "Not a fit — this project has been disqualified for other reasons. Example: "The…"
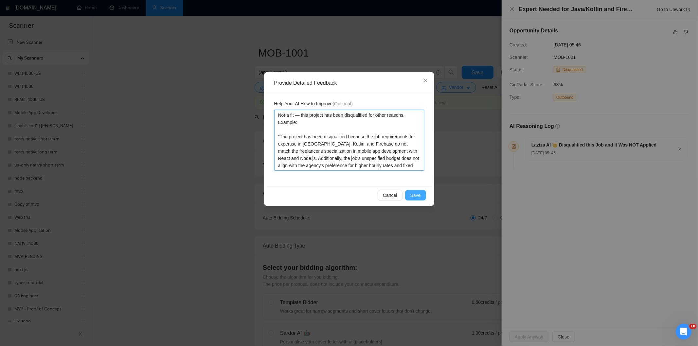
type textarea "Not a fit — this project has been disqualified for other reasons. Example: "The…"
click at [409, 194] on button "Save" at bounding box center [415, 195] width 21 height 10
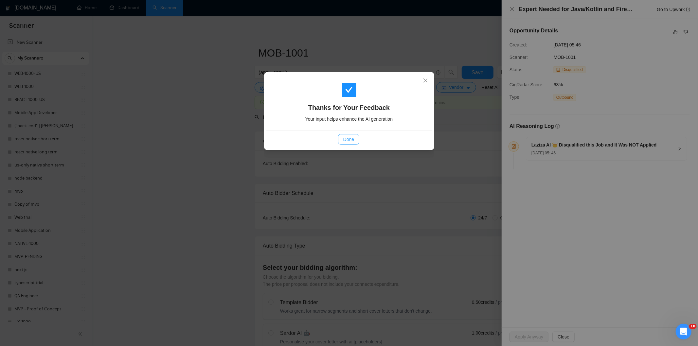
click at [351, 141] on span "Done" at bounding box center [348, 139] width 11 height 7
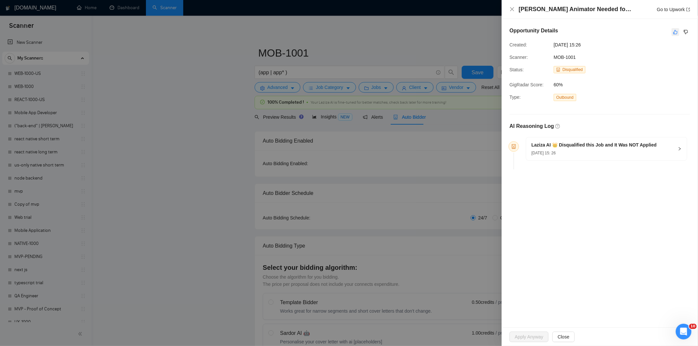
click at [677, 31] on icon "like" at bounding box center [676, 32] width 4 height 4
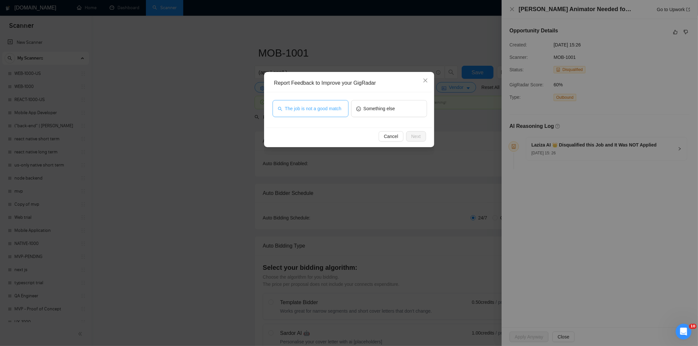
click at [329, 110] on span "The job is not a good match" at bounding box center [313, 108] width 57 height 7
click at [421, 136] on button "Next" at bounding box center [416, 136] width 20 height 10
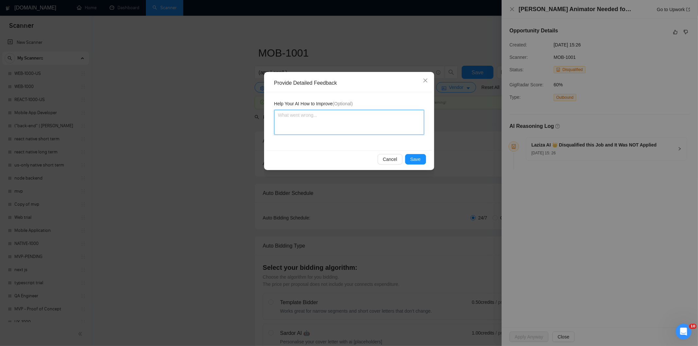
click at [328, 122] on textarea at bounding box center [349, 122] width 150 height 25
paste textarea "Not a fit — this project has been disqualified for other reasons. Example: "The…"
type textarea "Not a fit — this project has been disqualified for other reasons. Example: "The…"
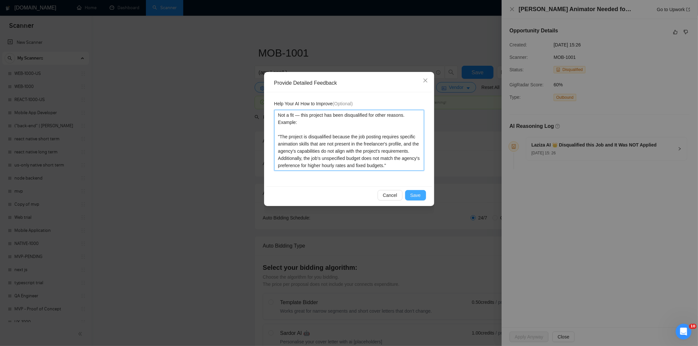
type textarea "Not a fit — this project has been disqualified for other reasons. Example: "The…"
click at [418, 195] on span "Save" at bounding box center [416, 195] width 10 height 7
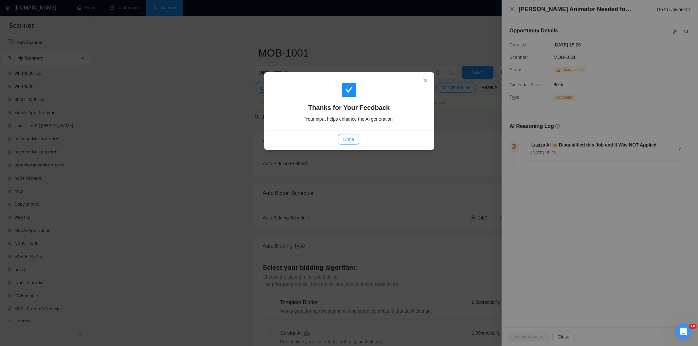
click at [343, 139] on span "Done" at bounding box center [348, 139] width 11 height 7
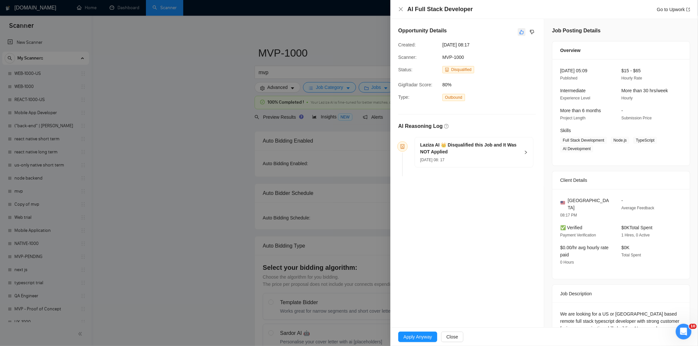
click at [520, 30] on icon "like" at bounding box center [522, 31] width 5 height 5
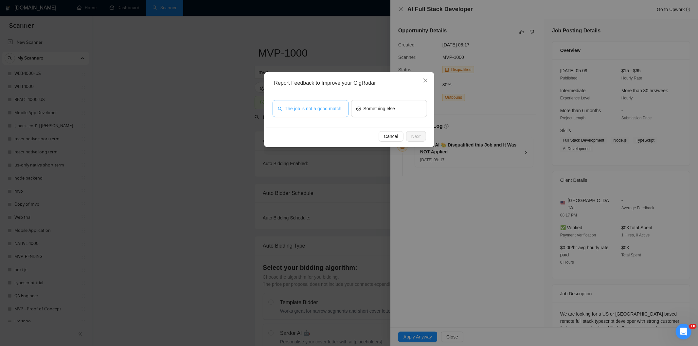
click at [338, 107] on span "The job is not a good match" at bounding box center [313, 108] width 57 height 7
click at [414, 136] on span "Next" at bounding box center [416, 136] width 9 height 7
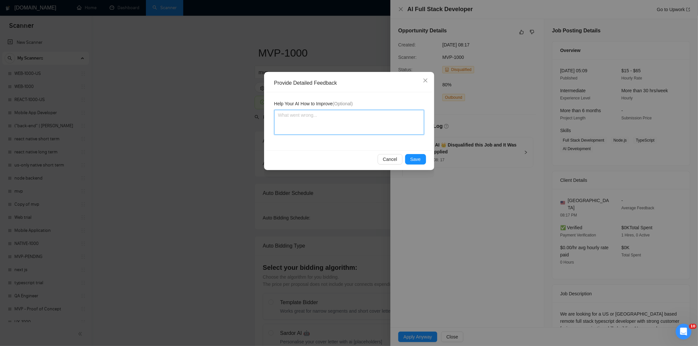
click at [366, 117] on textarea at bounding box center [349, 122] width 150 height 25
paste textarea "Not a fit — this project has been disqualified for other reasons. Example: "The…"
type textarea "Not a fit — this project has been disqualified for other reasons. Example: "The…"
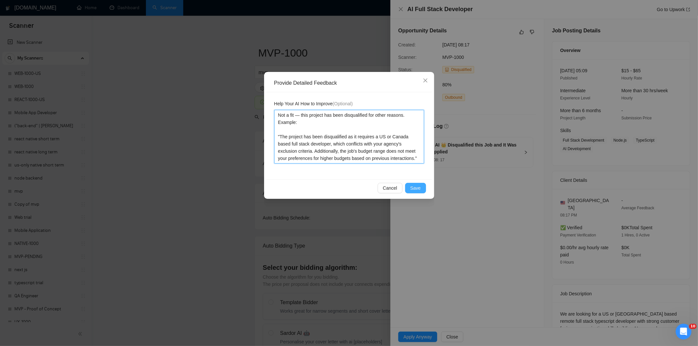
type textarea "Not a fit — this project has been disqualified for other reasons. Example: "The…"
drag, startPoint x: 424, startPoint y: 187, endPoint x: 420, endPoint y: 188, distance: 3.9
click at [422, 188] on button "Save" at bounding box center [415, 188] width 21 height 10
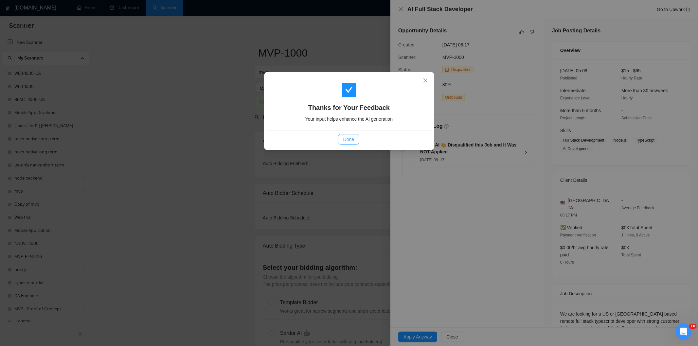
click at [348, 139] on span "Done" at bounding box center [348, 139] width 11 height 7
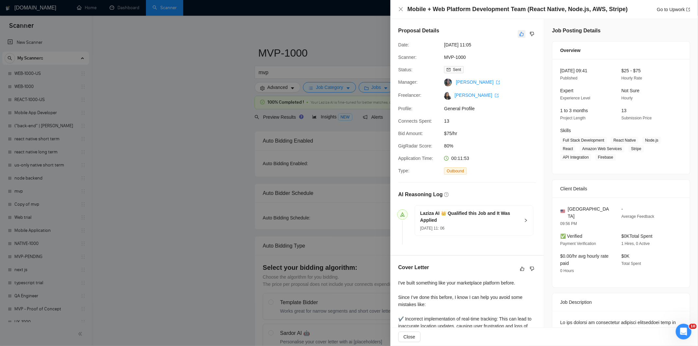
click at [520, 35] on icon "like" at bounding box center [522, 33] width 5 height 5
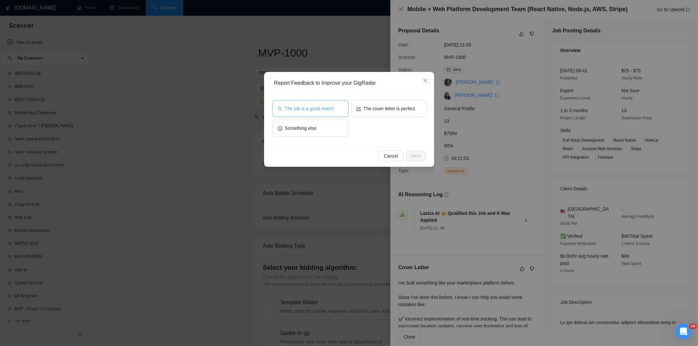
click at [303, 108] on span "The job is a good match" at bounding box center [309, 108] width 49 height 7
click at [421, 153] on button "Next" at bounding box center [416, 156] width 20 height 10
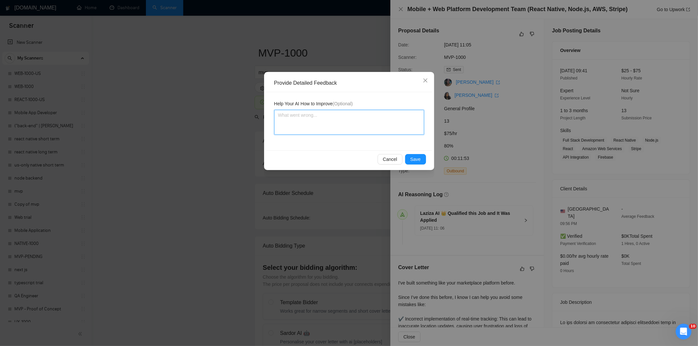
click at [394, 122] on textarea at bounding box center [349, 122] width 150 height 25
paste textarea "Good fit — the project is greenfield (no existing code), welcomes agencies, use…"
type textarea "Good fit — the project is greenfield (no existing code), welcomes agencies, use…"
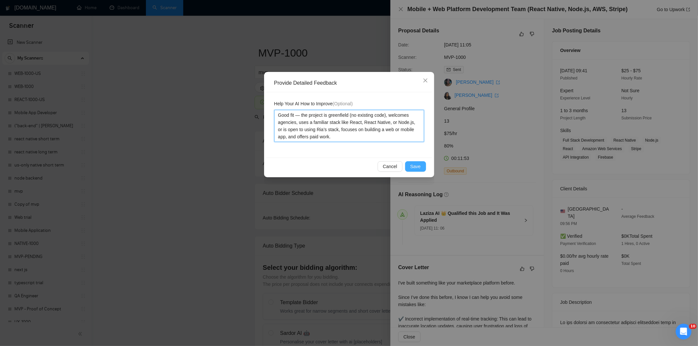
type textarea "Good fit — the project is greenfield (no existing code), welcomes agencies, use…"
click at [420, 170] on span "Save" at bounding box center [416, 166] width 10 height 7
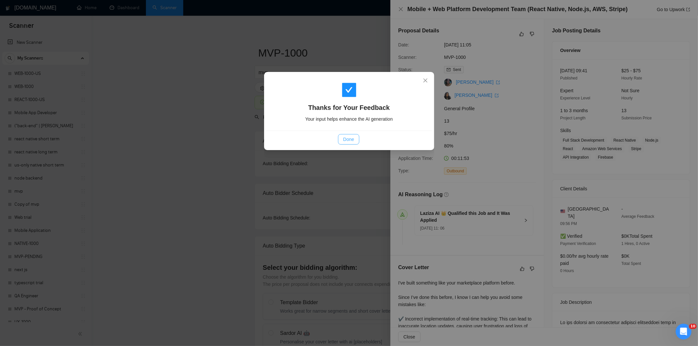
click at [353, 139] on span "Done" at bounding box center [348, 139] width 11 height 7
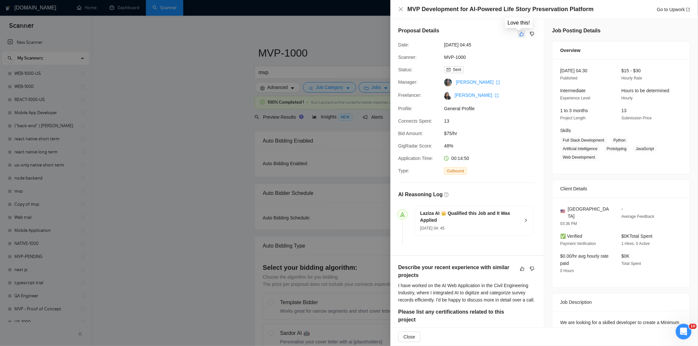
click at [521, 33] on icon "like" at bounding box center [522, 33] width 5 height 5
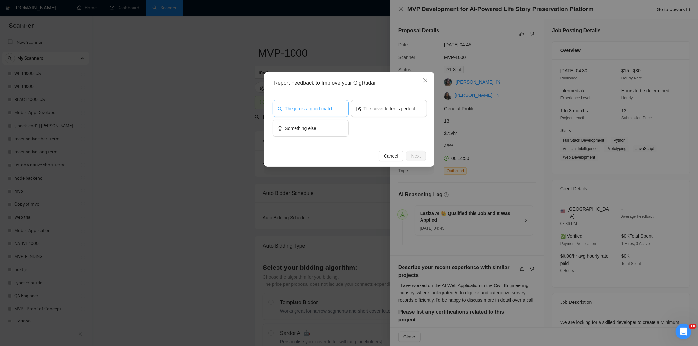
click at [324, 109] on span "The job is a good match" at bounding box center [309, 108] width 49 height 7
click at [420, 155] on span "Next" at bounding box center [416, 156] width 9 height 7
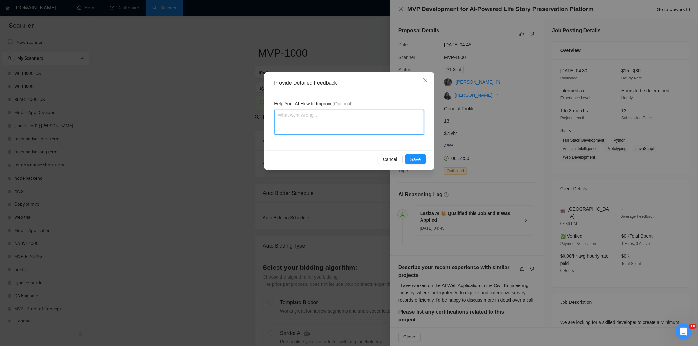
click at [376, 128] on textarea at bounding box center [349, 122] width 150 height 25
paste textarea "Good fit — the project is greenfield (no existing code), welcomes agencies, use…"
type textarea "Good fit — the project is greenfield (no existing code), welcomes agencies, use…"
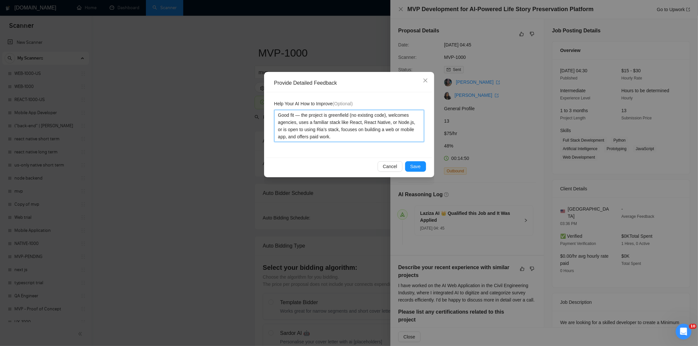
type textarea "Good fit — the project is greenfield (no existing code), welcomes agencies, use…"
click at [418, 171] on button "Save" at bounding box center [415, 166] width 21 height 10
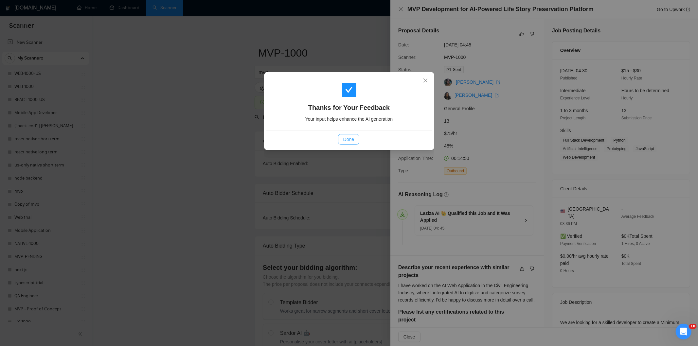
click at [343, 136] on button "Done" at bounding box center [348, 139] width 21 height 10
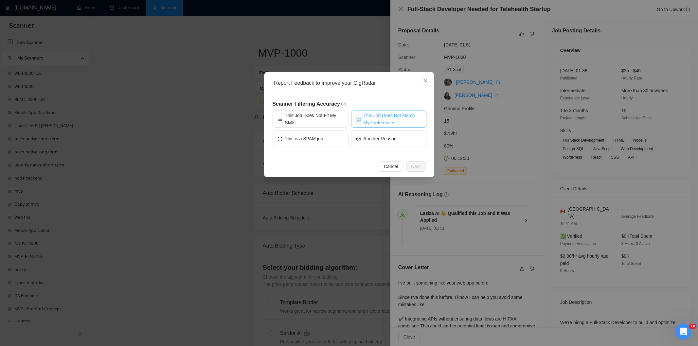
click at [395, 116] on span "This Job Does Not Match My Preferences" at bounding box center [393, 119] width 58 height 14
click at [415, 162] on button "Next" at bounding box center [416, 166] width 20 height 10
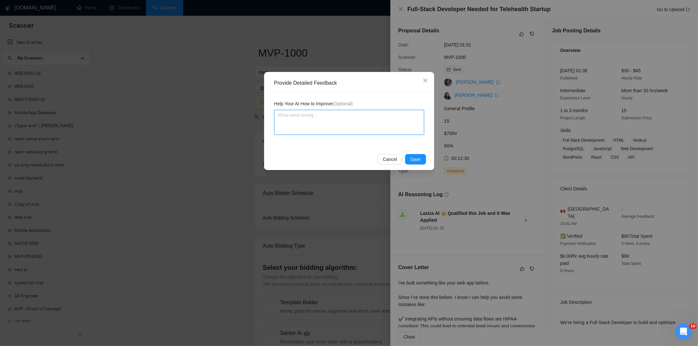
click at [364, 125] on textarea at bounding box center [349, 122] width 150 height 25
paste textarea "Not a fit — the client prefers to hire a solo developer, but Ria is an agency. …"
type textarea "Not a fit — the client prefers to hire a solo developer, but Ria is an agency. …"
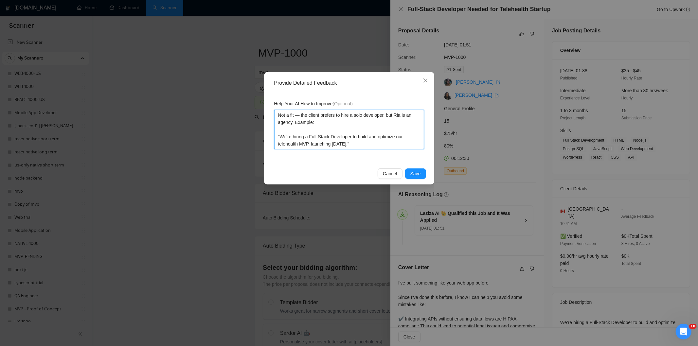
type textarea "Not a fit — the client prefers to hire a solo developer, but Ria is an agency. …"
click at [425, 172] on div "Cancel Save" at bounding box center [350, 173] width 166 height 17
drag, startPoint x: 423, startPoint y: 172, endPoint x: 415, endPoint y: 169, distance: 8.5
click at [422, 172] on button "Save" at bounding box center [415, 174] width 21 height 10
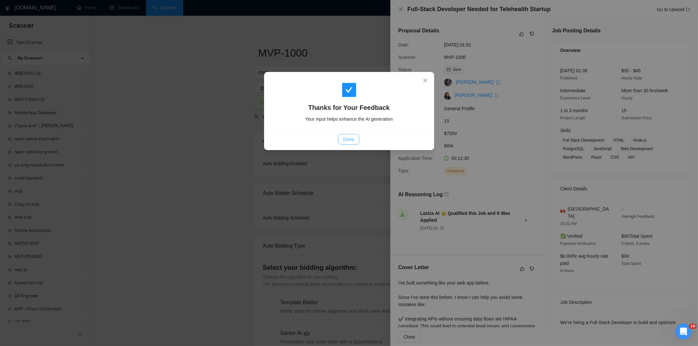
click at [352, 135] on button "Done" at bounding box center [348, 139] width 21 height 10
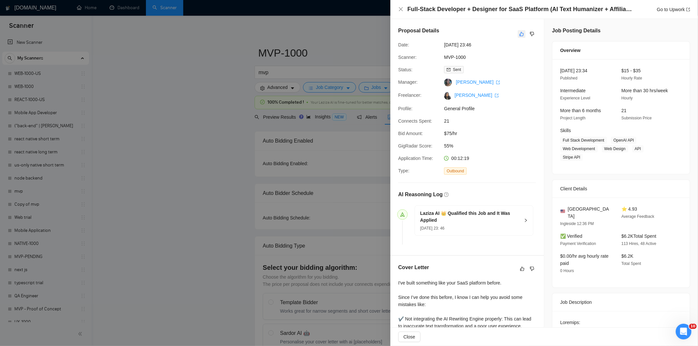
click at [520, 33] on icon "like" at bounding box center [522, 33] width 5 height 5
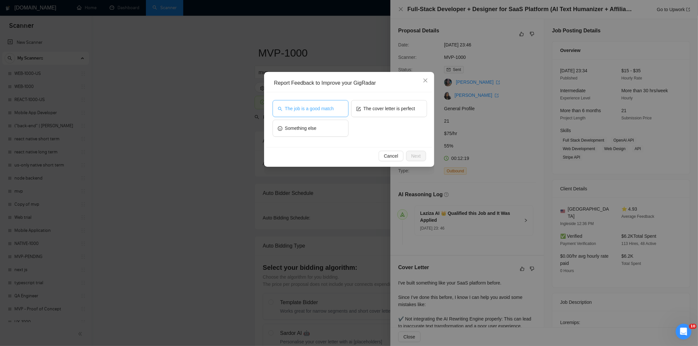
click at [315, 112] on span "The job is a good match" at bounding box center [309, 108] width 49 height 7
drag, startPoint x: 420, startPoint y: 156, endPoint x: 403, endPoint y: 147, distance: 19.1
click at [420, 157] on span "Next" at bounding box center [416, 156] width 9 height 7
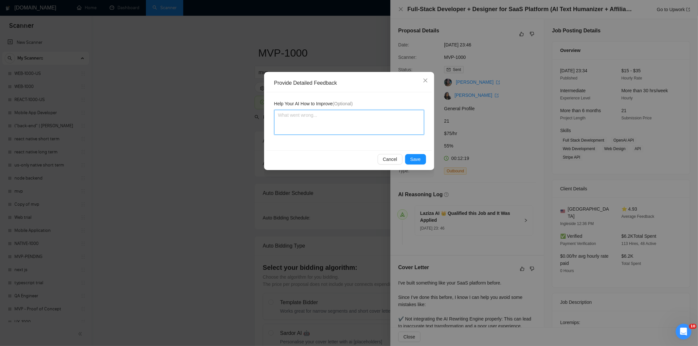
click at [365, 123] on textarea at bounding box center [349, 122] width 150 height 25
paste textarea "Good fit — the project is greenfield (no existing code), welcomes agencies, use…"
type textarea "Good fit — the project is greenfield (no existing code), welcomes agencies, use…"
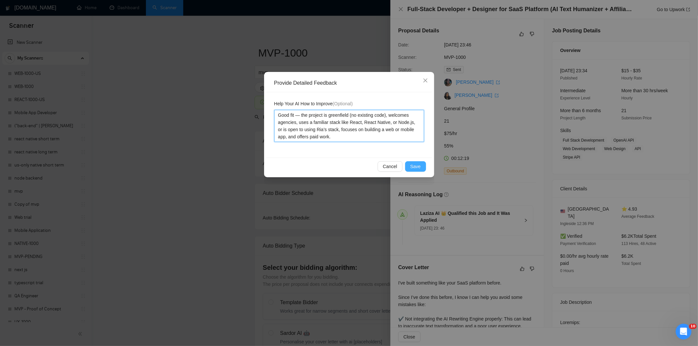
type textarea "Good fit — the project is greenfield (no existing code), welcomes agencies, use…"
click at [418, 164] on span "Save" at bounding box center [416, 166] width 10 height 7
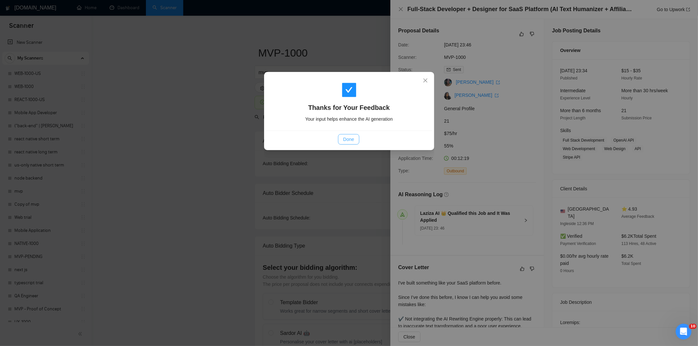
drag, startPoint x: 352, startPoint y: 137, endPoint x: 358, endPoint y: 49, distance: 87.6
click at [352, 137] on span "Done" at bounding box center [348, 139] width 11 height 7
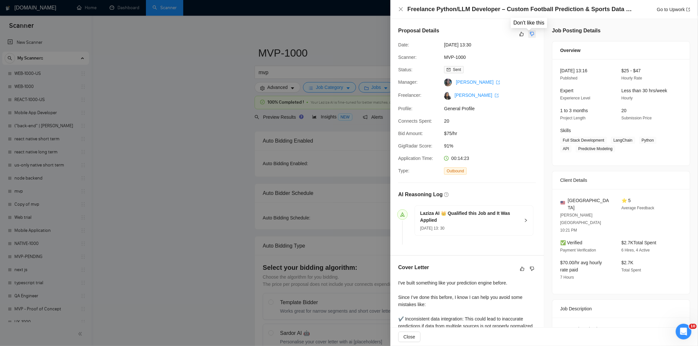
click at [531, 32] on button "button" at bounding box center [532, 34] width 8 height 8
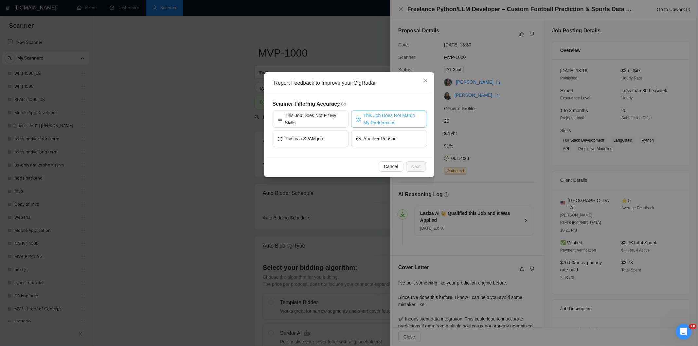
click at [401, 117] on span "This Job Does Not Match My Preferences" at bounding box center [393, 119] width 58 height 14
click at [416, 164] on span "Next" at bounding box center [416, 166] width 9 height 7
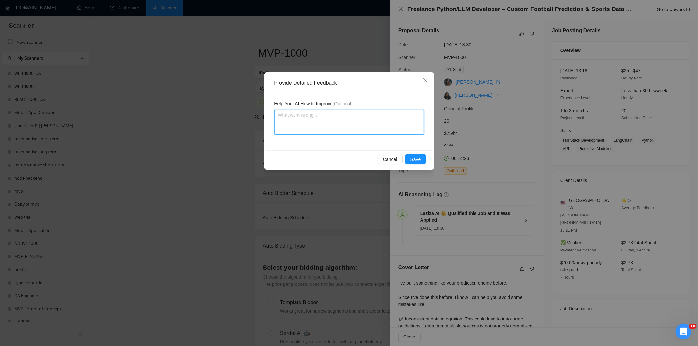
click at [371, 129] on textarea at bounding box center [349, 122] width 150 height 25
paste textarea "Not a fit — the project isn't for a web or mobile app, which is Ria's focus. Ex…"
type textarea "Not a fit — the project isn't for a web or mobile app, which is Ria's focus. Ex…"
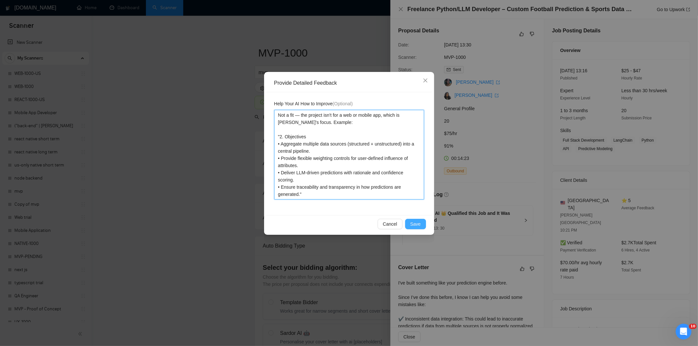
type textarea "Not a fit — the project isn't for a web or mobile app, which is Ria's focus. Ex…"
click at [414, 225] on span "Save" at bounding box center [416, 224] width 10 height 7
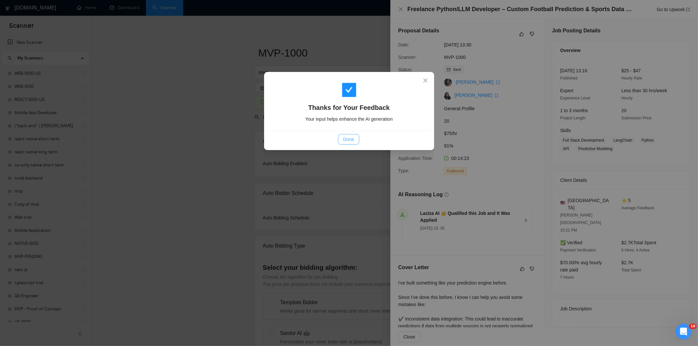
click at [354, 139] on span "Done" at bounding box center [348, 139] width 11 height 7
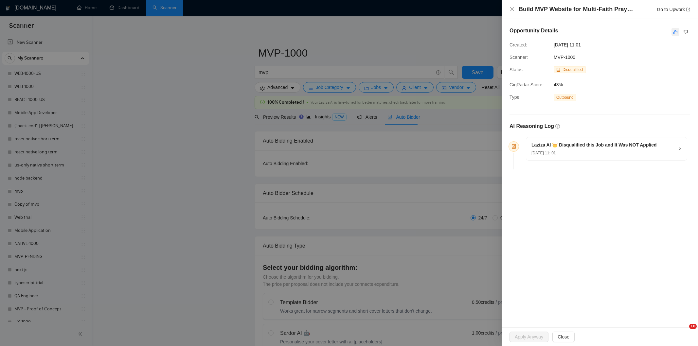
click at [676, 33] on icon "like" at bounding box center [676, 31] width 5 height 5
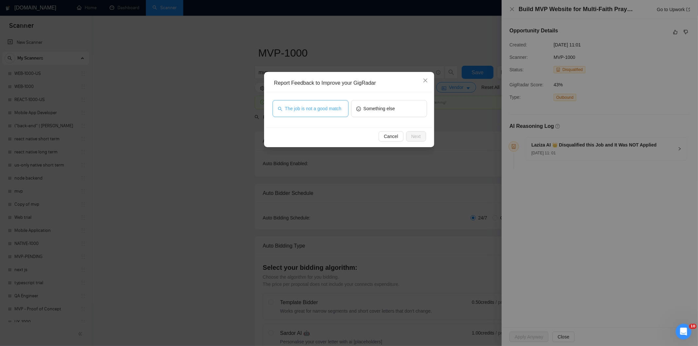
click at [325, 108] on span "The job is not a good match" at bounding box center [313, 108] width 57 height 7
click at [423, 138] on button "Next" at bounding box center [416, 136] width 20 height 10
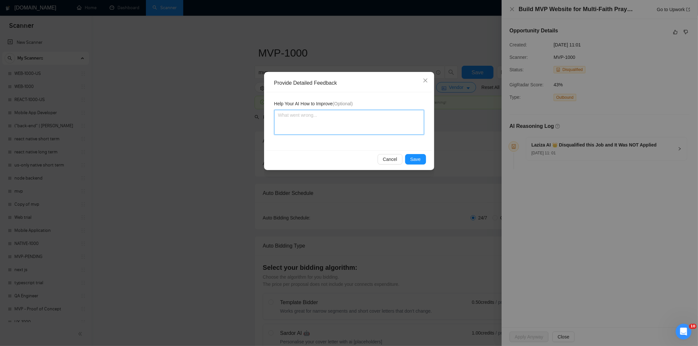
click at [395, 120] on textarea at bounding box center [349, 122] width 150 height 25
paste textarea "Not a fit — this project has been disqualified for other reasons. Example: "The…"
type textarea "Not a fit — this project has been disqualified for other reasons. Example: "The…"
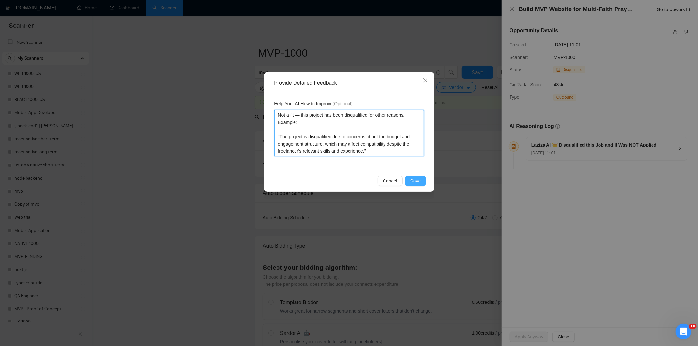
type textarea "Not a fit — this project has been disqualified for other reasons. Example: "The…"
click at [419, 179] on span "Save" at bounding box center [416, 180] width 10 height 7
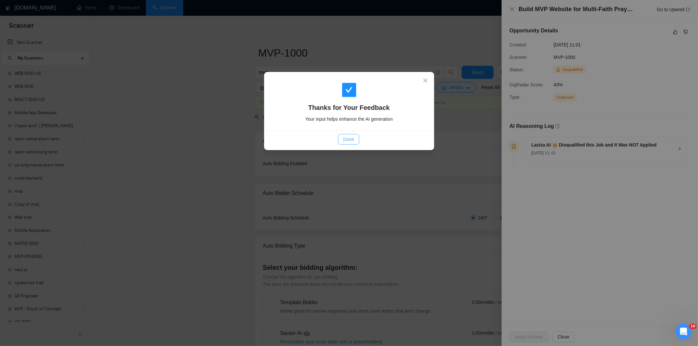
click at [352, 138] on span "Done" at bounding box center [348, 139] width 11 height 7
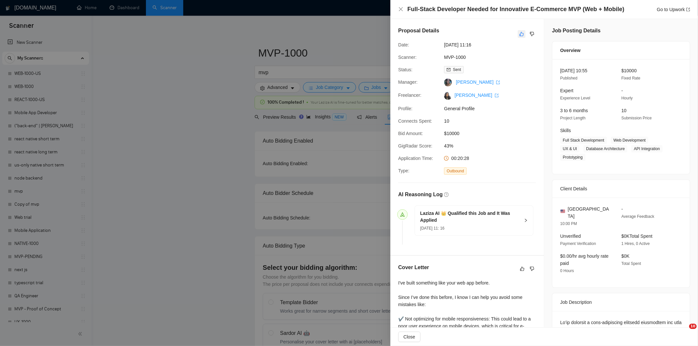
click at [520, 34] on icon "like" at bounding box center [522, 33] width 5 height 5
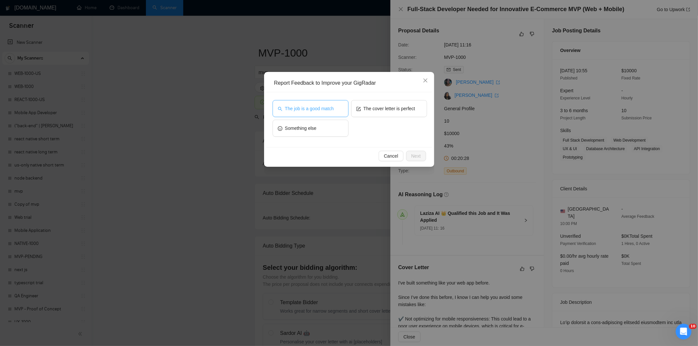
click at [338, 110] on button "The job is a good match" at bounding box center [311, 108] width 76 height 17
click at [417, 156] on span "Next" at bounding box center [416, 156] width 9 height 7
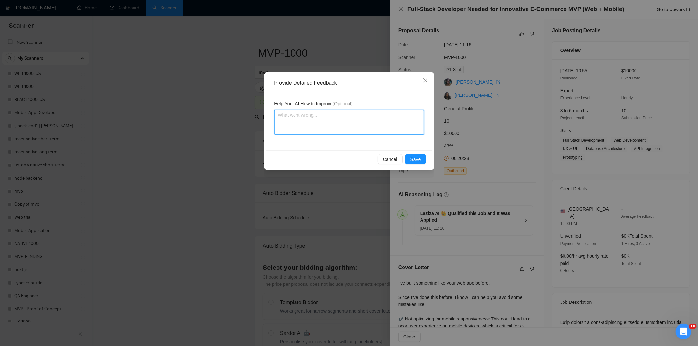
click at [371, 130] on textarea at bounding box center [349, 122] width 150 height 25
paste textarea "Good fit — the project is greenfield (no existing code), welcomes agencies, use…"
type textarea "Good fit — the project is greenfield (no existing code), welcomes agencies, use…"
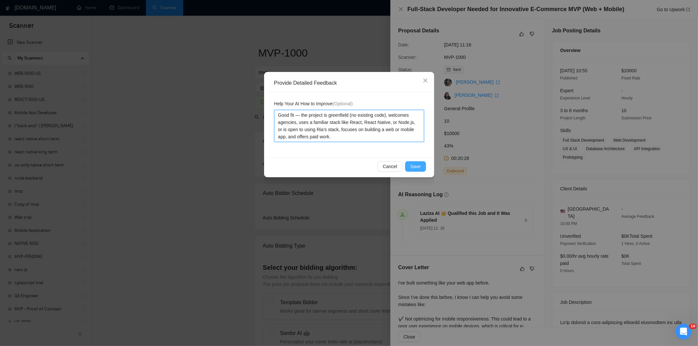
type textarea "Good fit — the project is greenfield (no existing code), welcomes agencies, use…"
click at [420, 163] on span "Save" at bounding box center [416, 166] width 10 height 7
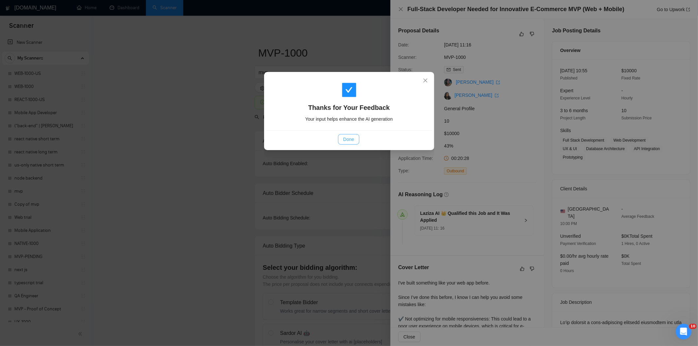
click at [348, 142] on span "Done" at bounding box center [348, 139] width 11 height 7
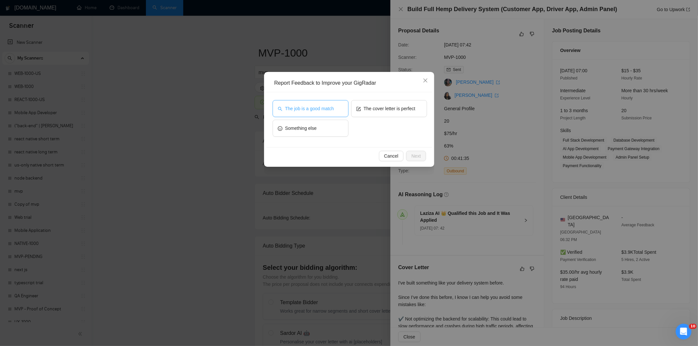
click at [330, 107] on span "The job is a good match" at bounding box center [309, 108] width 49 height 7
click at [418, 157] on span "Next" at bounding box center [416, 156] width 9 height 7
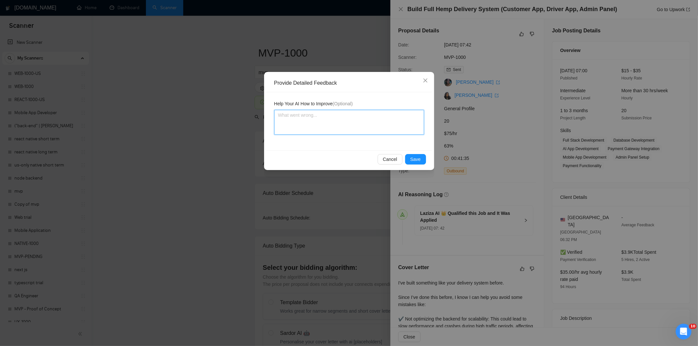
click at [352, 134] on textarea at bounding box center [349, 122] width 150 height 25
paste textarea "Good fit — the project is greenfield (no existing code), welcomes agencies, use…"
type textarea "Good fit — the project is greenfield (no existing code), welcomes agencies, use…"
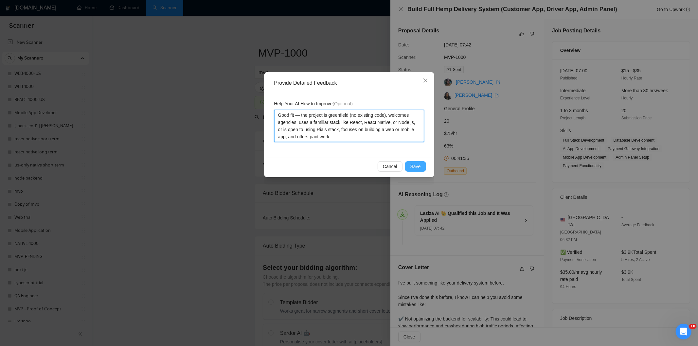
type textarea "Good fit — the project is greenfield (no existing code), welcomes agencies, use…"
click at [414, 168] on span "Save" at bounding box center [416, 166] width 10 height 7
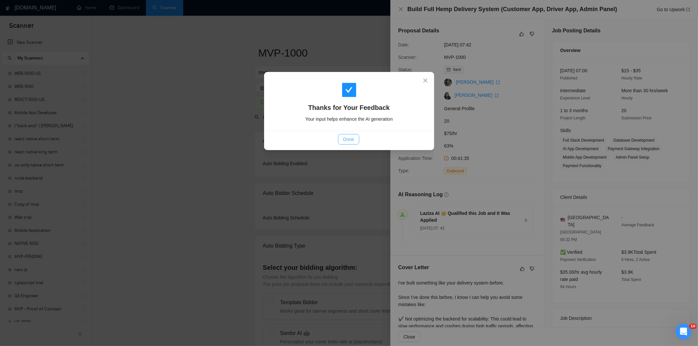
click at [347, 141] on span "Done" at bounding box center [348, 139] width 11 height 7
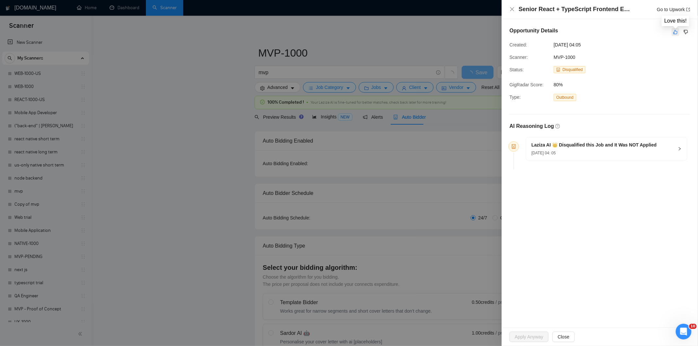
click at [677, 34] on icon "like" at bounding box center [676, 31] width 5 height 5
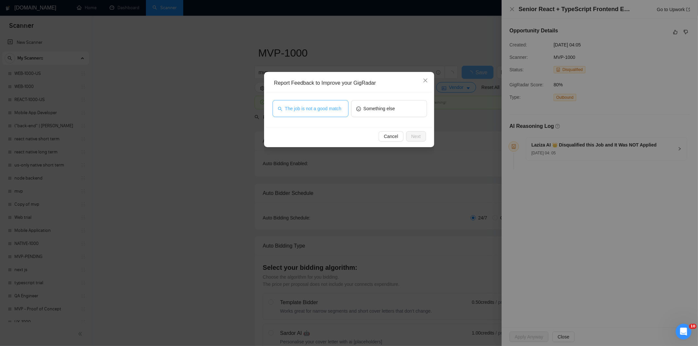
click at [330, 108] on span "The job is not a good match" at bounding box center [313, 108] width 57 height 7
click at [422, 138] on button "Next" at bounding box center [416, 136] width 20 height 10
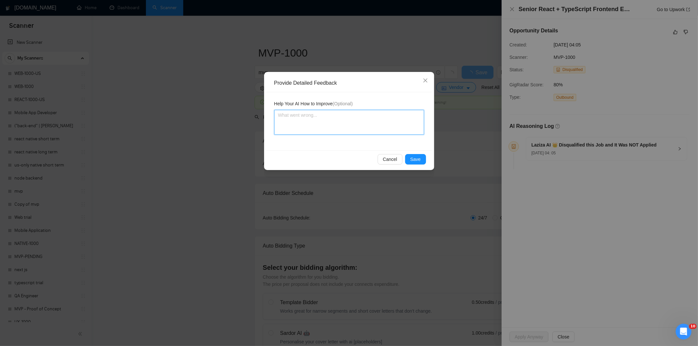
click at [403, 120] on textarea at bounding box center [349, 122] width 150 height 25
paste textarea "Not a fit — this project has been disqualified for other reasons. Example: "The…"
type textarea "Not a fit — this project has been disqualified for other reasons. Example: "The…"
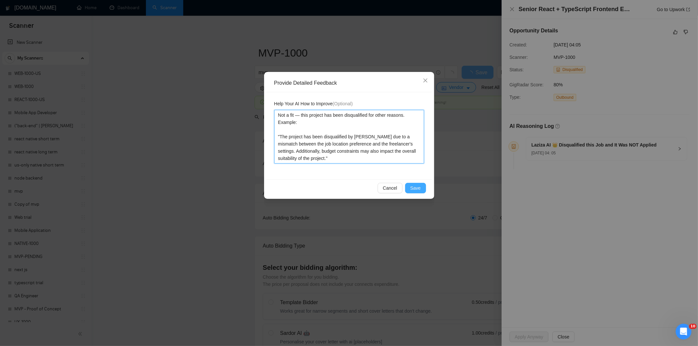
type textarea "Not a fit — this project has been disqualified for other reasons. Example: "The…"
click at [417, 189] on span "Save" at bounding box center [416, 188] width 10 height 7
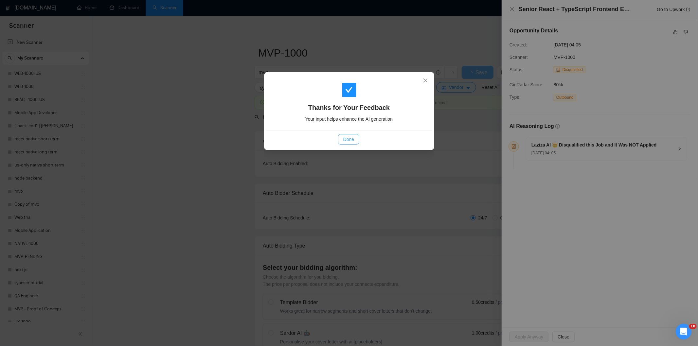
click at [346, 140] on span "Done" at bounding box center [348, 139] width 11 height 7
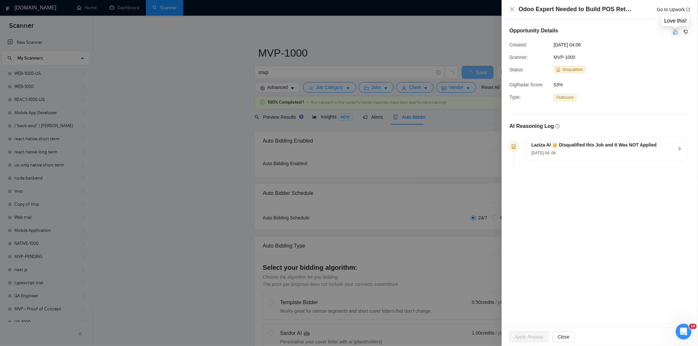
click at [674, 33] on icon "like" at bounding box center [676, 31] width 5 height 5
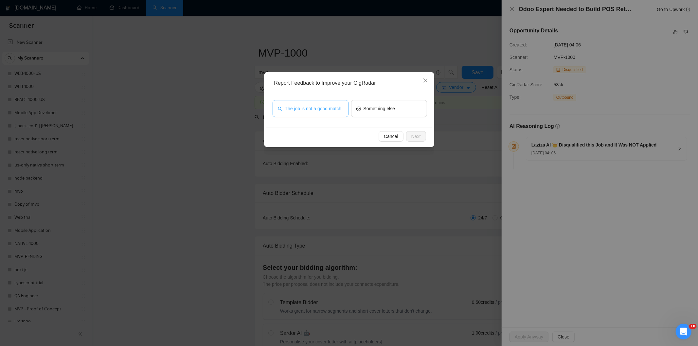
click at [306, 103] on button "The job is not a good match" at bounding box center [311, 108] width 76 height 17
click at [421, 135] on button "Next" at bounding box center [416, 136] width 20 height 10
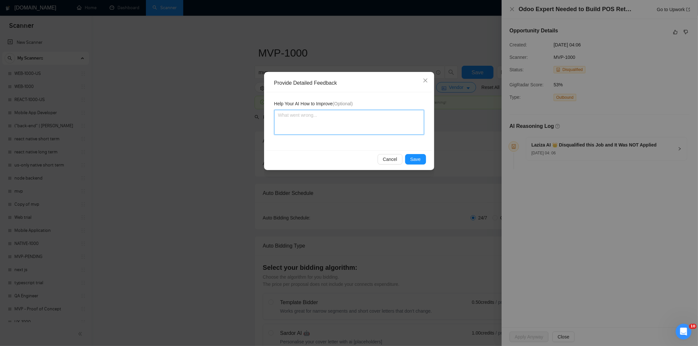
click at [366, 121] on textarea at bounding box center [349, 122] width 150 height 25
paste textarea "Not a fit — this project has been disqualified for other reasons. Example: "The…"
type textarea "Not a fit — this project has been disqualified for other reasons. Example: "The…"
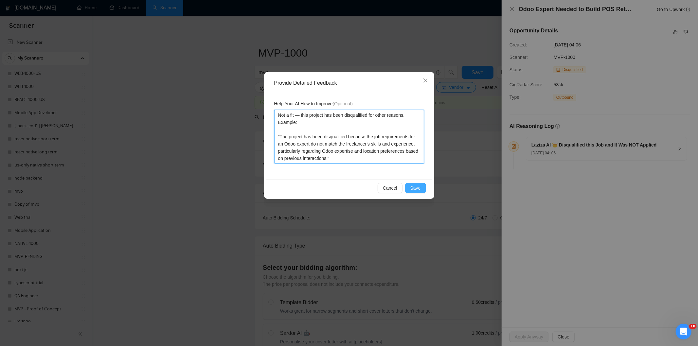
type textarea "Not a fit — this project has been disqualified for other reasons. Example: "The…"
click at [420, 183] on button "Save" at bounding box center [415, 188] width 21 height 10
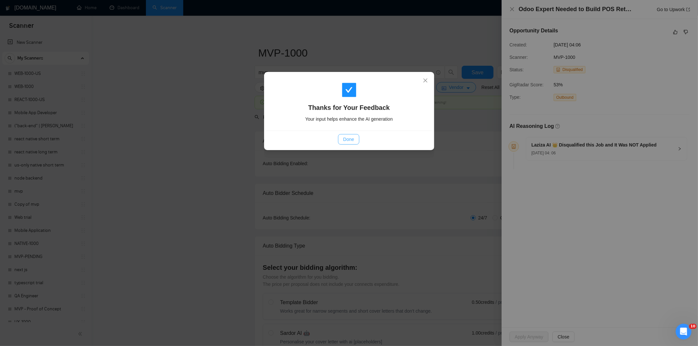
click at [345, 140] on span "Done" at bounding box center [348, 139] width 11 height 7
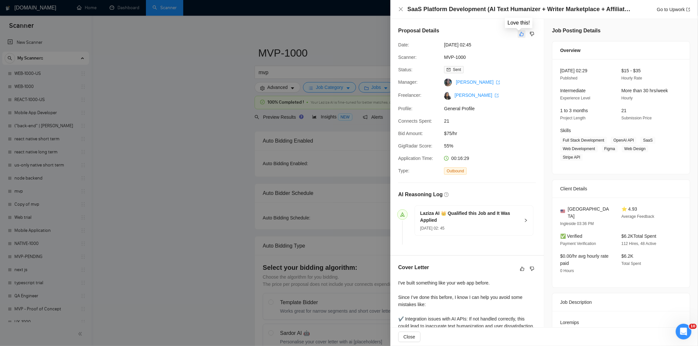
click at [520, 34] on icon "like" at bounding box center [522, 33] width 5 height 5
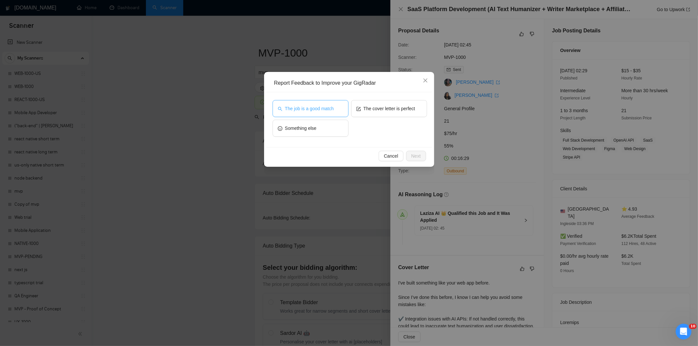
click at [302, 109] on span "The job is a good match" at bounding box center [309, 108] width 49 height 7
click at [412, 151] on button "Next" at bounding box center [416, 156] width 20 height 10
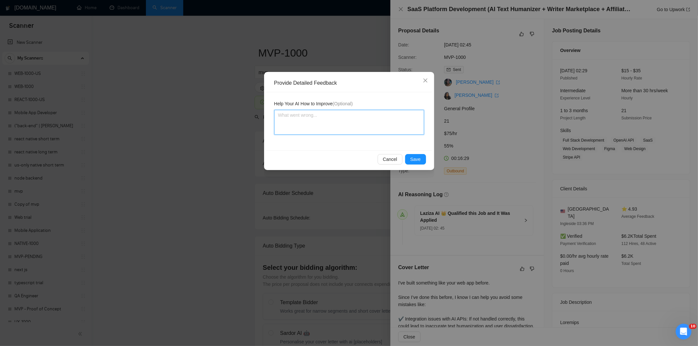
click at [381, 123] on textarea at bounding box center [349, 122] width 150 height 25
paste textarea "Good fit — the project is greenfield (no existing code), welcomes agencies, use…"
type textarea "Good fit — the project is greenfield (no existing code), welcomes agencies, use…"
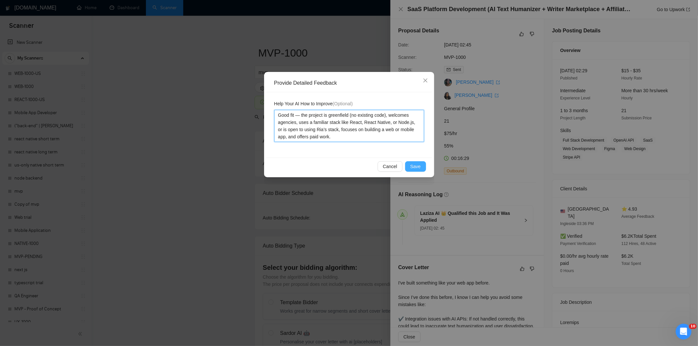
type textarea "Good fit — the project is greenfield (no existing code), welcomes agencies, use…"
click at [421, 166] on button "Save" at bounding box center [415, 166] width 21 height 10
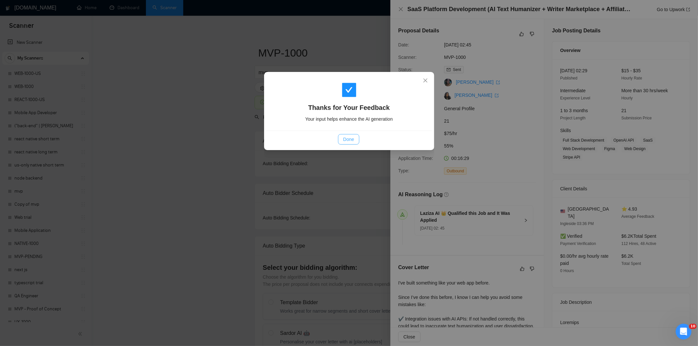
click at [339, 139] on button "Done" at bounding box center [348, 139] width 21 height 10
